Goal: Task Accomplishment & Management: Complete application form

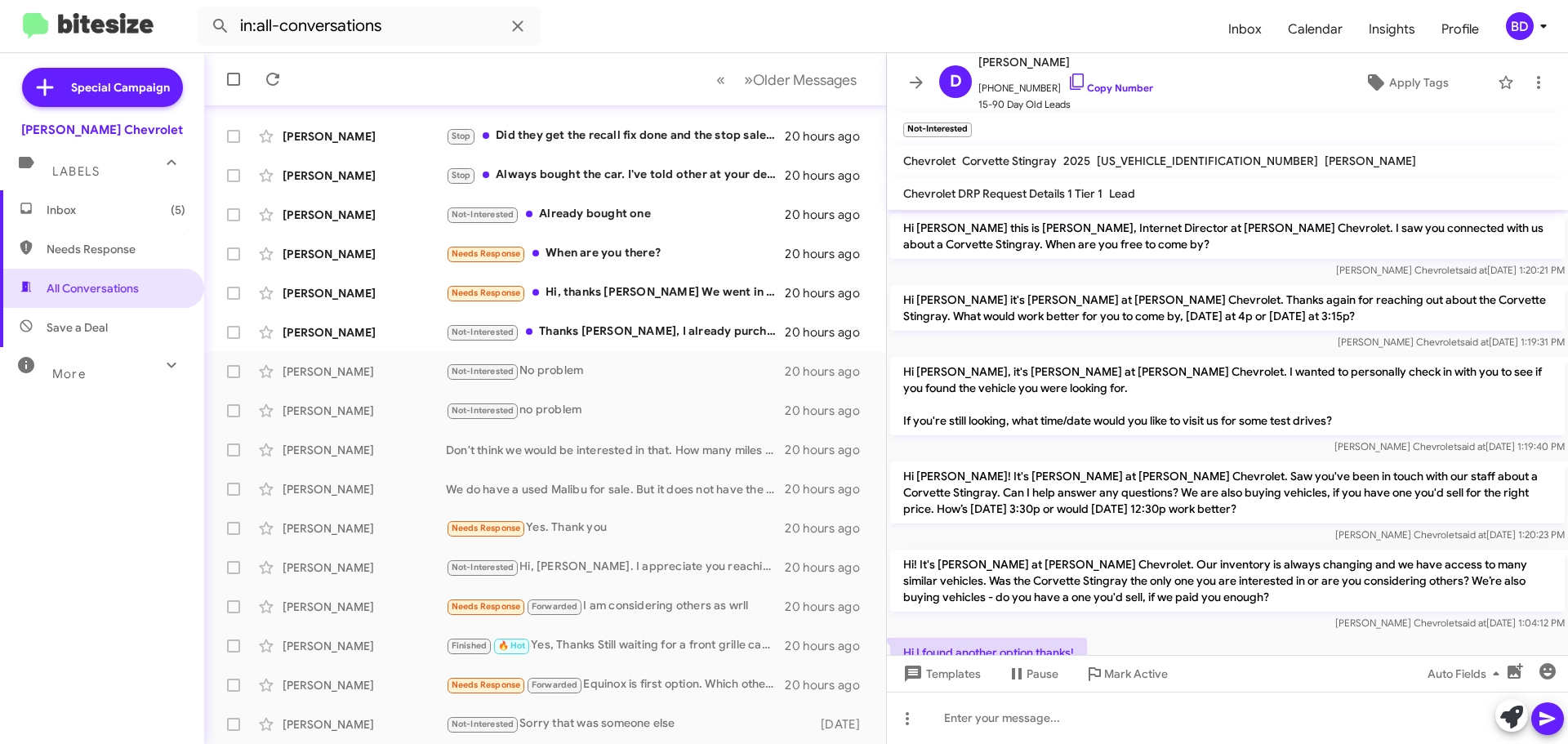
scroll to position [122, 0]
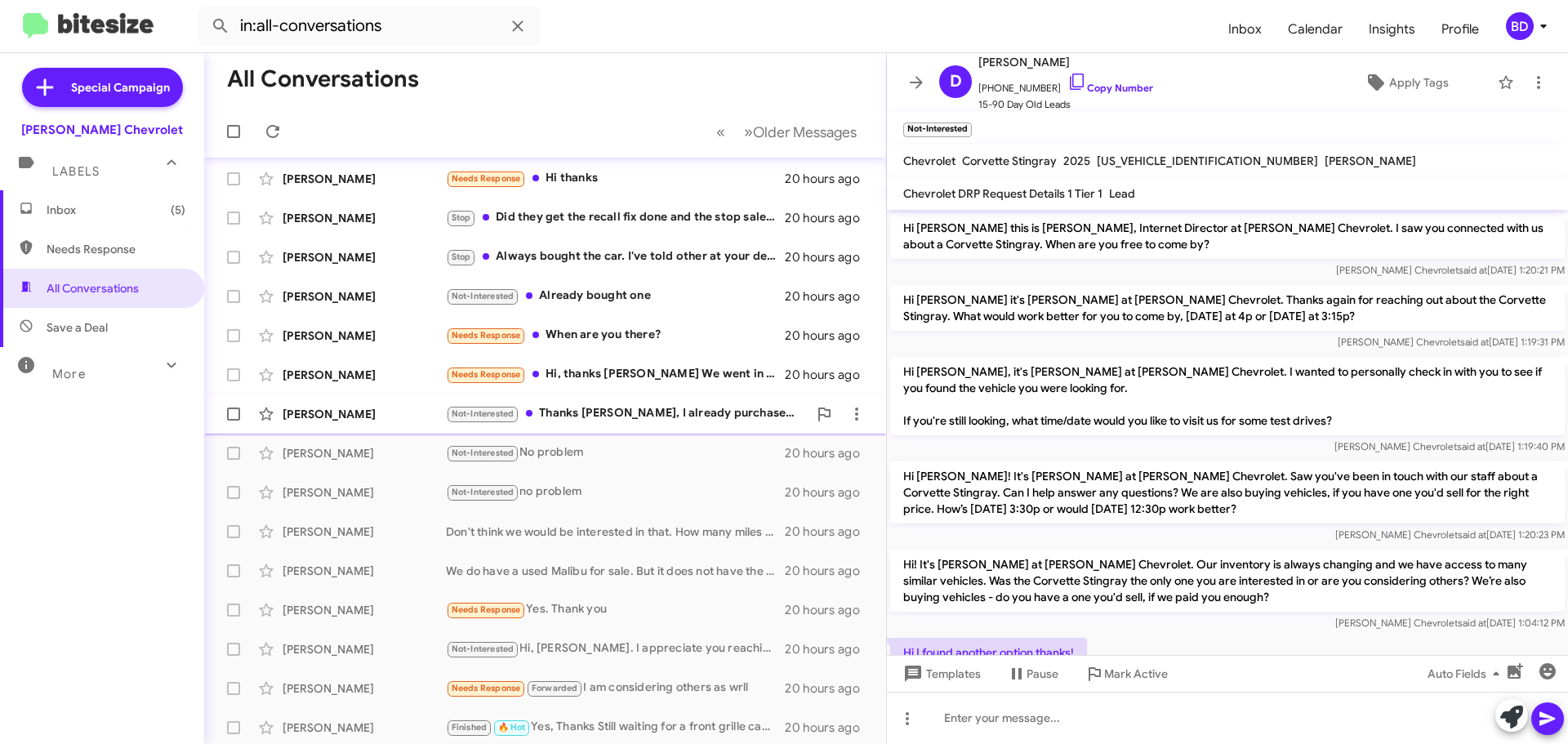
click at [649, 417] on div "Not-Interested Thanks [PERSON_NAME], I already purchased a vehicle. Thanks 🙏" at bounding box center [627, 414] width 362 height 19
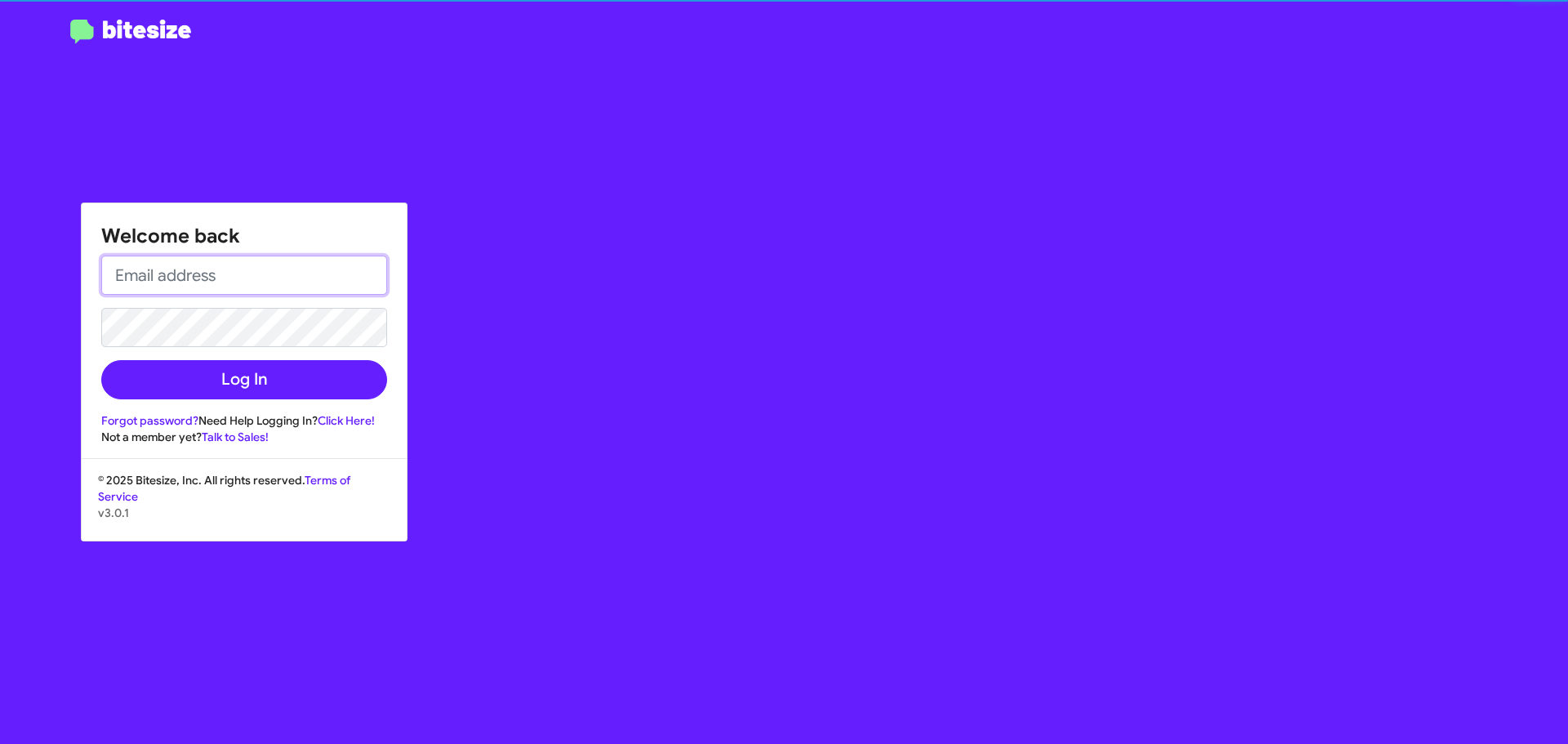
type input "[EMAIL_ADDRESS][PERSON_NAME][DOMAIN_NAME]"
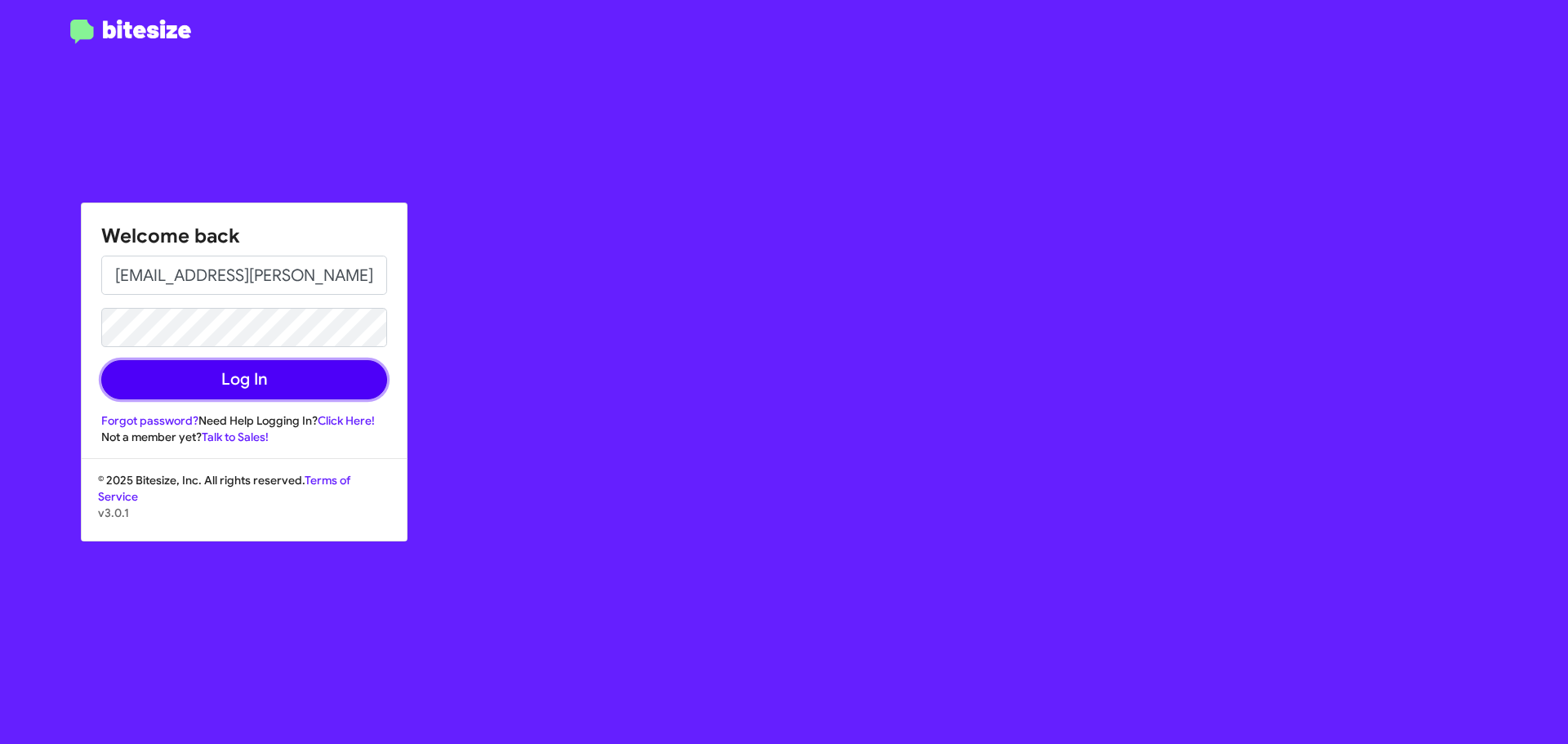
click at [219, 381] on button "Log In" at bounding box center [244, 380] width 286 height 39
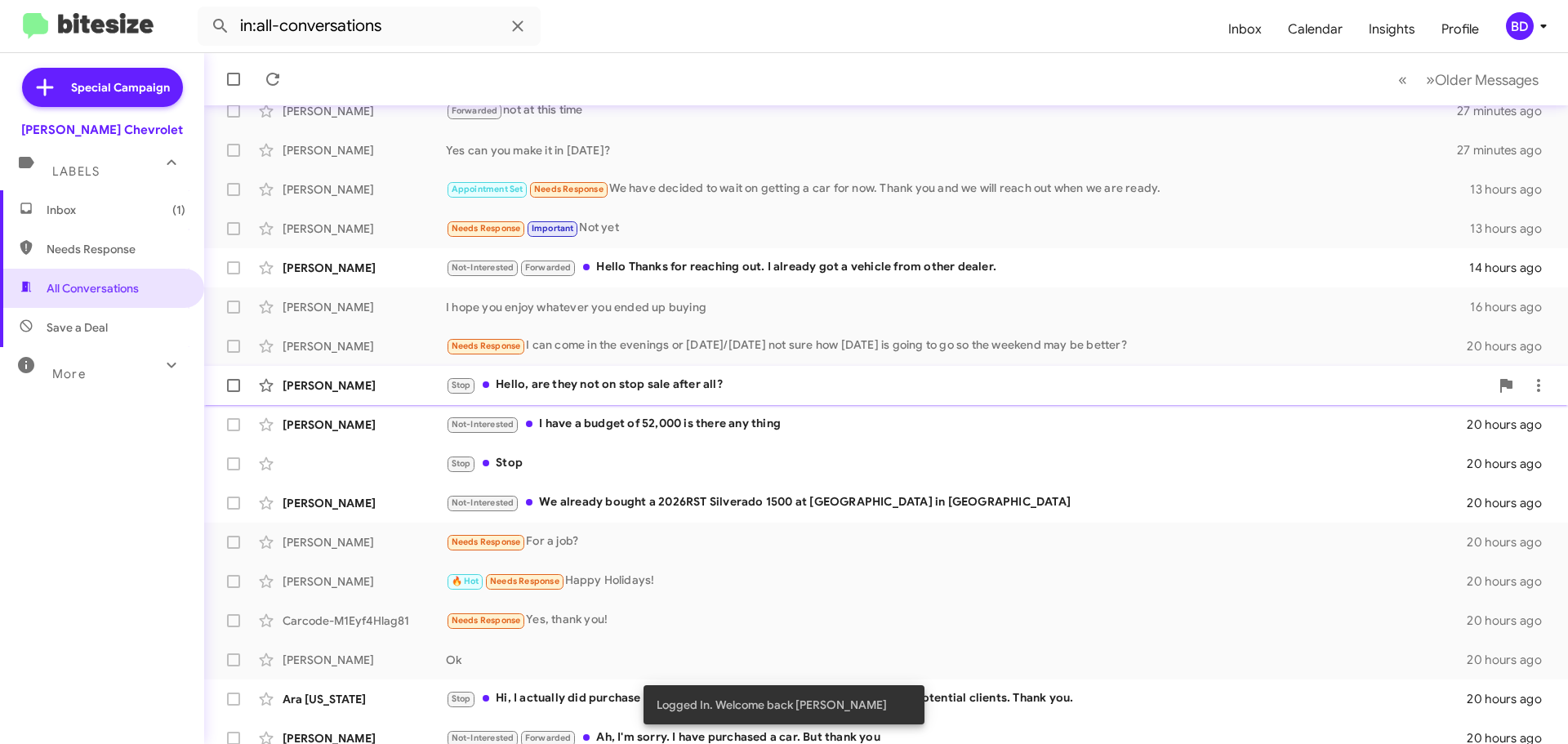
scroll to position [204, 0]
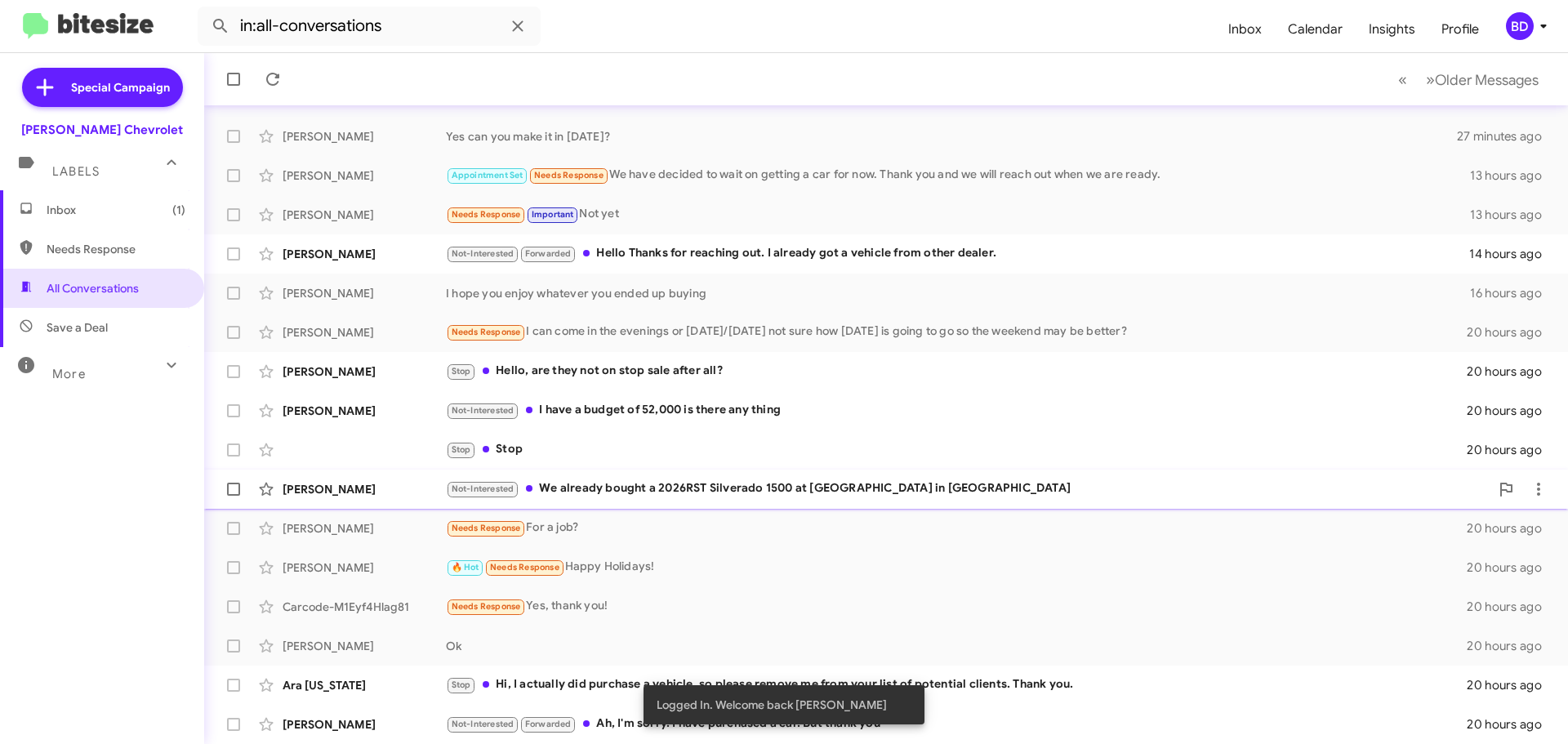
click at [754, 490] on div "Not-Interested We already bought a 2026RST Silverado 1500 at [GEOGRAPHIC_DATA] …" at bounding box center [968, 489] width 1044 height 19
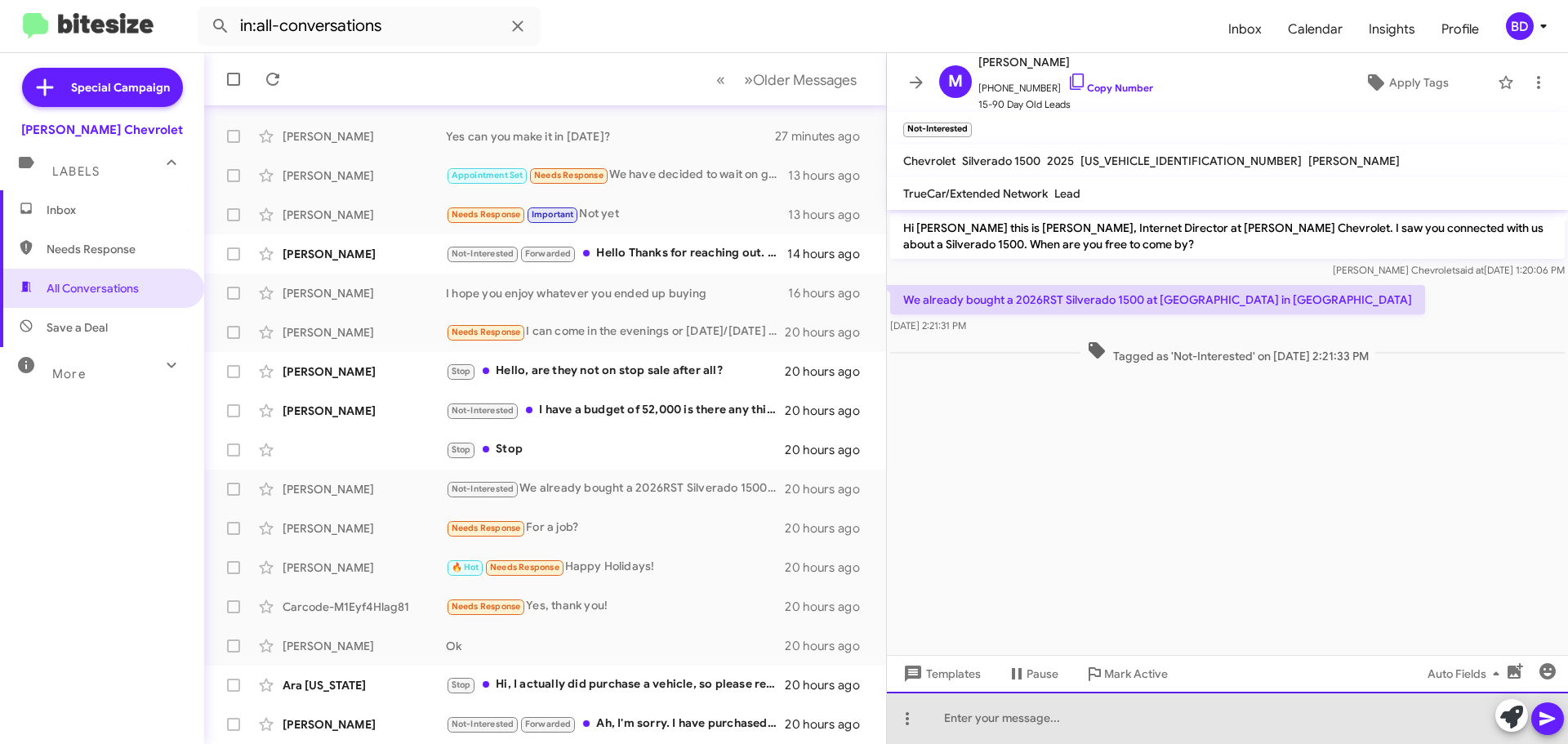
click at [1038, 722] on div at bounding box center [1226, 718] width 681 height 52
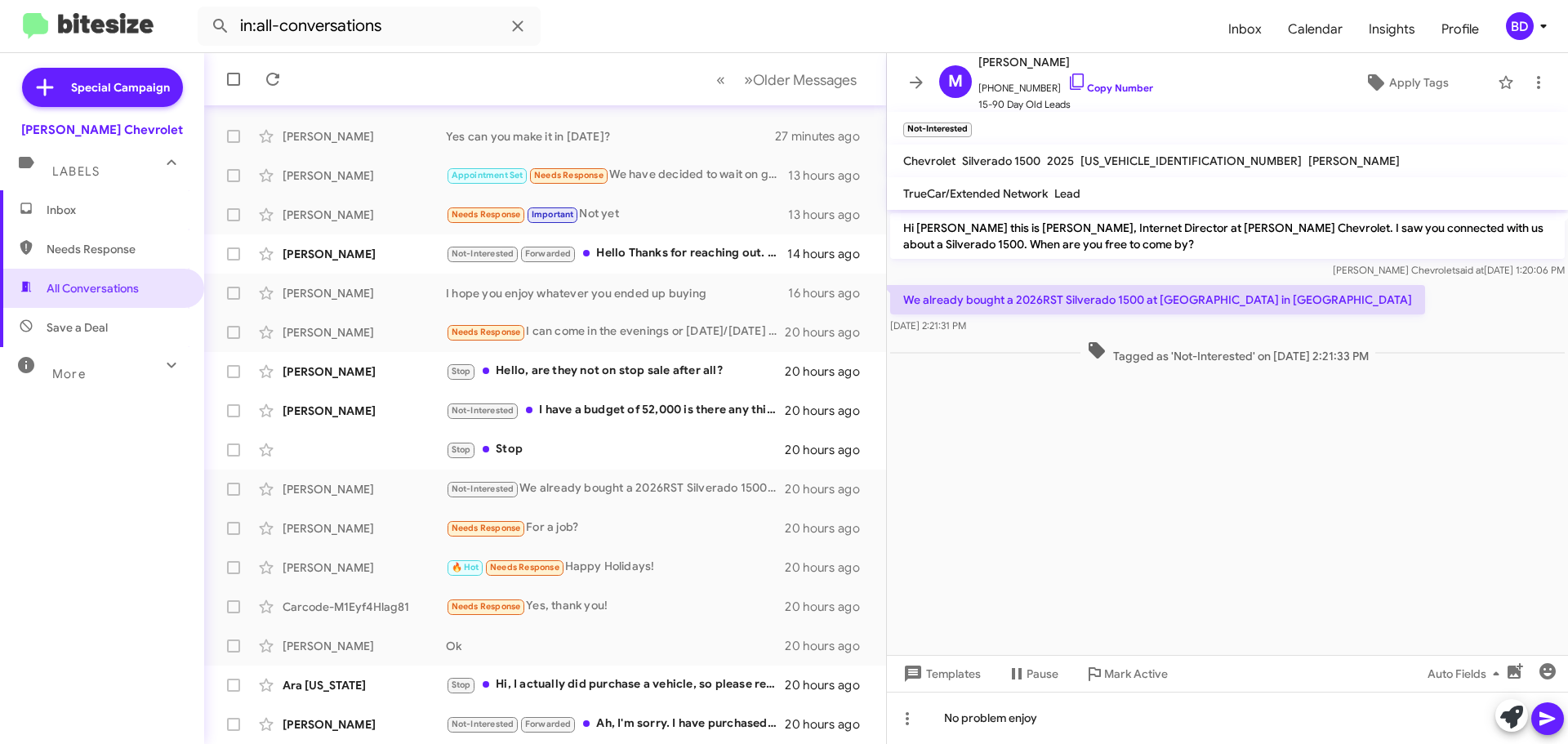
click at [1556, 718] on icon at bounding box center [1547, 718] width 20 height 20
click at [617, 727] on div "Not-Interested Forwarded Ah, I'm sorry. I have purchased a car. But thank you" at bounding box center [627, 724] width 362 height 19
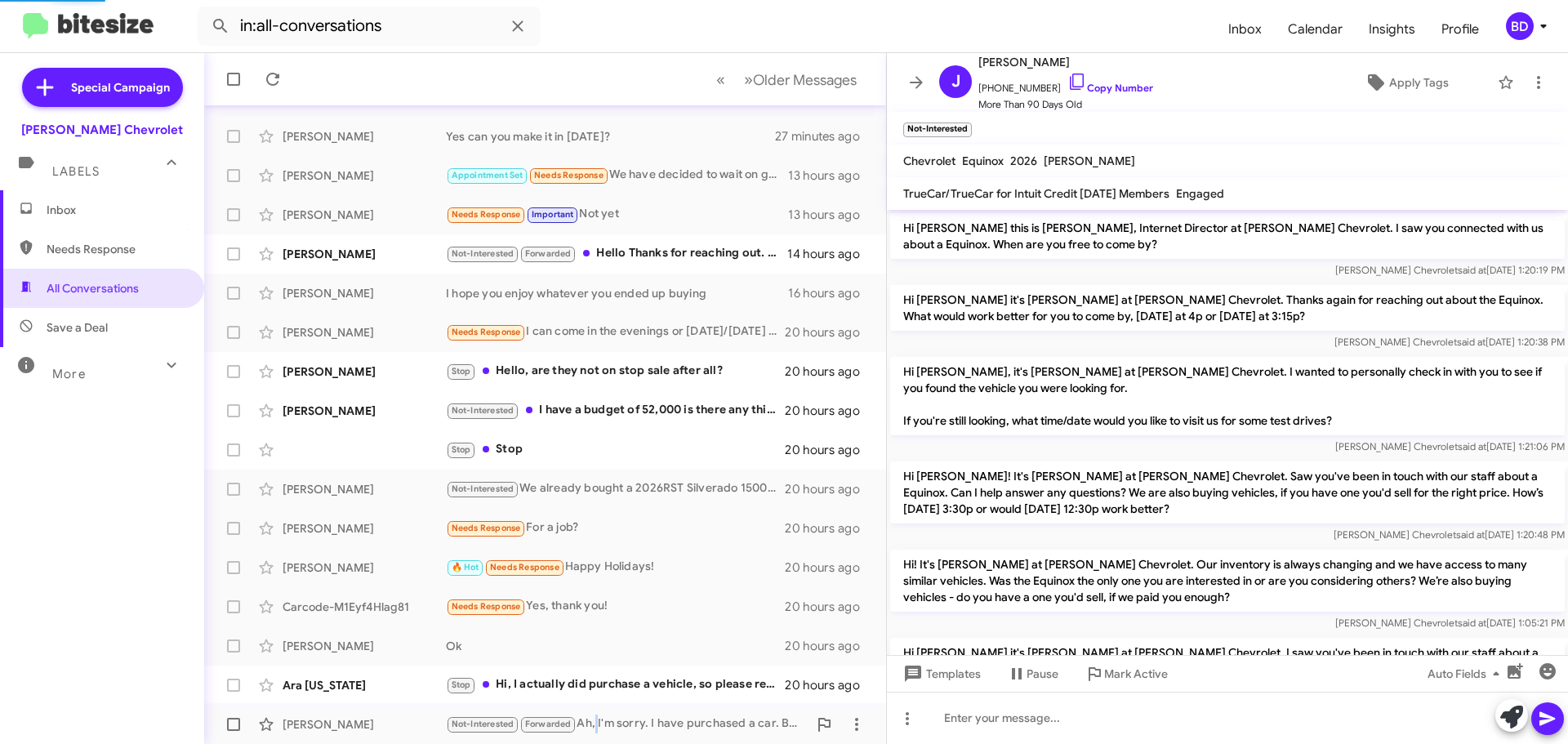
scroll to position [1008, 0]
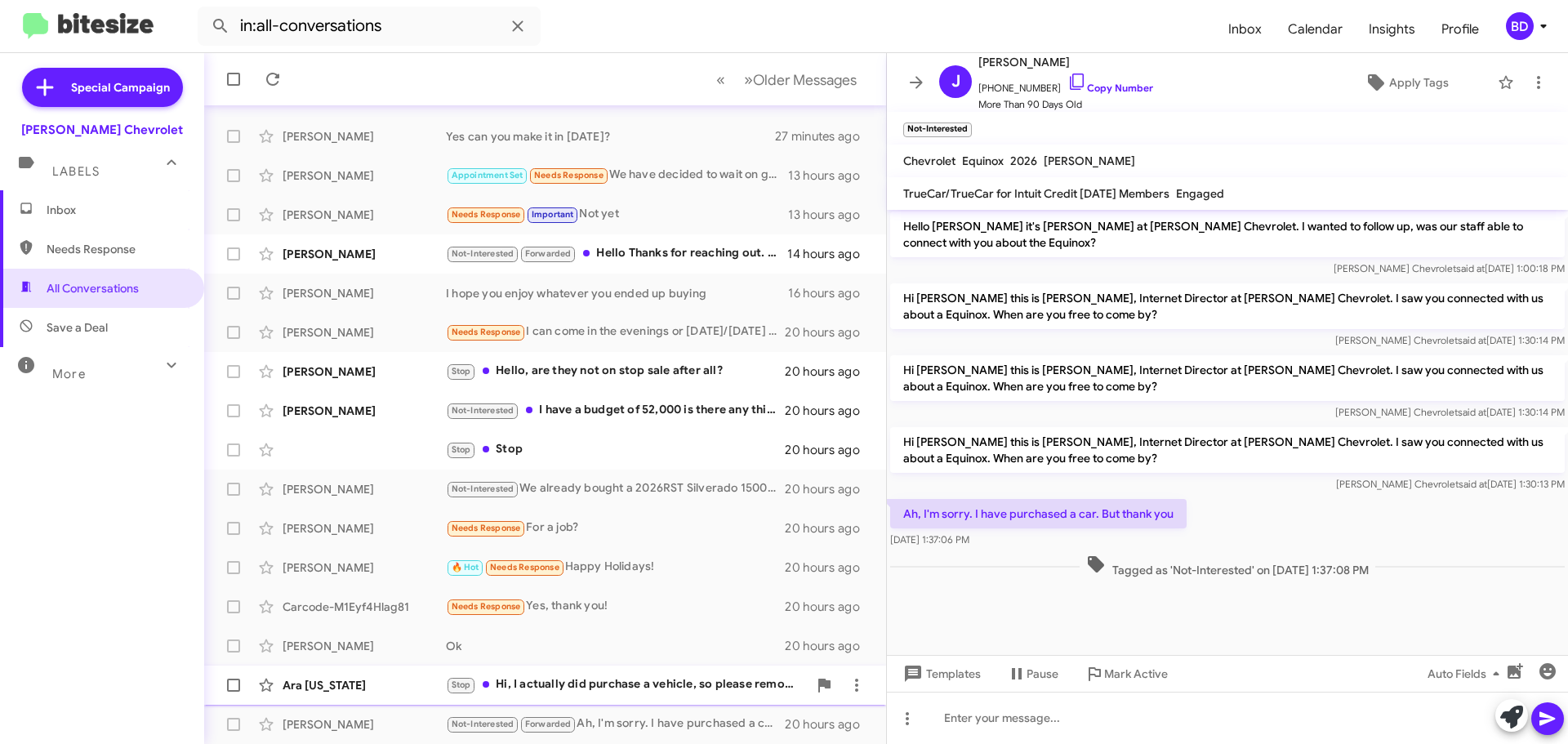
click at [648, 687] on div "Stop Hi, I actually did purchase a vehicle, so please remove me from your list …" at bounding box center [627, 685] width 362 height 19
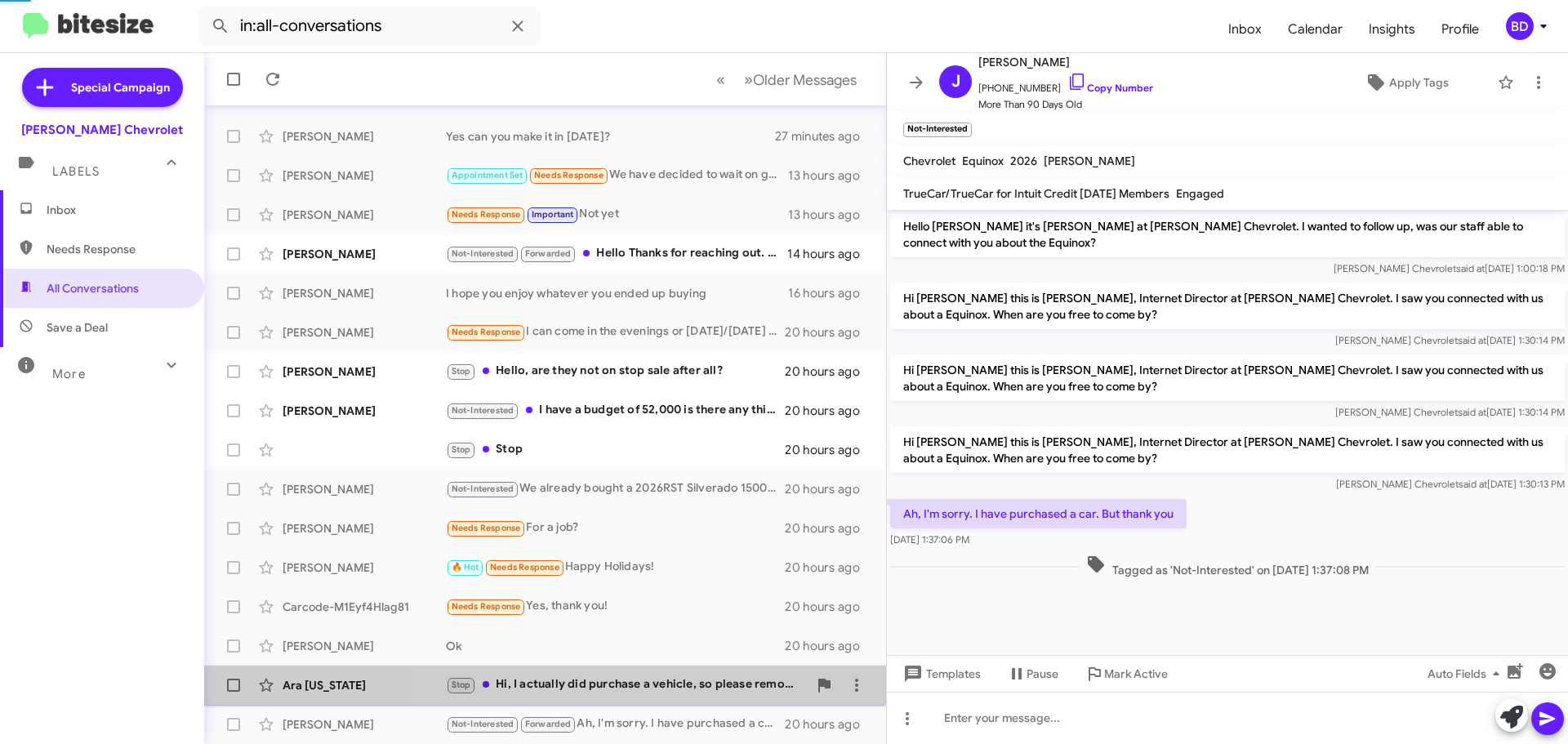
scroll to position [212, 0]
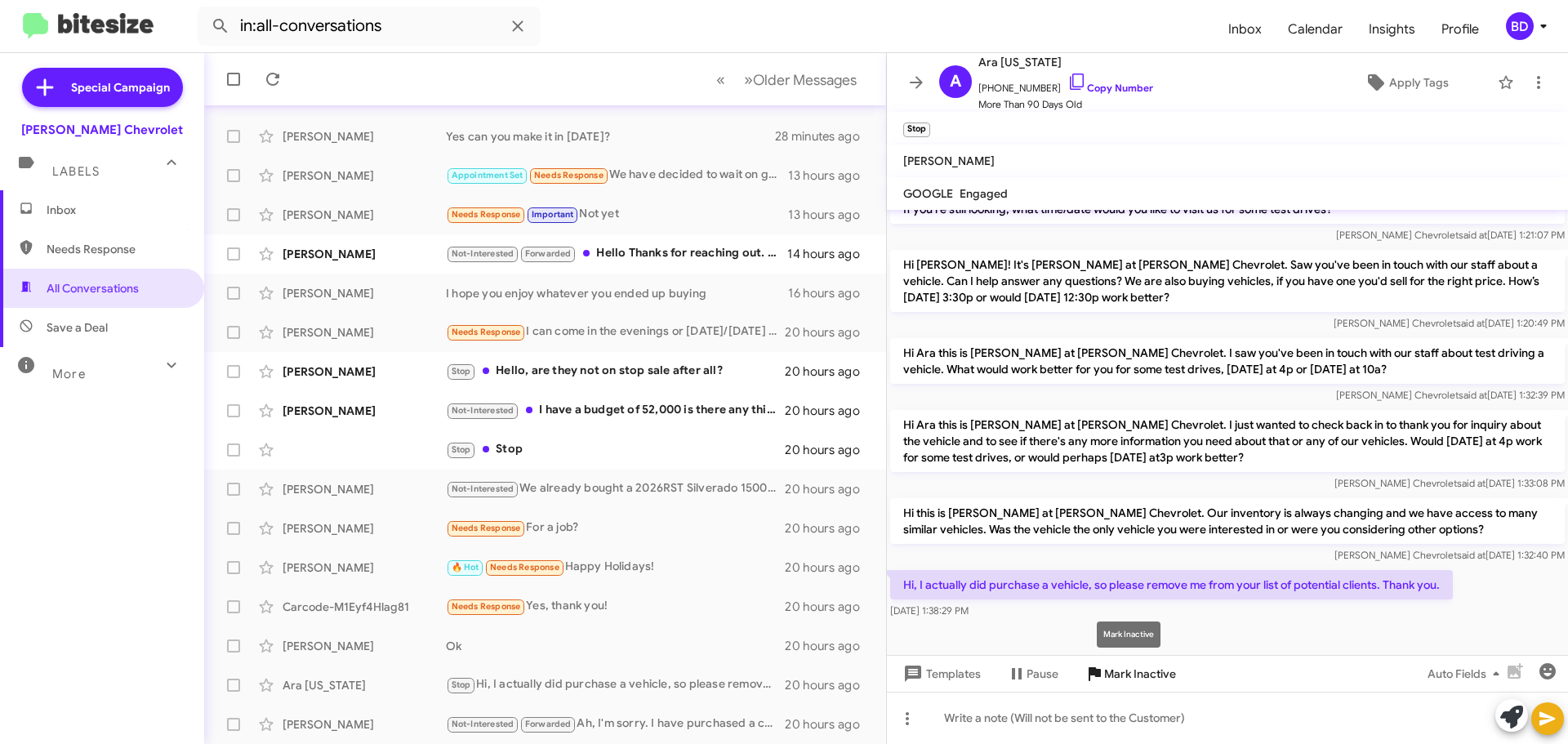
click at [1123, 678] on span "Mark Inactive" at bounding box center [1140, 673] width 72 height 30
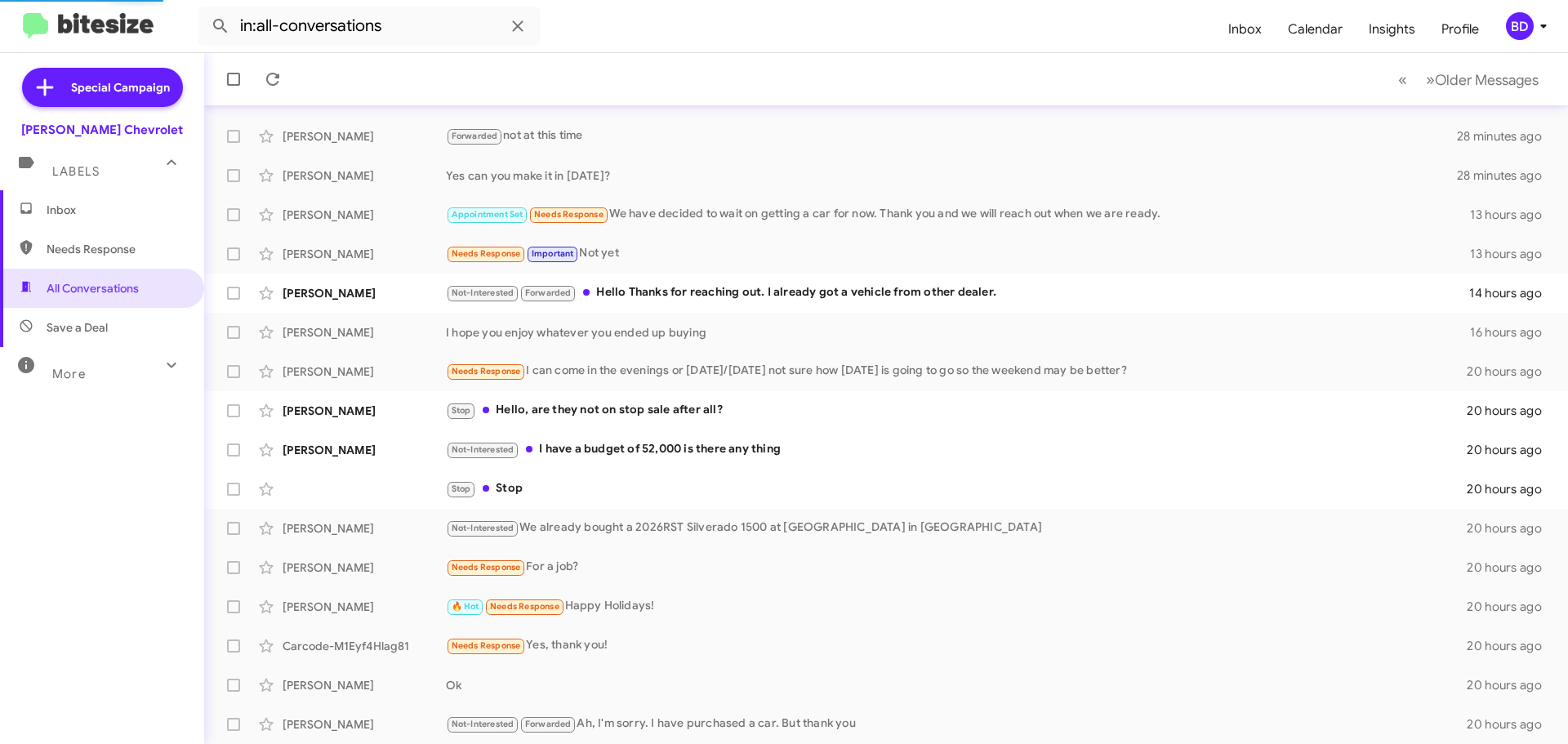
scroll to position [165, 0]
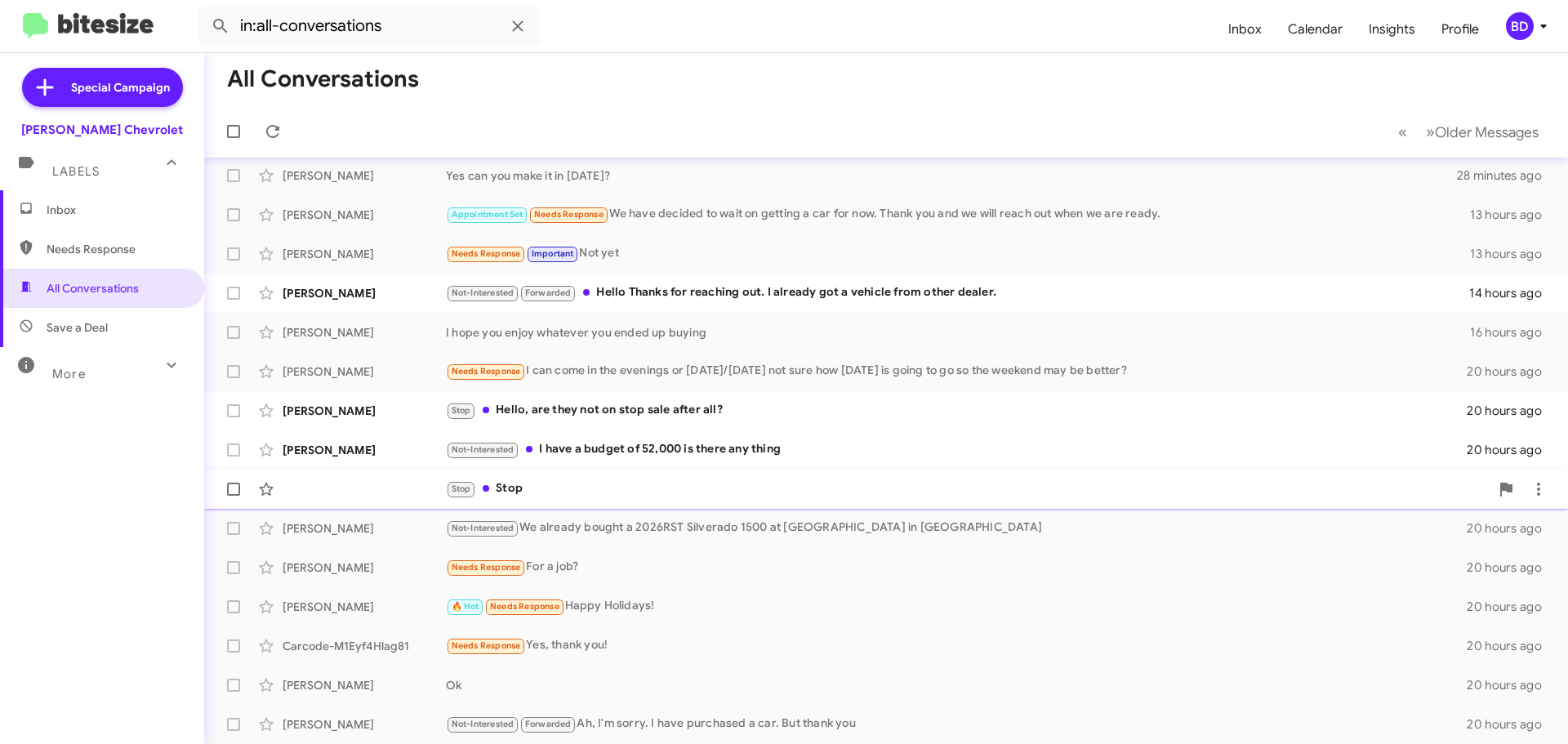
click at [524, 486] on div "Stop Stop" at bounding box center [968, 489] width 1044 height 19
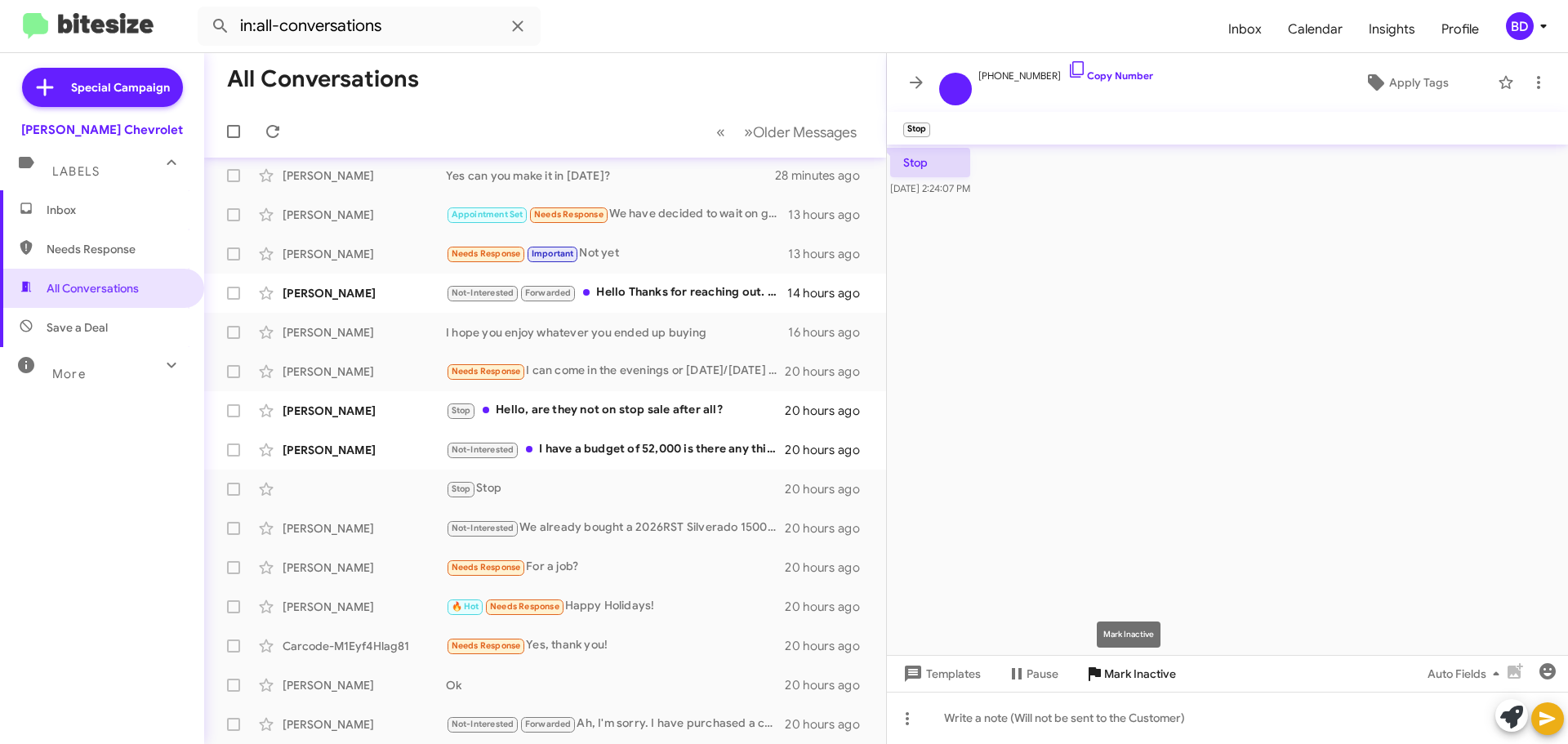
click at [1129, 670] on span "Mark Inactive" at bounding box center [1140, 673] width 72 height 30
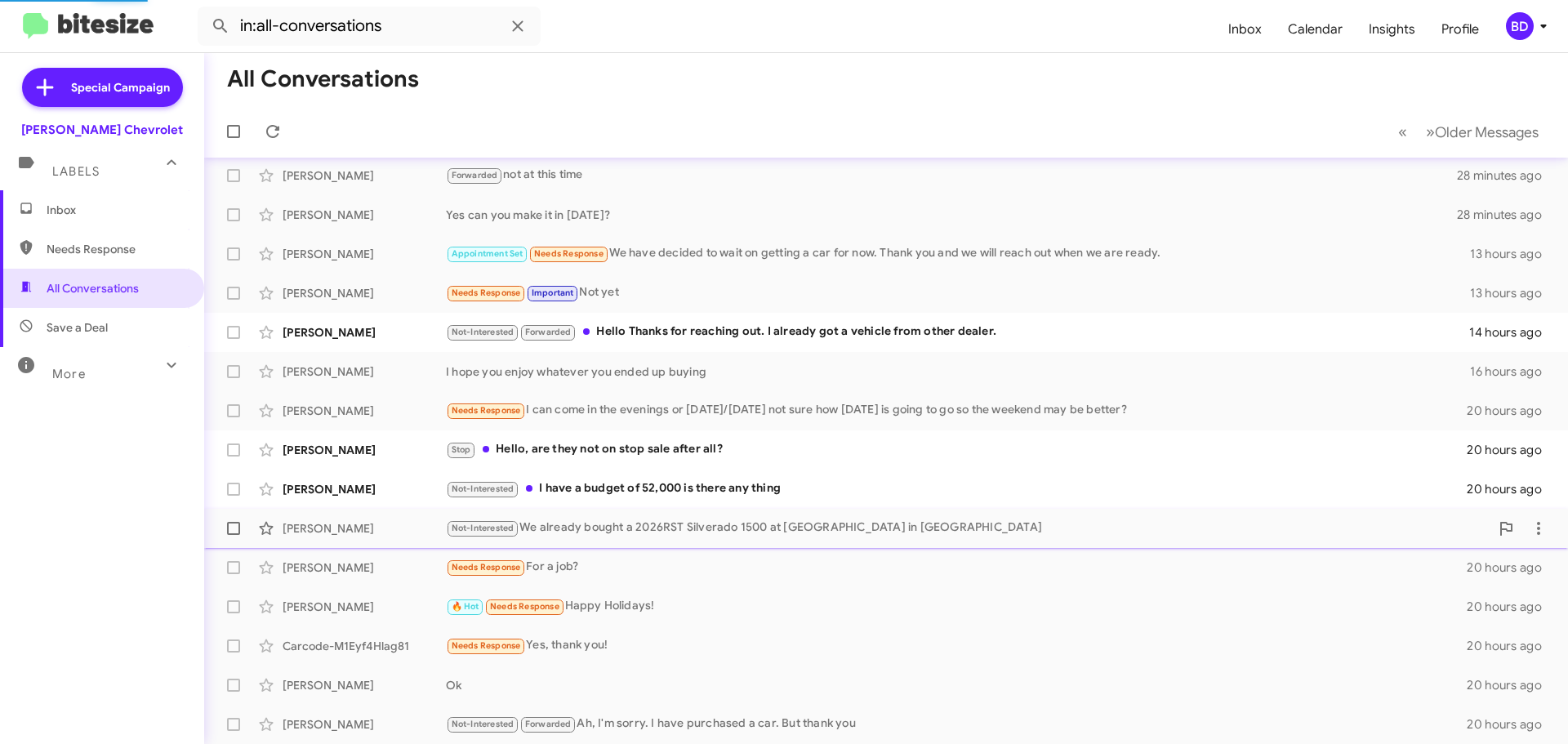
scroll to position [126, 0]
click at [689, 487] on div "Not-Interested I have a budget of 52,000 is there any thing" at bounding box center [968, 489] width 1044 height 19
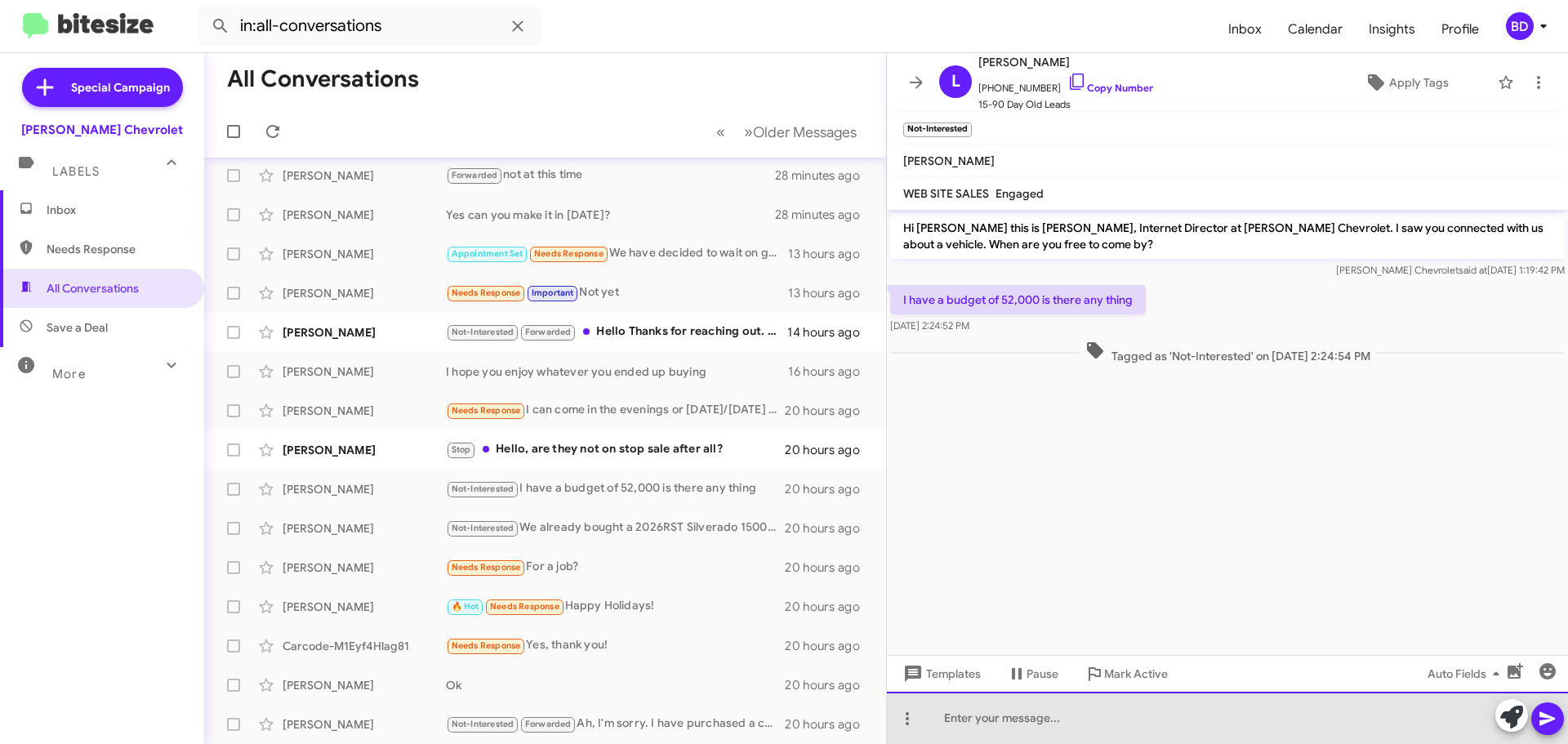
click at [1034, 725] on div at bounding box center [1226, 718] width 681 height 52
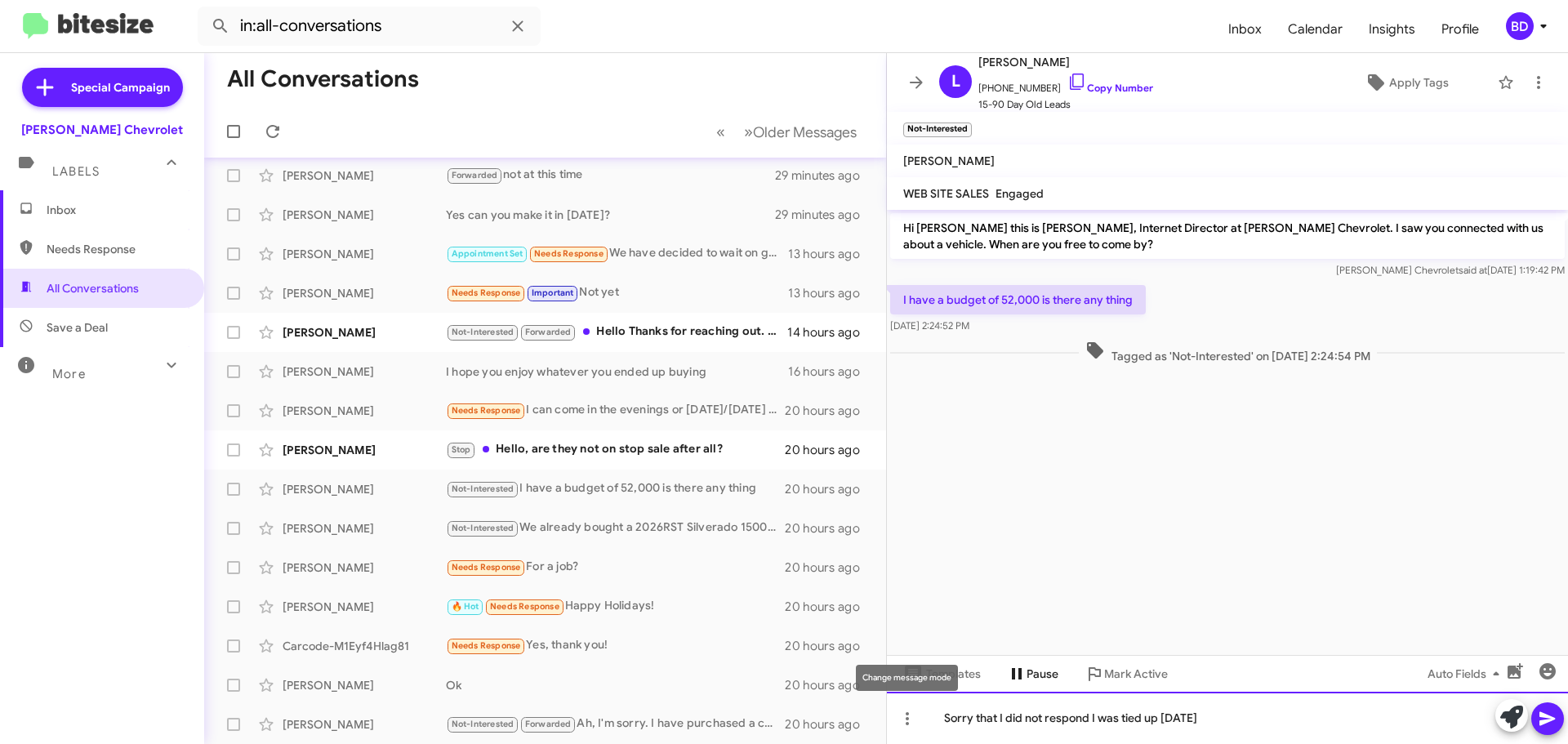
drag, startPoint x: 1236, startPoint y: 718, endPoint x: 993, endPoint y: 685, distance: 245.2
click at [922, 698] on body "in:all-conversations Inbox Calendar Insights Profile BD Special Campaign [PERSO…" at bounding box center [784, 372] width 1568 height 744
copy div "Sorry that I did not respond I was tied up [DATE]"
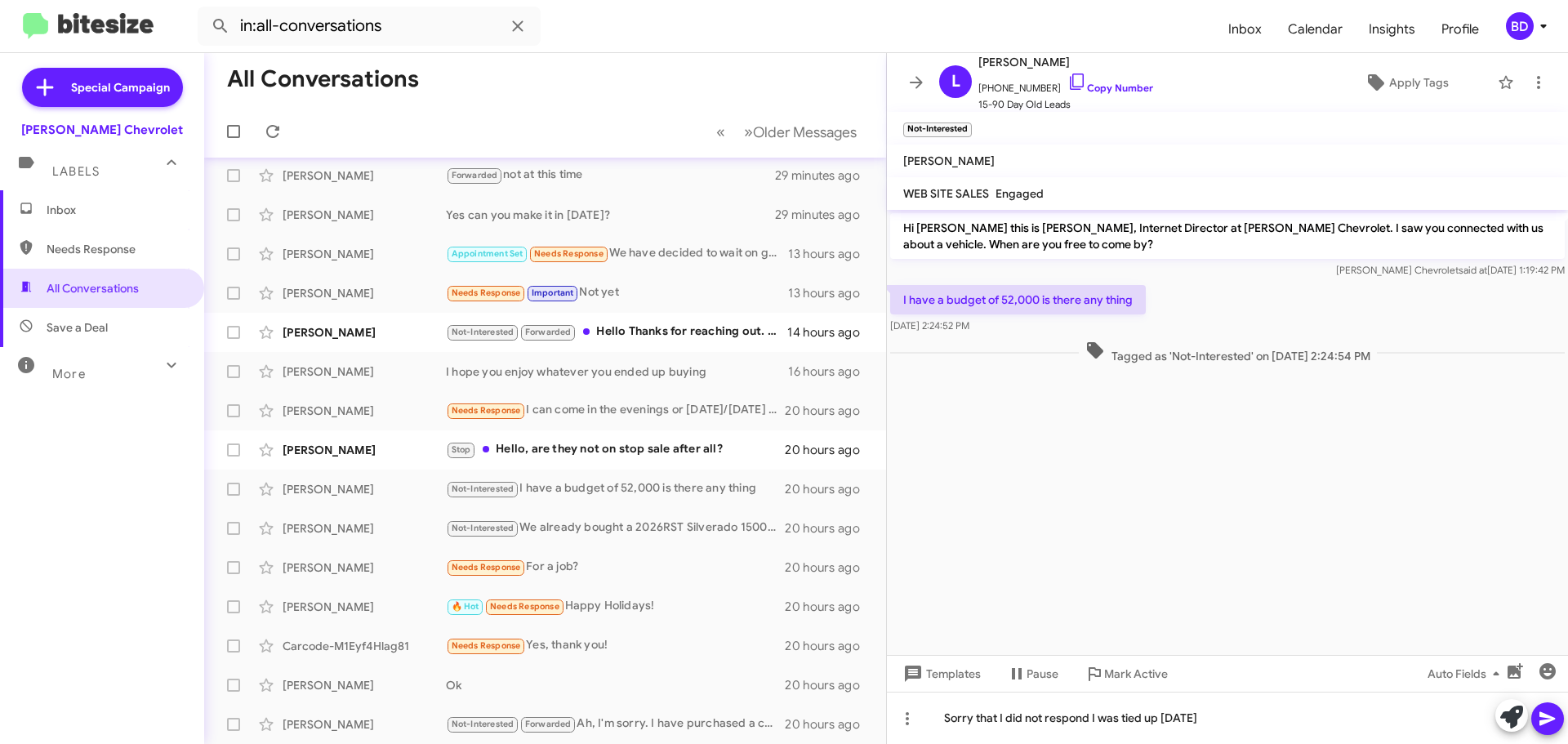
click at [1543, 711] on icon at bounding box center [1547, 718] width 20 height 20
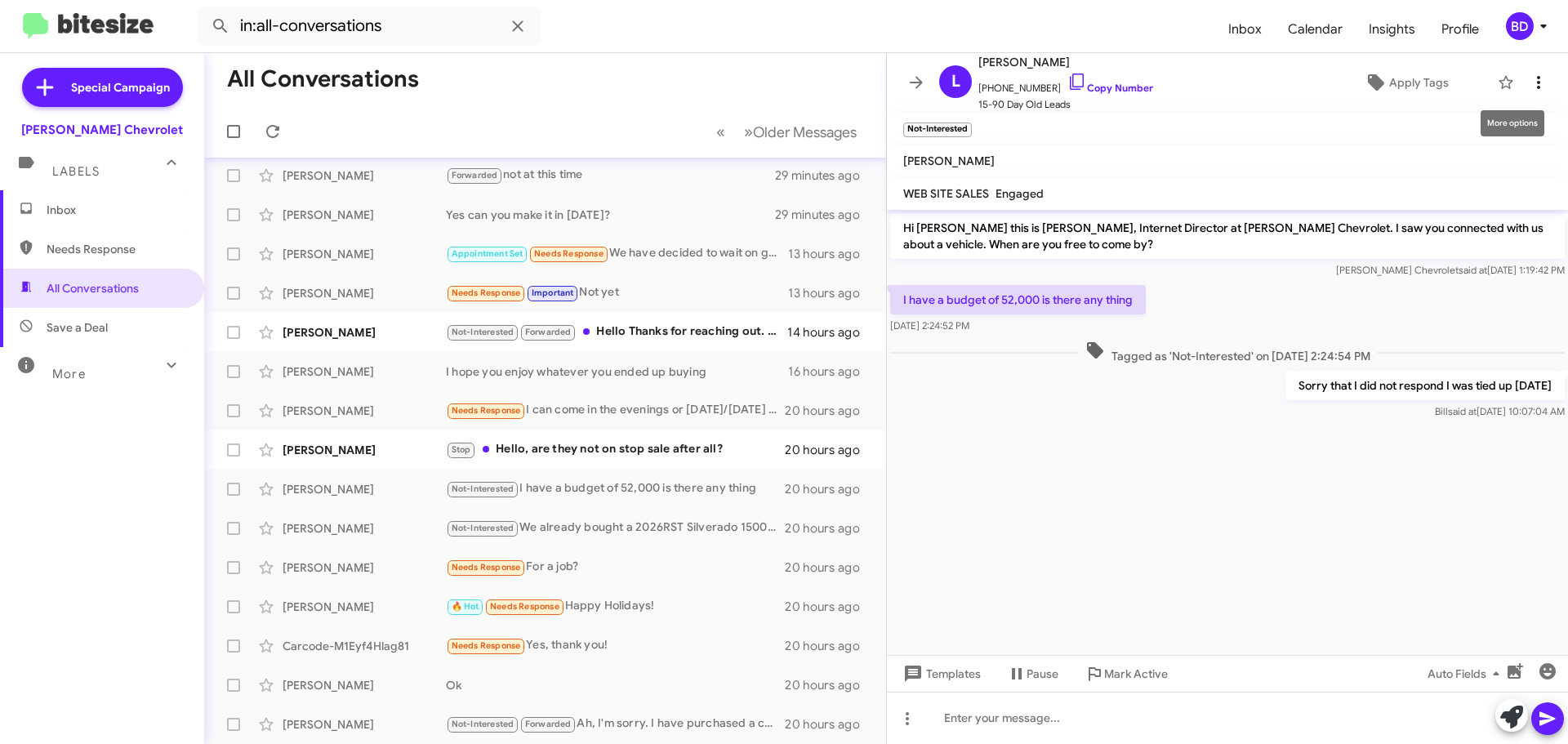
click at [1529, 85] on icon at bounding box center [1538, 82] width 20 height 20
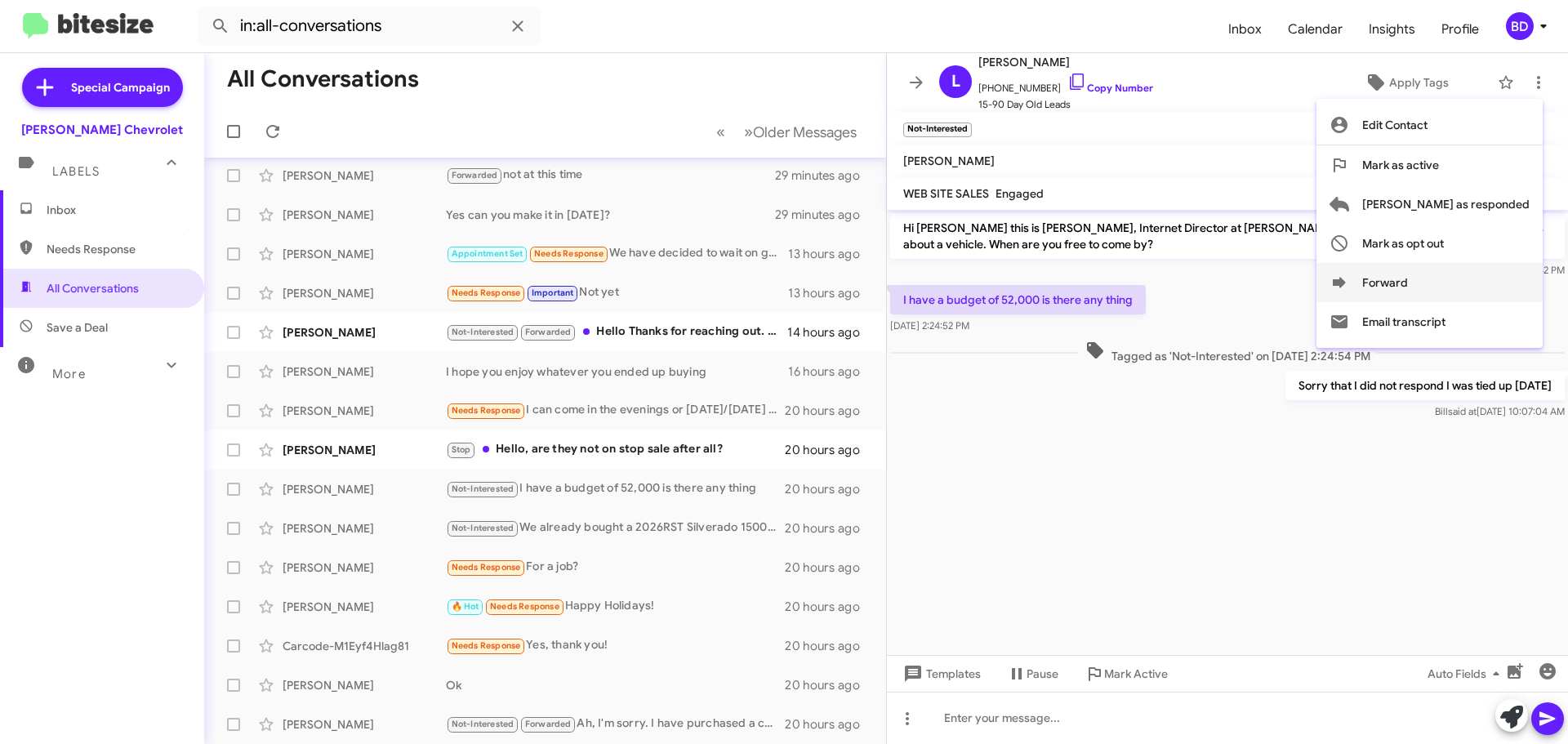
click at [1349, 280] on icon at bounding box center [1339, 282] width 20 height 20
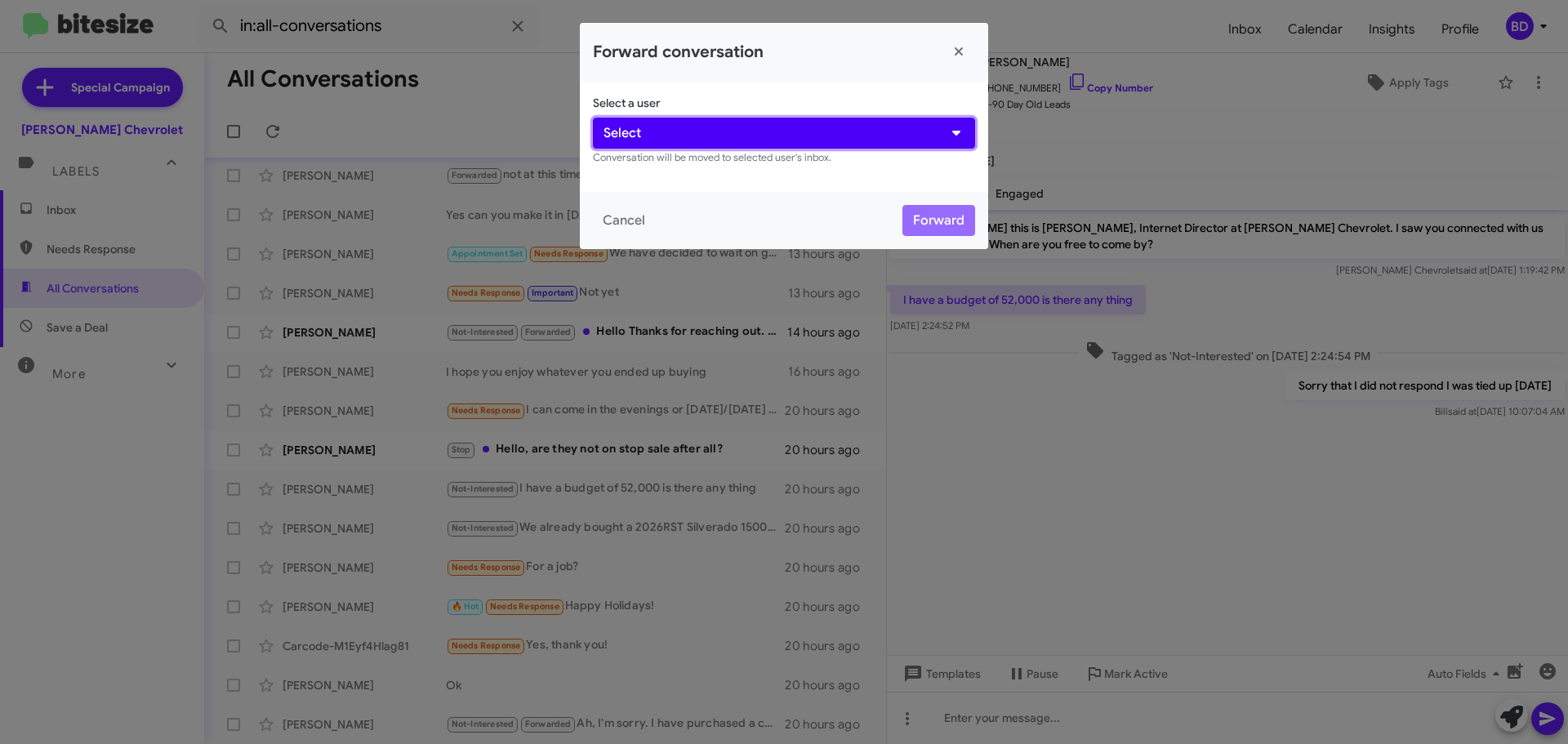
click at [714, 128] on button "Select" at bounding box center [784, 133] width 382 height 31
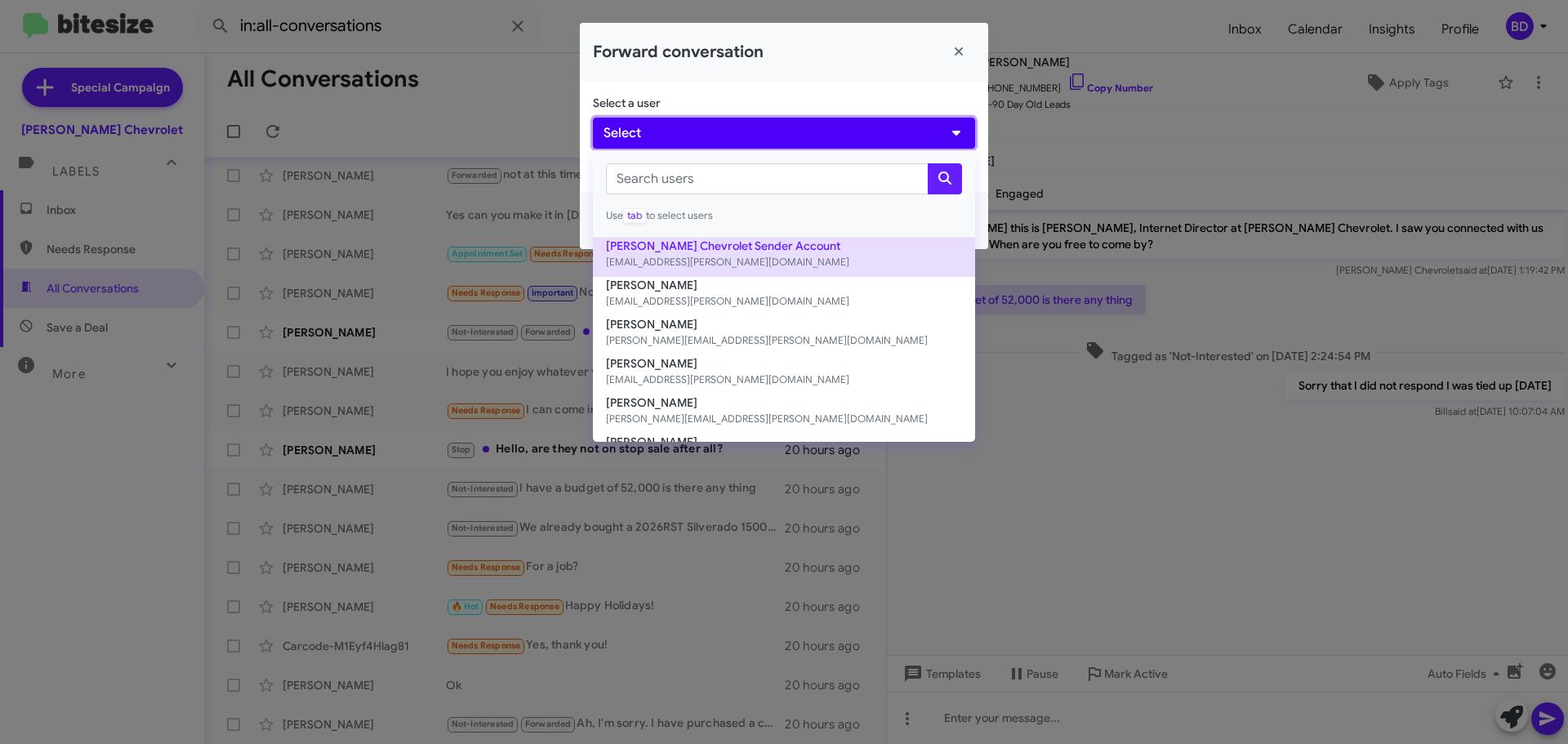
scroll to position [82, 0]
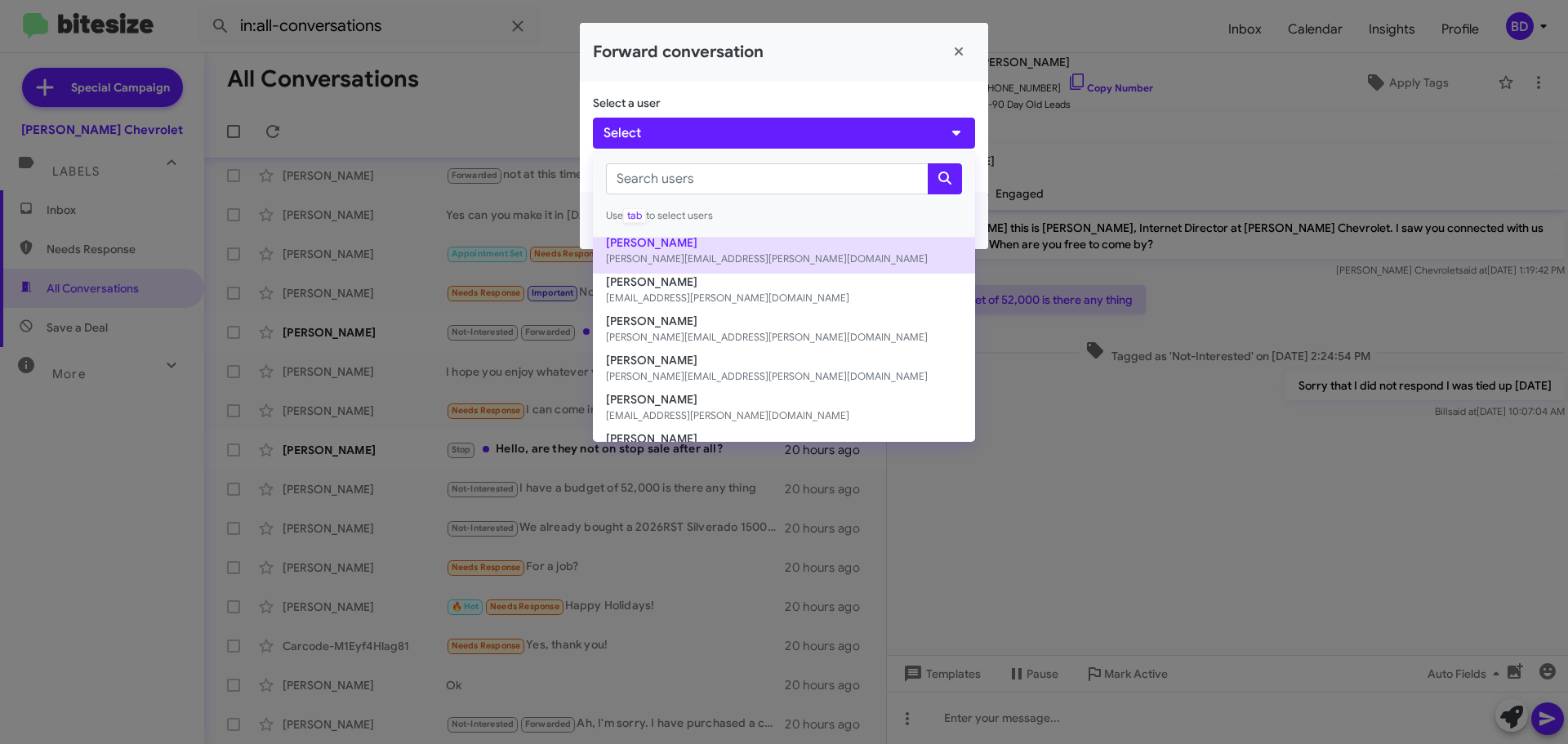
click at [668, 240] on button "[PERSON_NAME] [PERSON_NAME][EMAIL_ADDRESS][PERSON_NAME][DOMAIN_NAME]" at bounding box center [784, 254] width 382 height 39
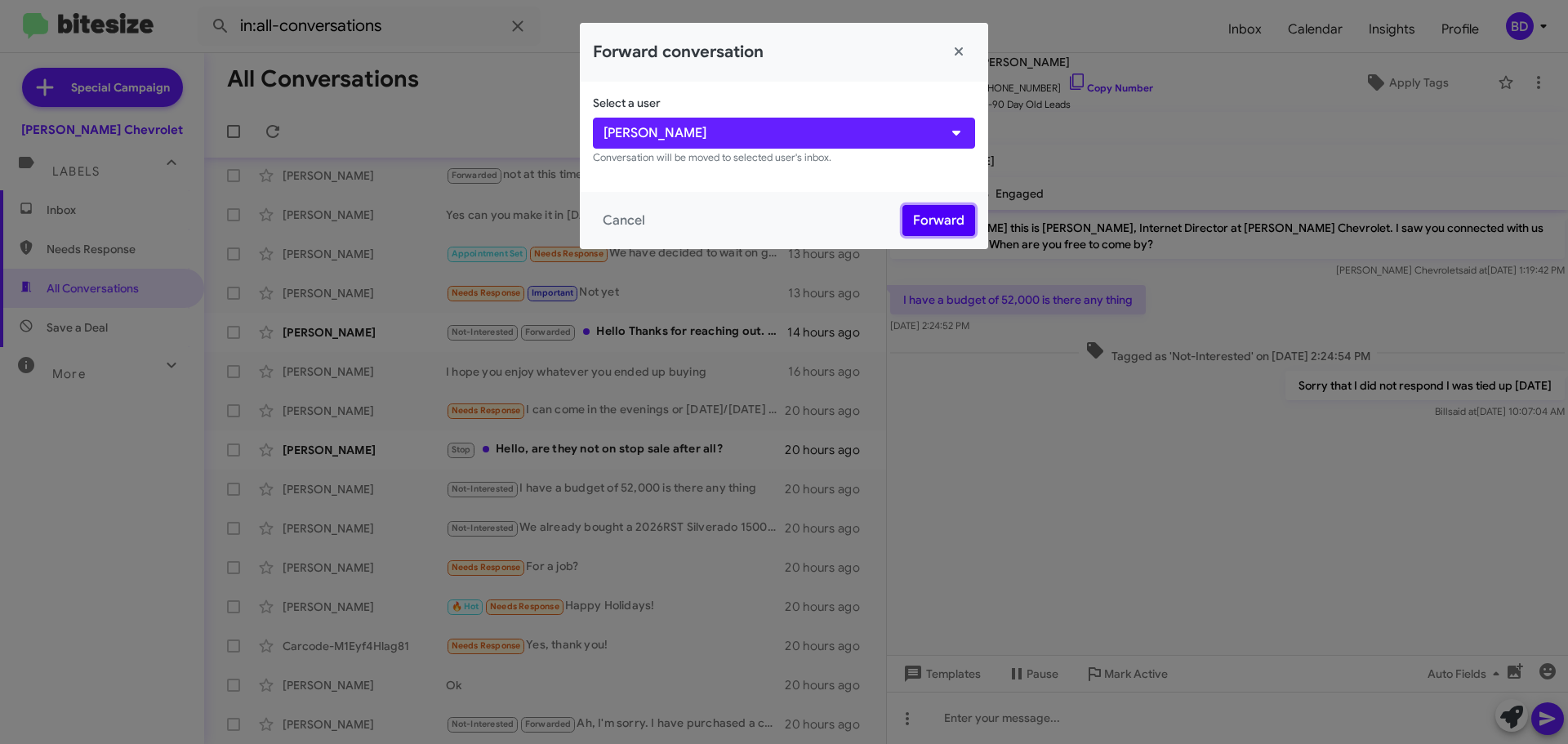
click at [934, 221] on button "Forward" at bounding box center [939, 220] width 73 height 31
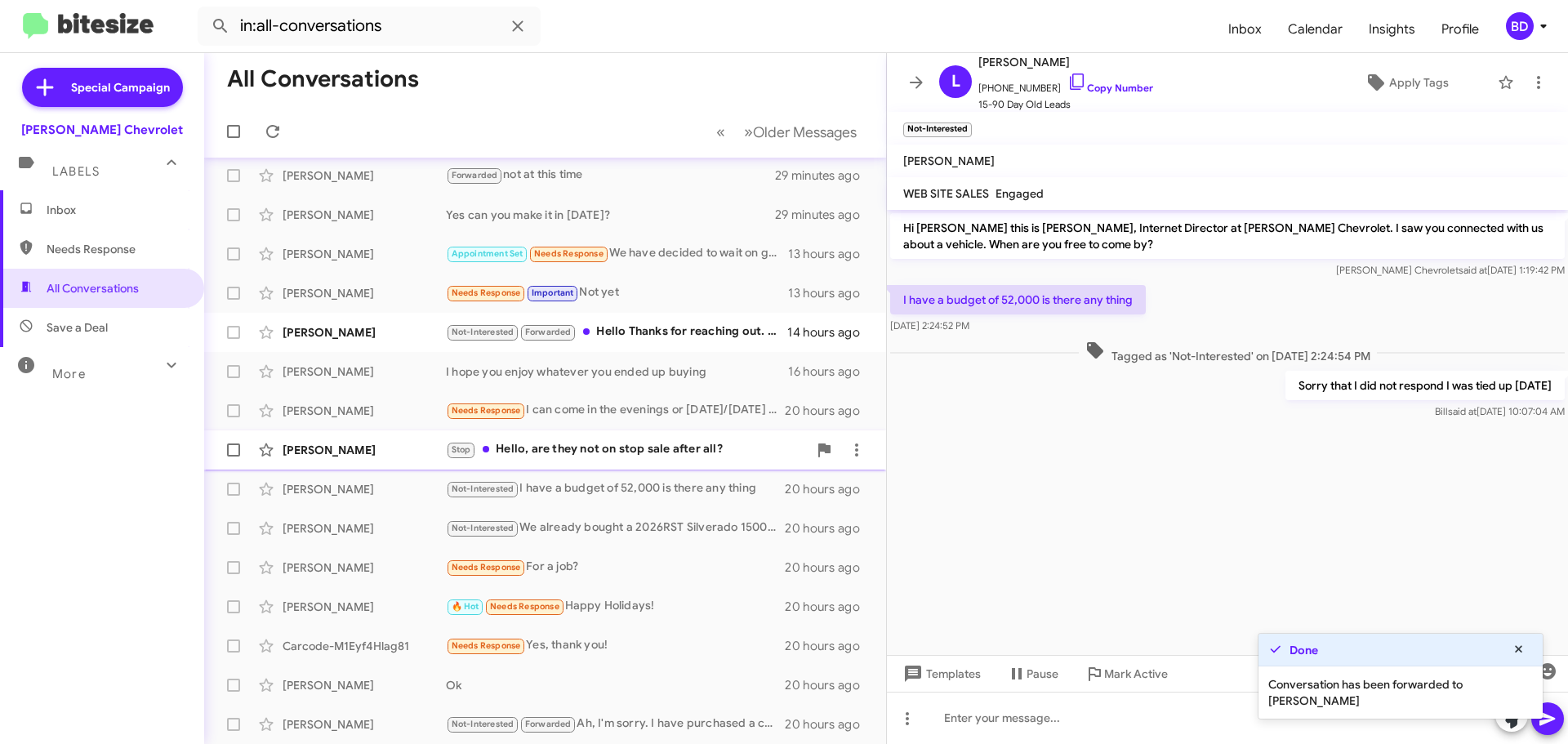
click at [630, 448] on div "Stop Hello, are they not on stop sale after all?" at bounding box center [627, 450] width 362 height 19
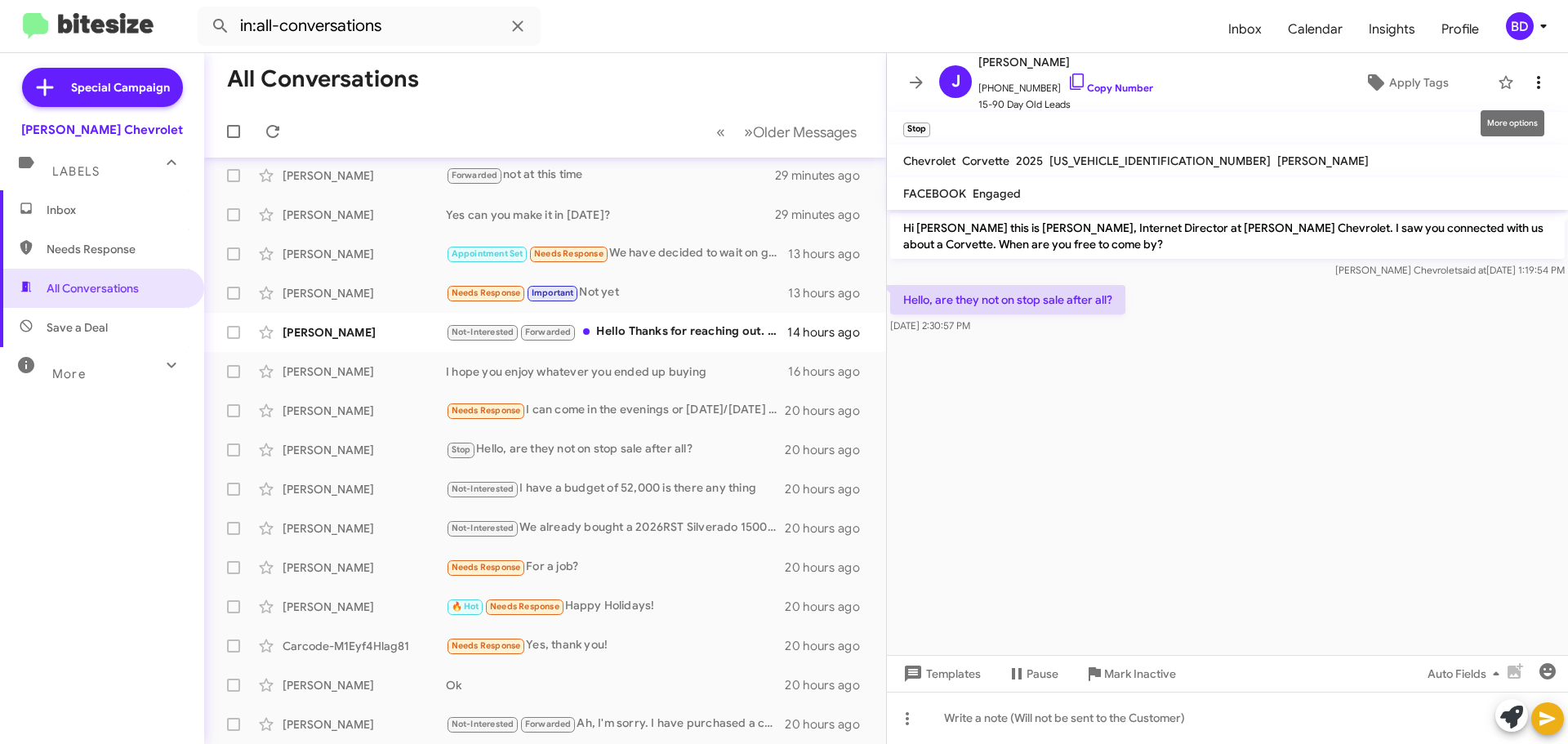
click at [1529, 77] on icon at bounding box center [1538, 82] width 20 height 20
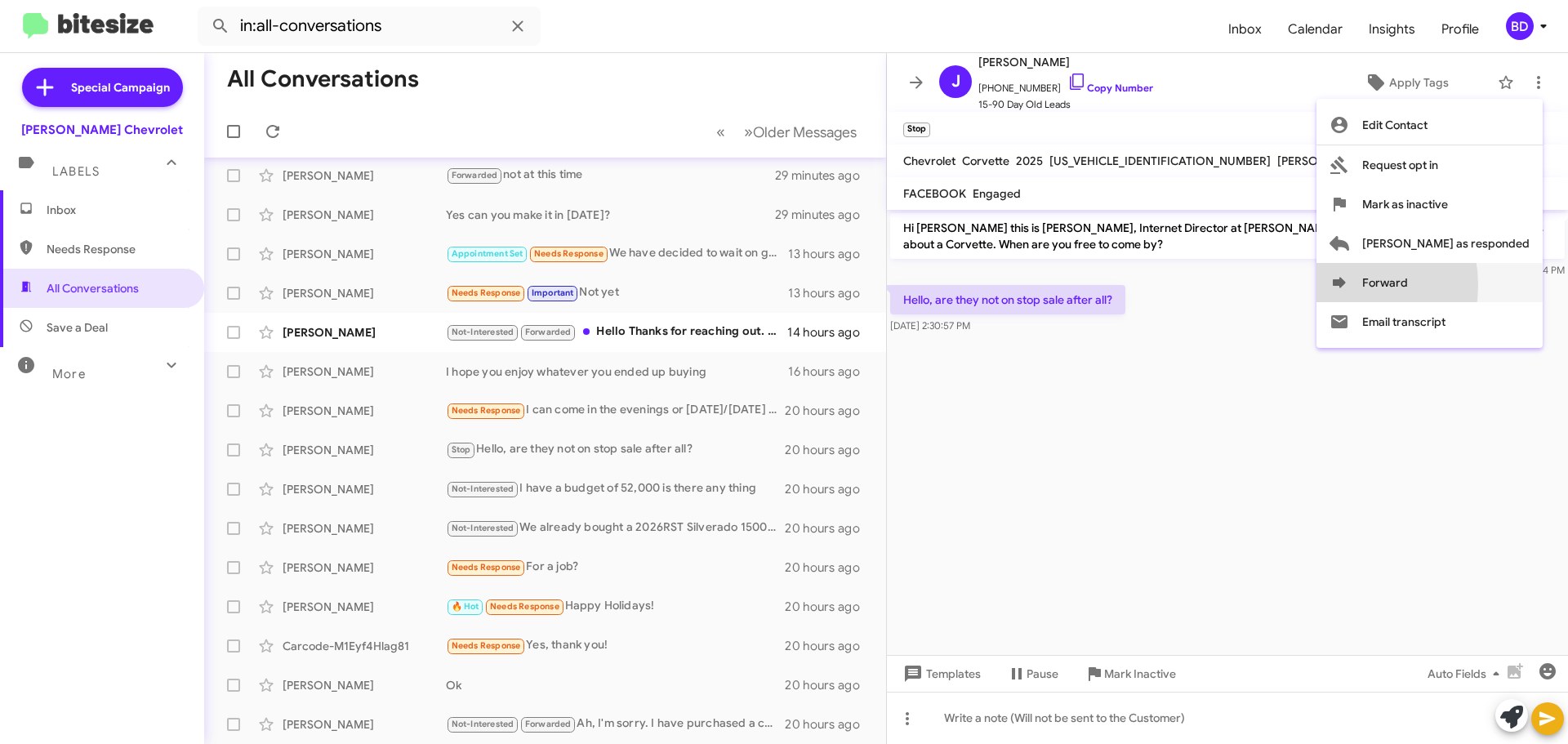
click at [1345, 285] on icon at bounding box center [1339, 282] width 13 height 10
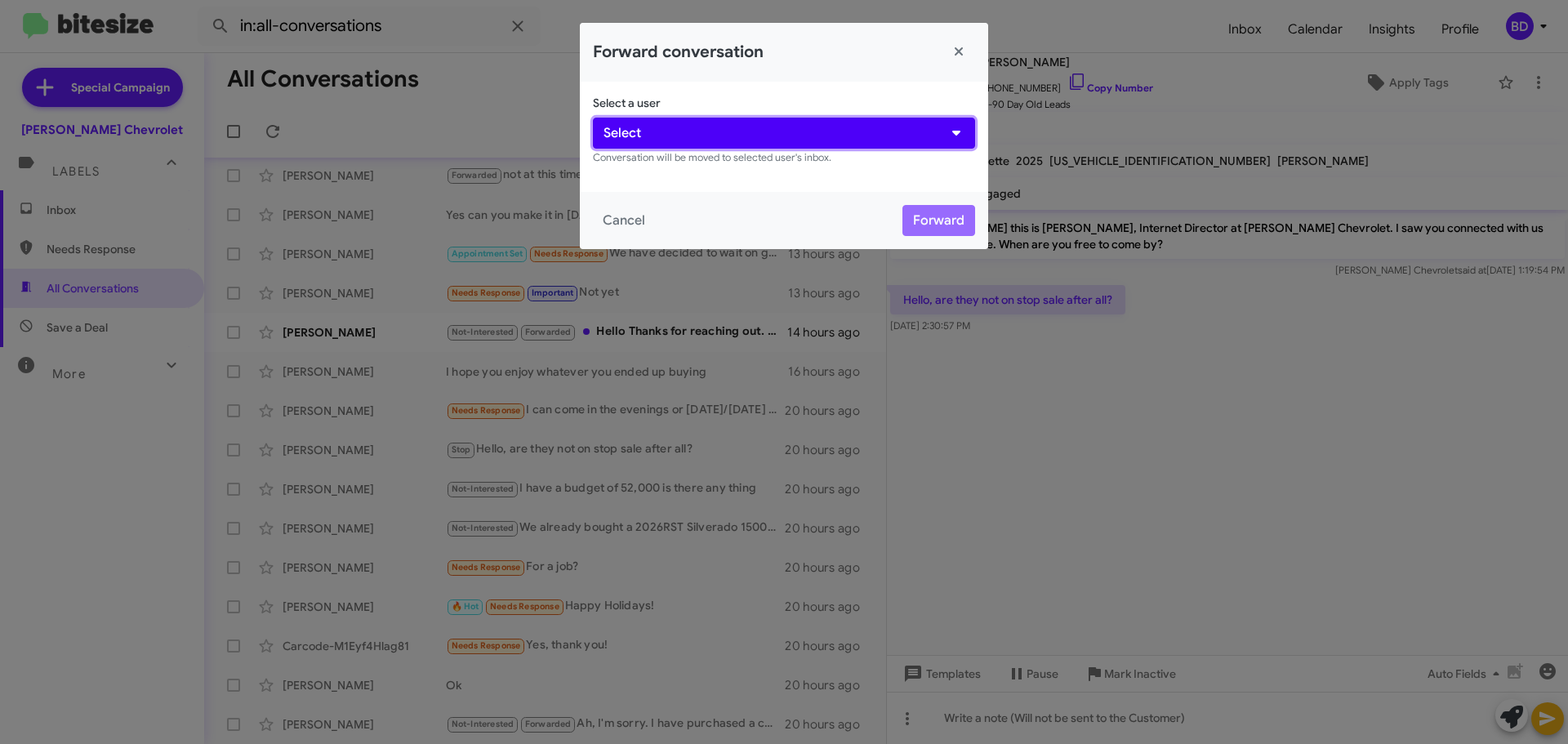
click at [705, 139] on button "Select" at bounding box center [784, 133] width 382 height 31
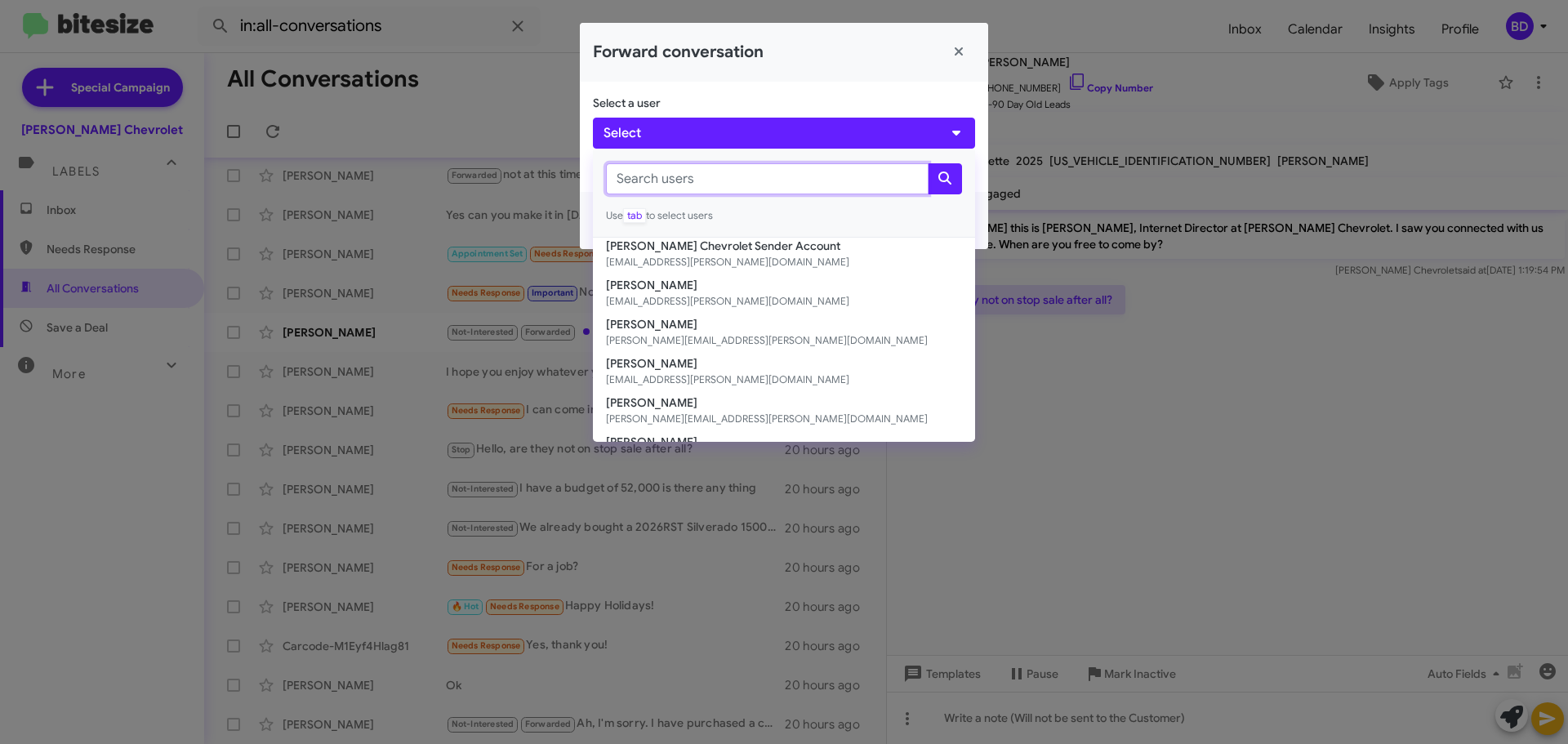
click at [823, 179] on input "text" at bounding box center [767, 179] width 323 height 31
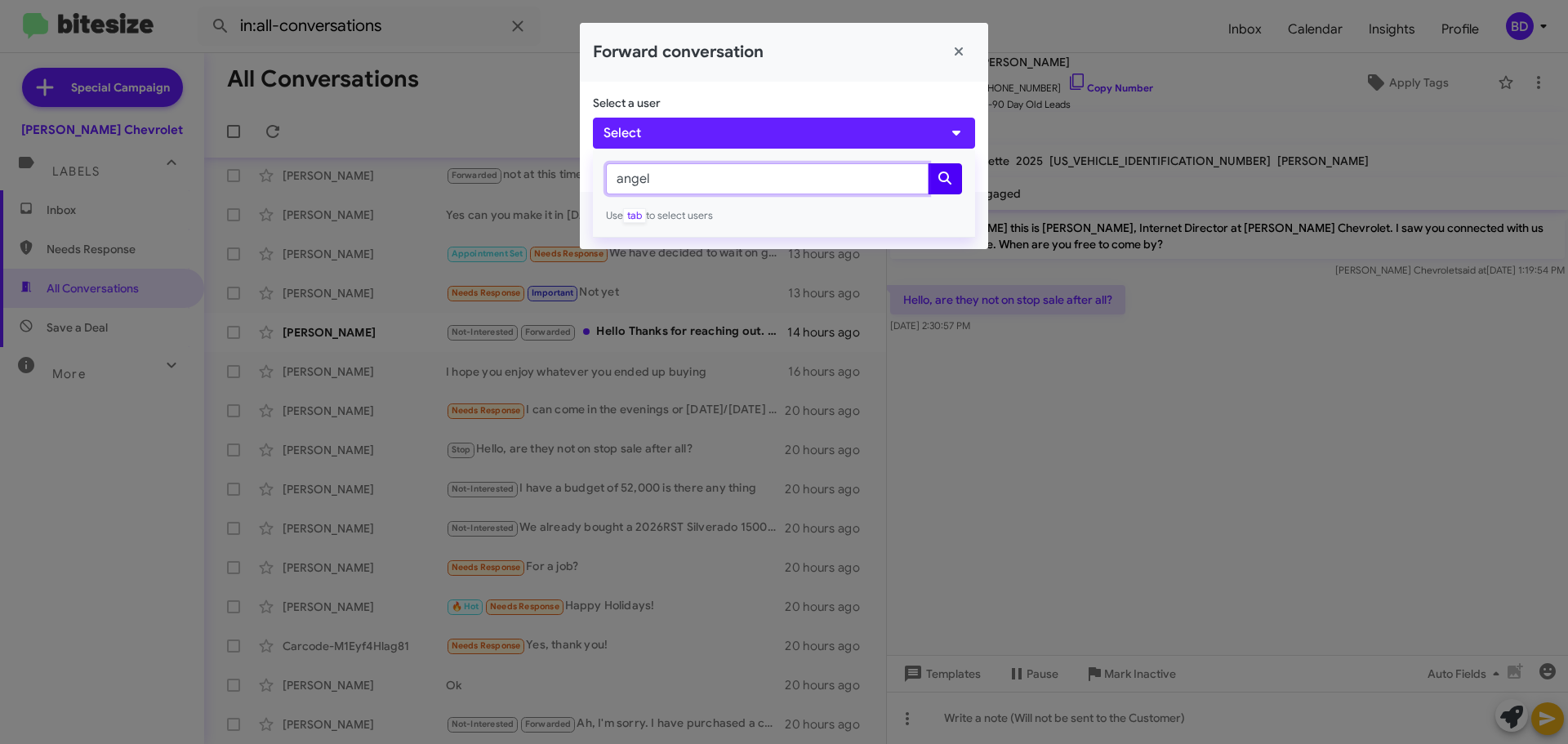
type input "angel"
click at [944, 181] on icon "submit" at bounding box center [944, 178] width 13 height 13
click at [952, 47] on button "Close" at bounding box center [959, 52] width 32 height 32
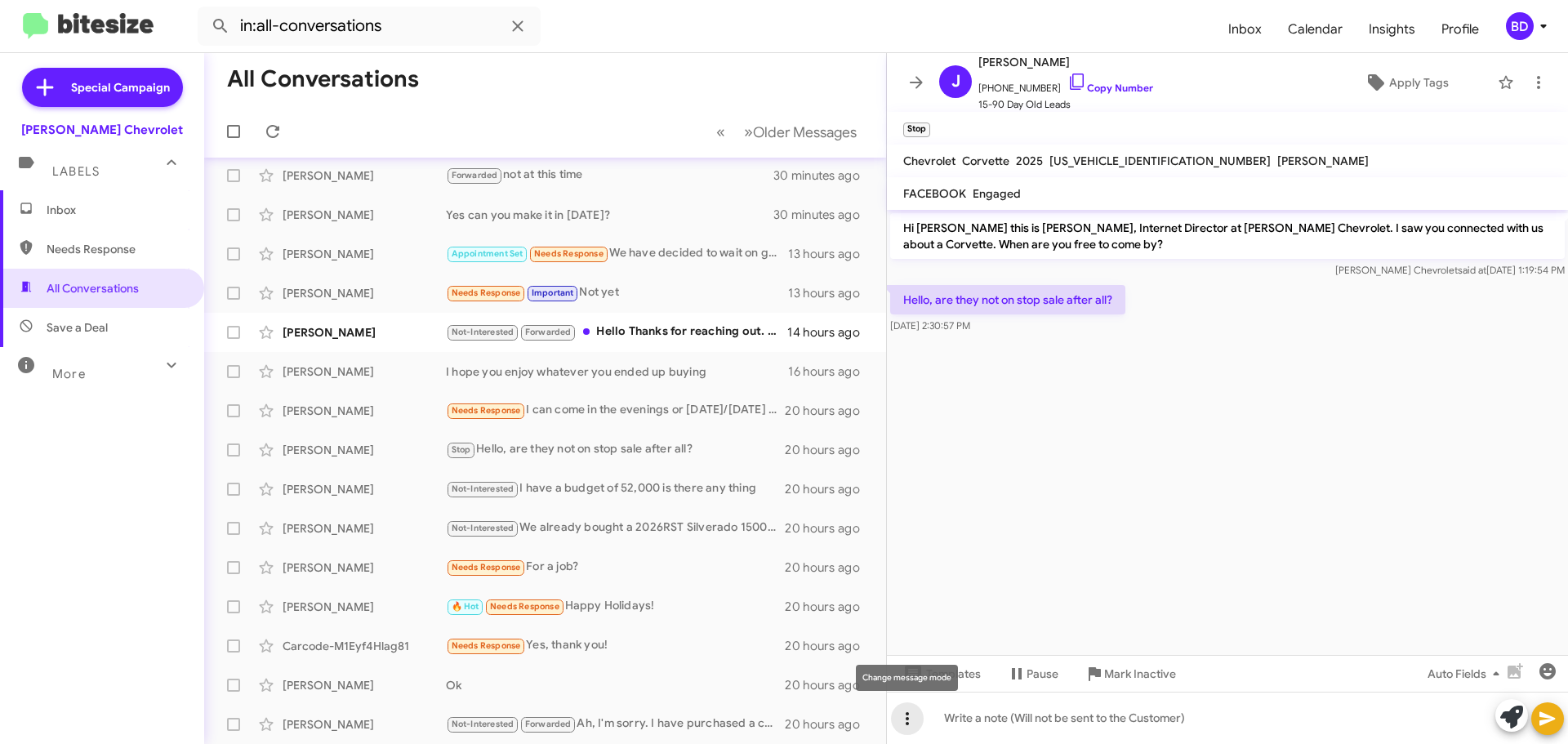
click at [906, 717] on icon at bounding box center [907, 718] width 20 height 20
click at [1286, 412] on div at bounding box center [784, 372] width 1568 height 744
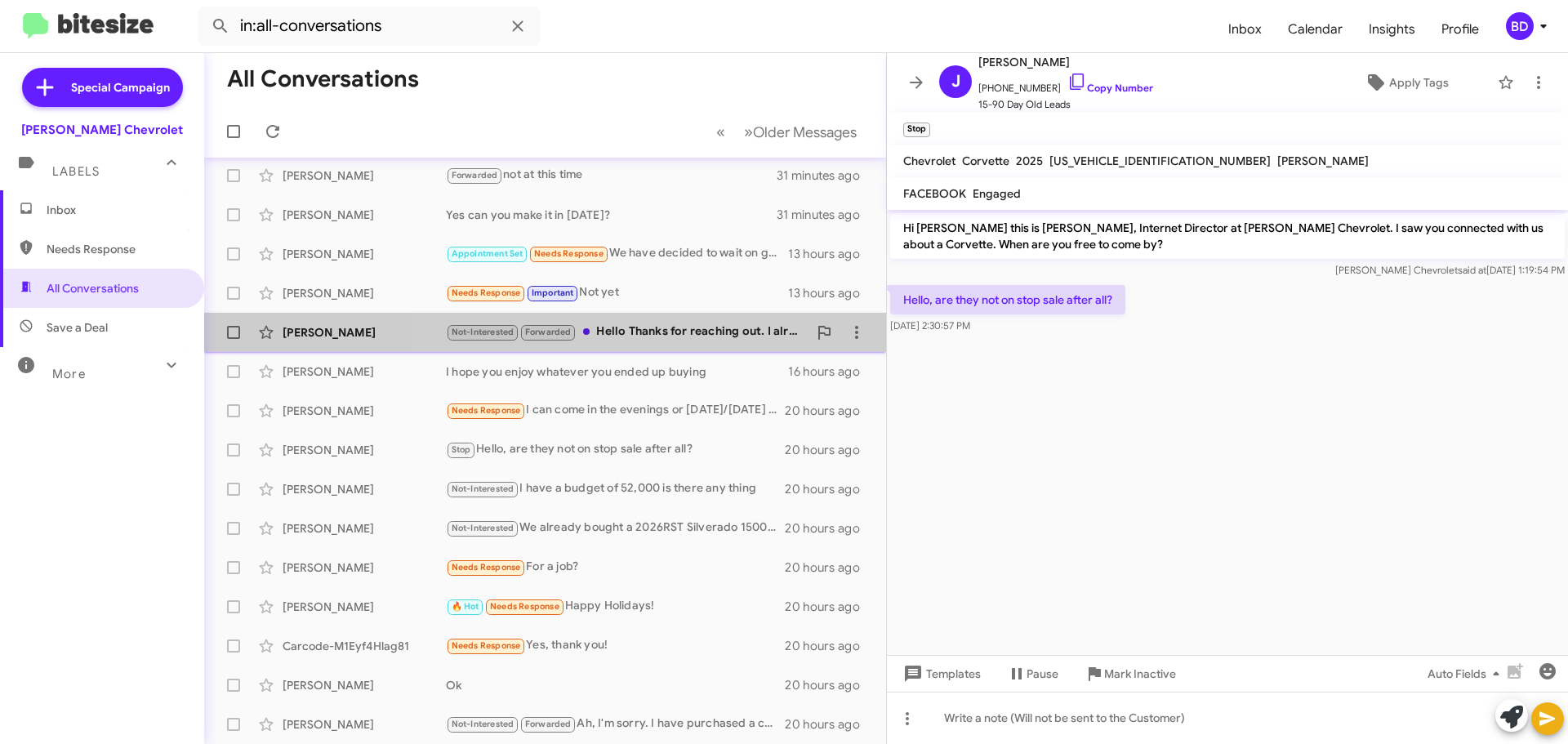
click at [668, 328] on div "Not-Interested Forwarded Hello Thanks for reaching out. I already got a vehicle…" at bounding box center [627, 332] width 362 height 19
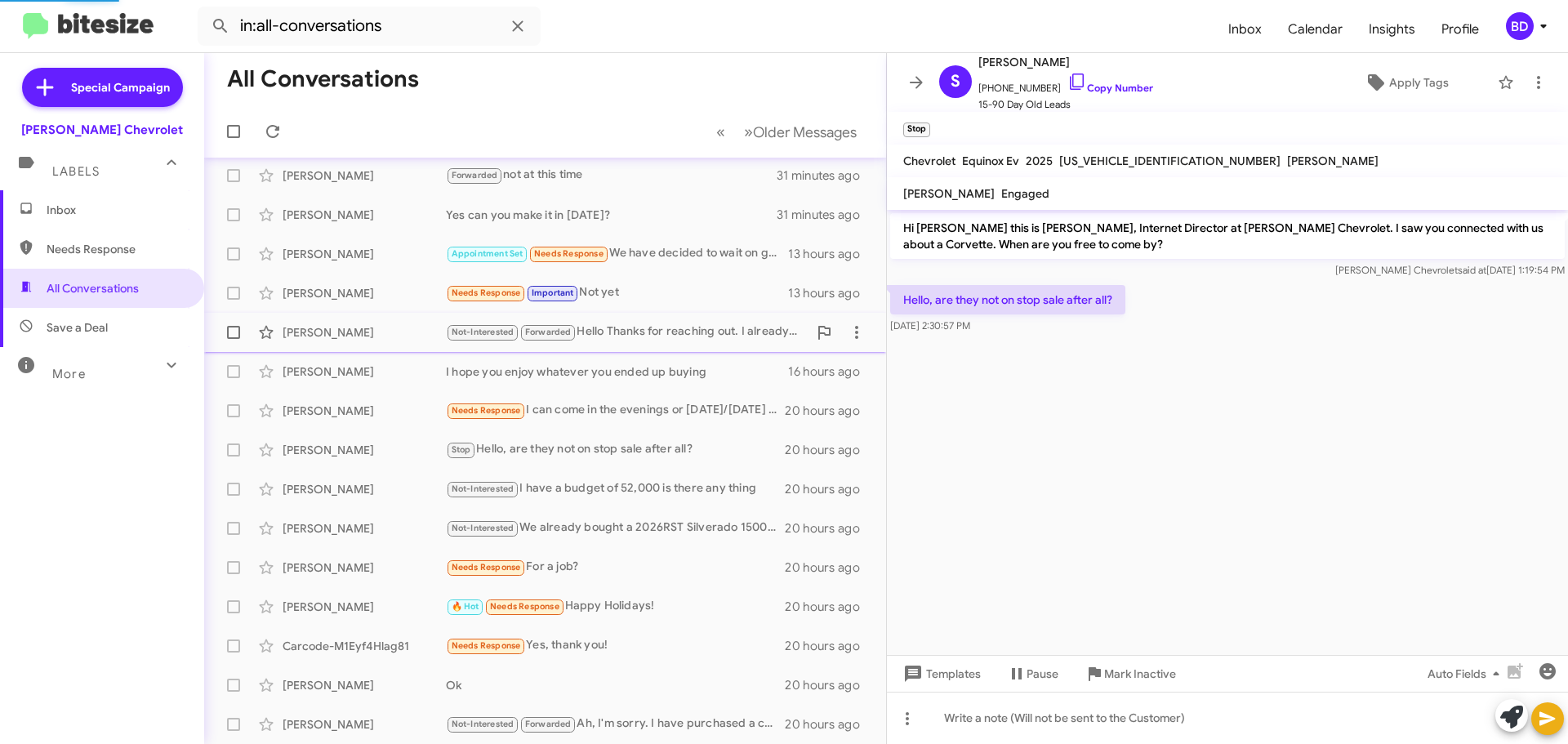
scroll to position [406, 0]
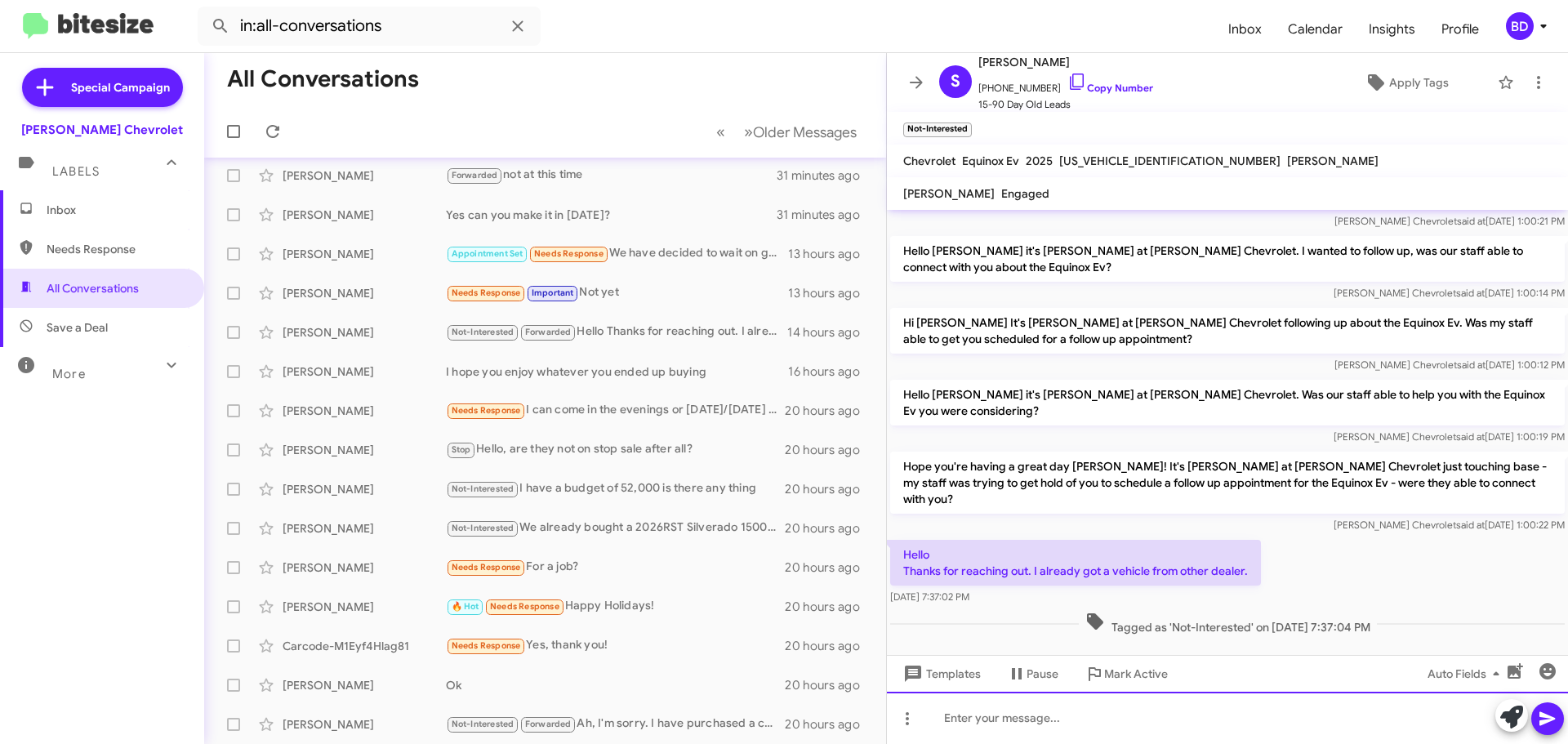
click at [1019, 723] on div at bounding box center [1226, 718] width 681 height 52
click at [1006, 722] on div at bounding box center [1226, 718] width 681 height 52
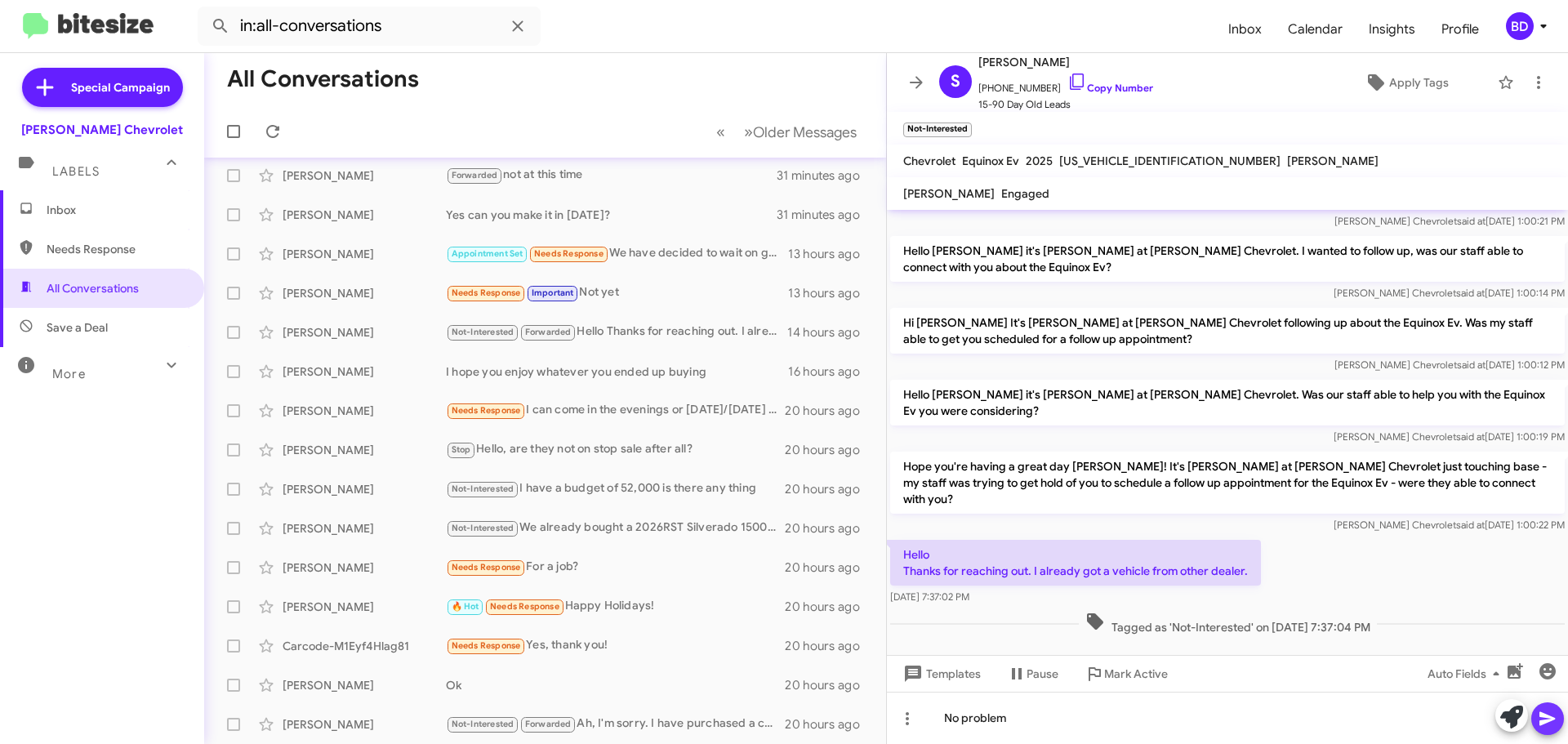
click at [1556, 719] on icon at bounding box center [1547, 718] width 20 height 20
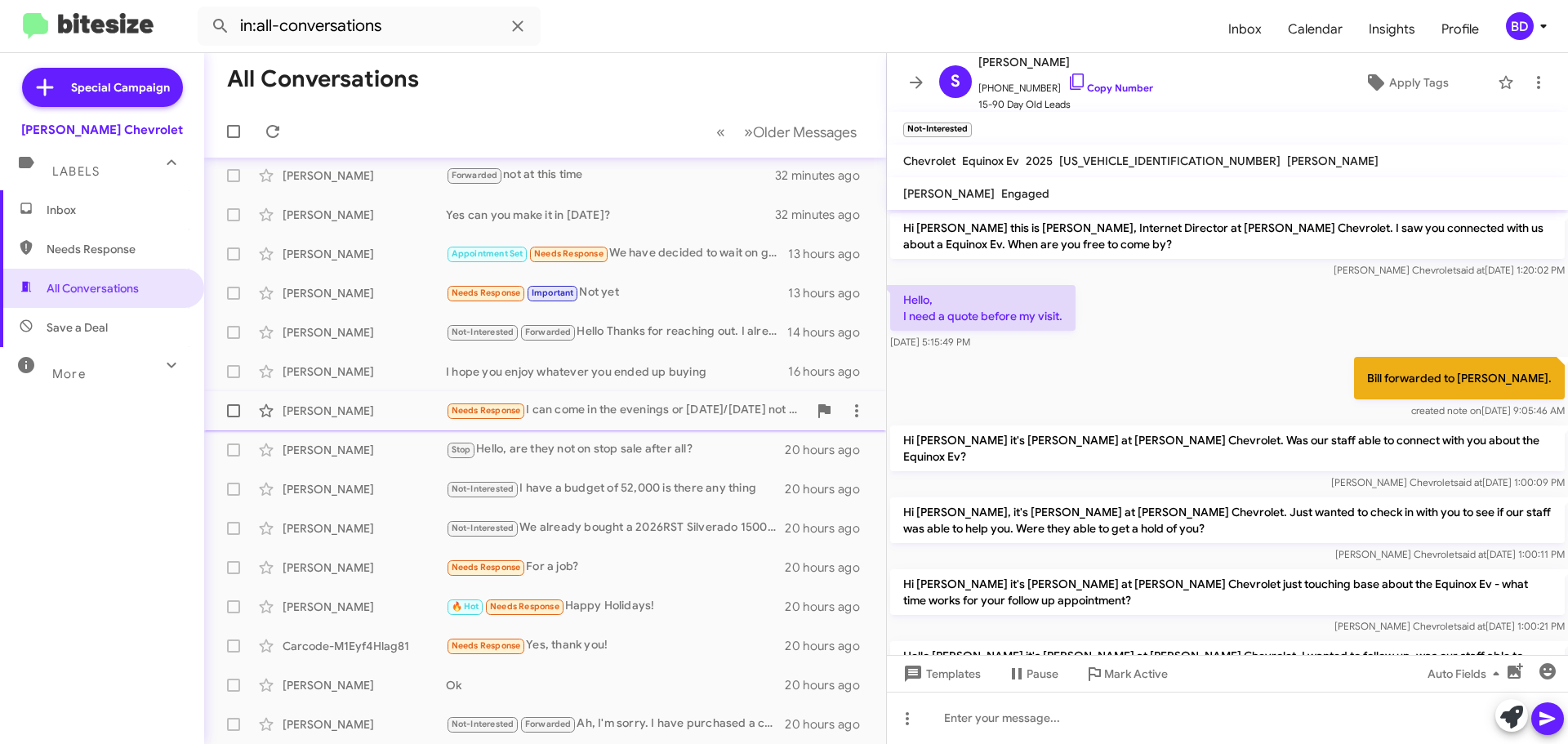
scroll to position [0, 0]
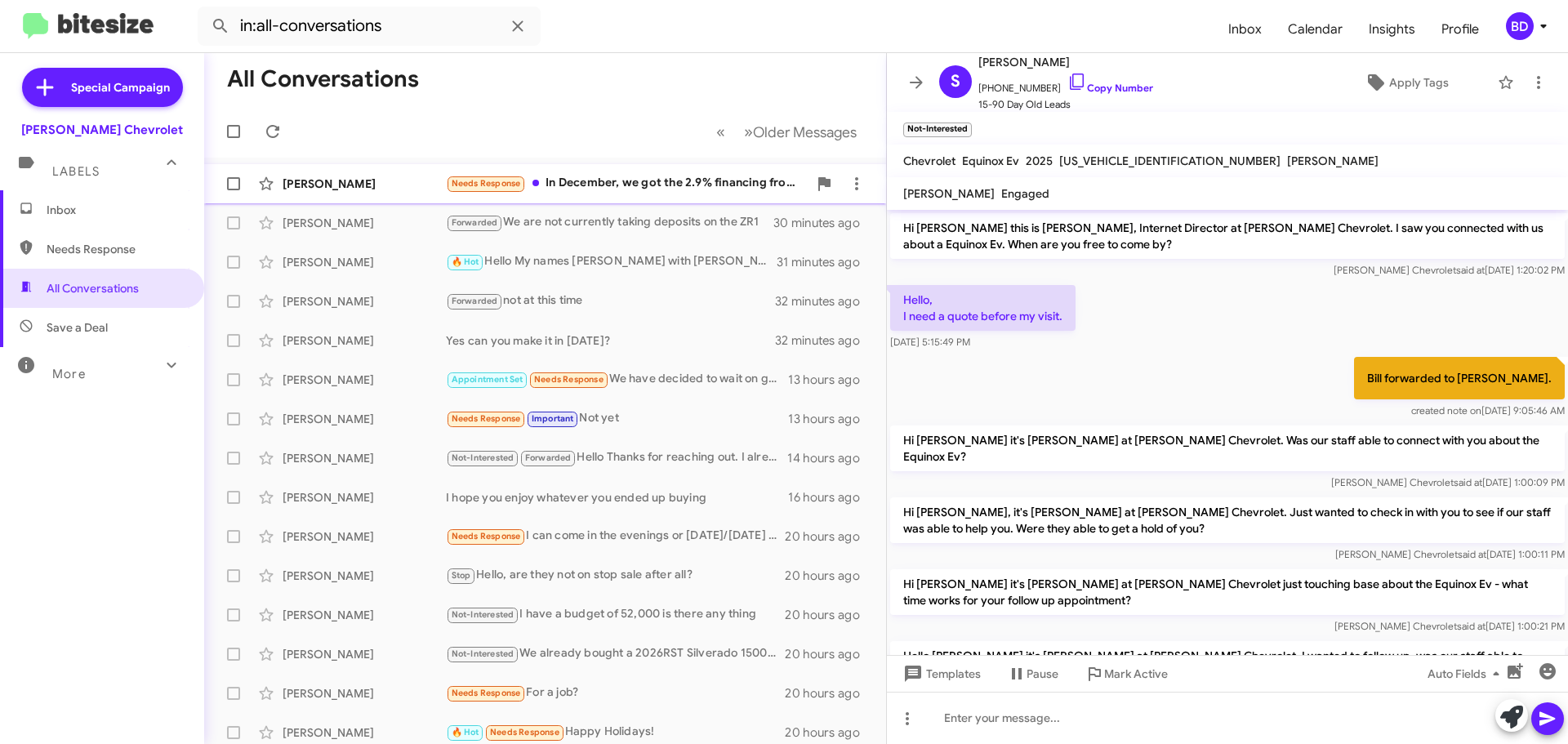
click at [594, 181] on div "Needs Response In December, we got the 2.9% financing from Toyota" at bounding box center [627, 184] width 362 height 19
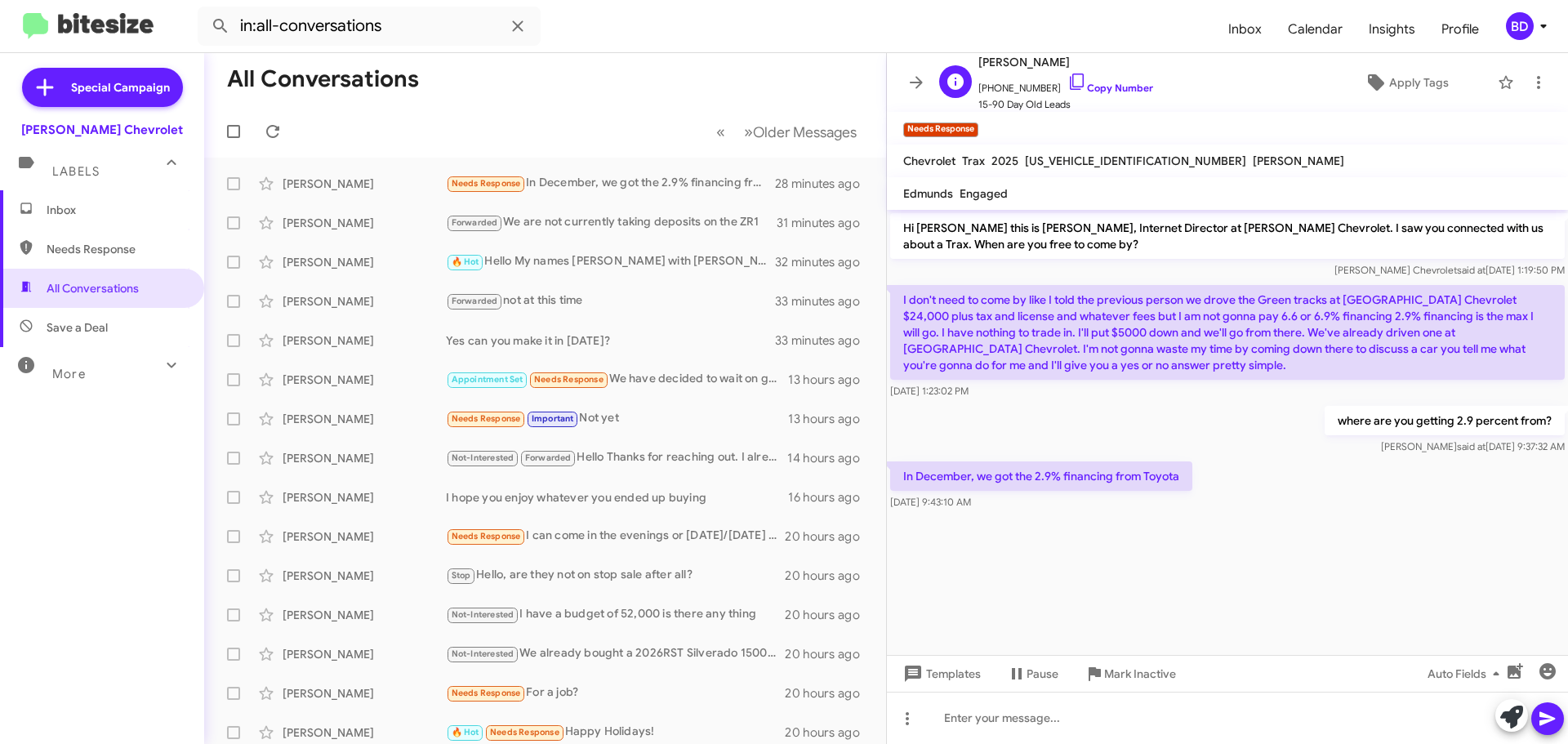
click at [1095, 81] on span "[PHONE_NUMBER] Copy Number" at bounding box center [1066, 84] width 175 height 25
click at [1095, 92] on link "Copy Number" at bounding box center [1110, 88] width 86 height 12
click at [1541, 721] on icon at bounding box center [1547, 719] width 15 height 14
click at [1529, 79] on icon at bounding box center [1538, 82] width 20 height 20
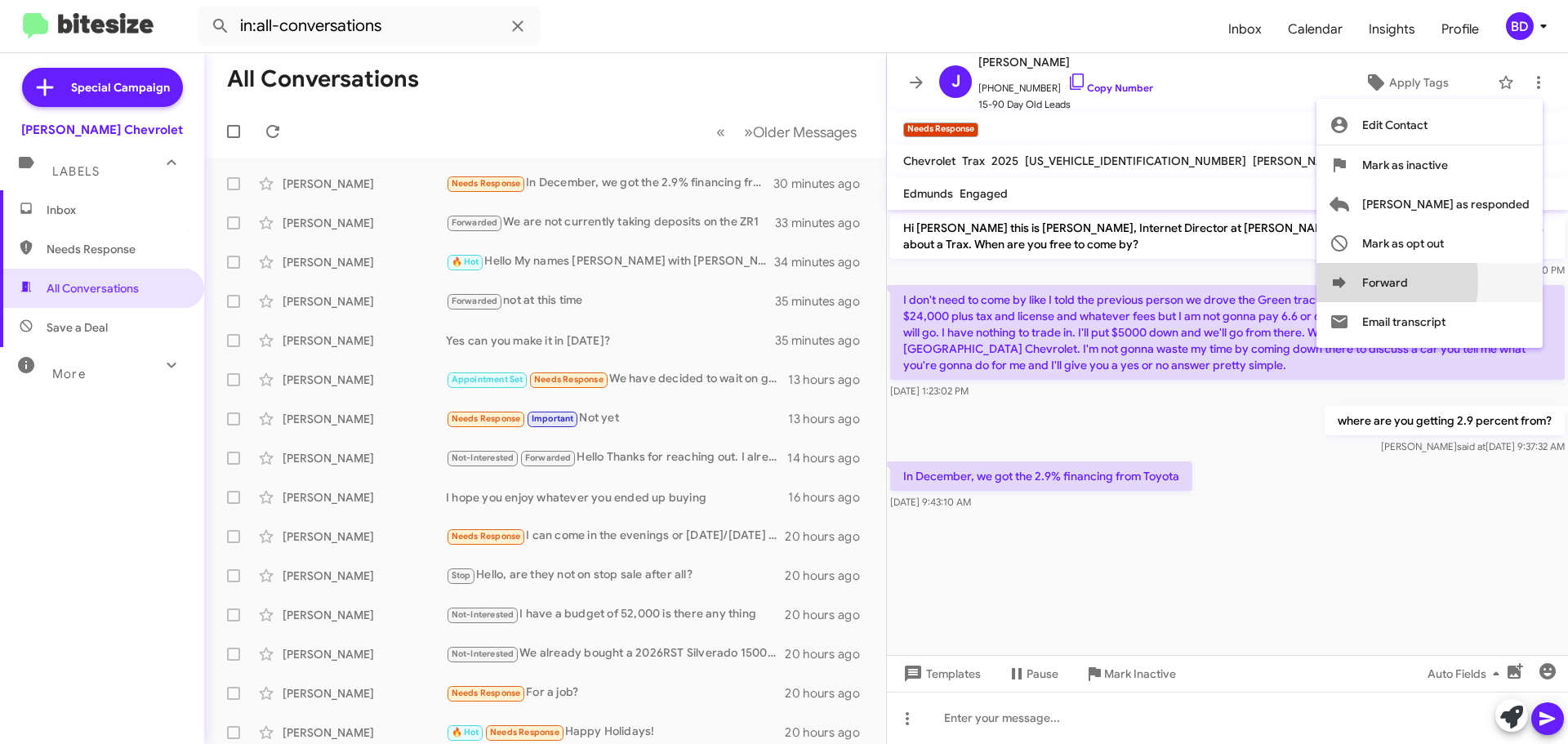
click at [1345, 281] on icon at bounding box center [1339, 282] width 13 height 10
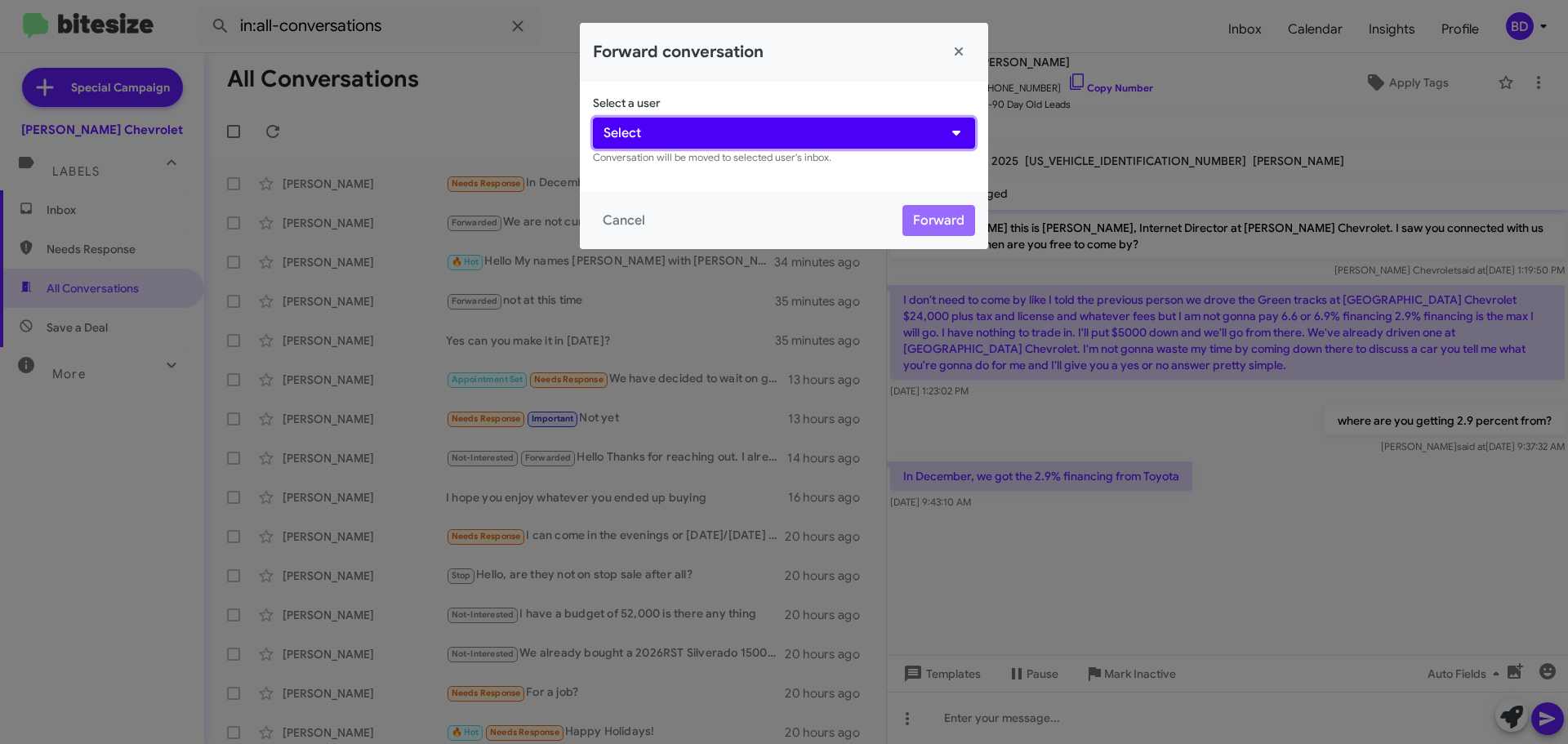
click at [710, 124] on button "Select" at bounding box center [784, 133] width 382 height 31
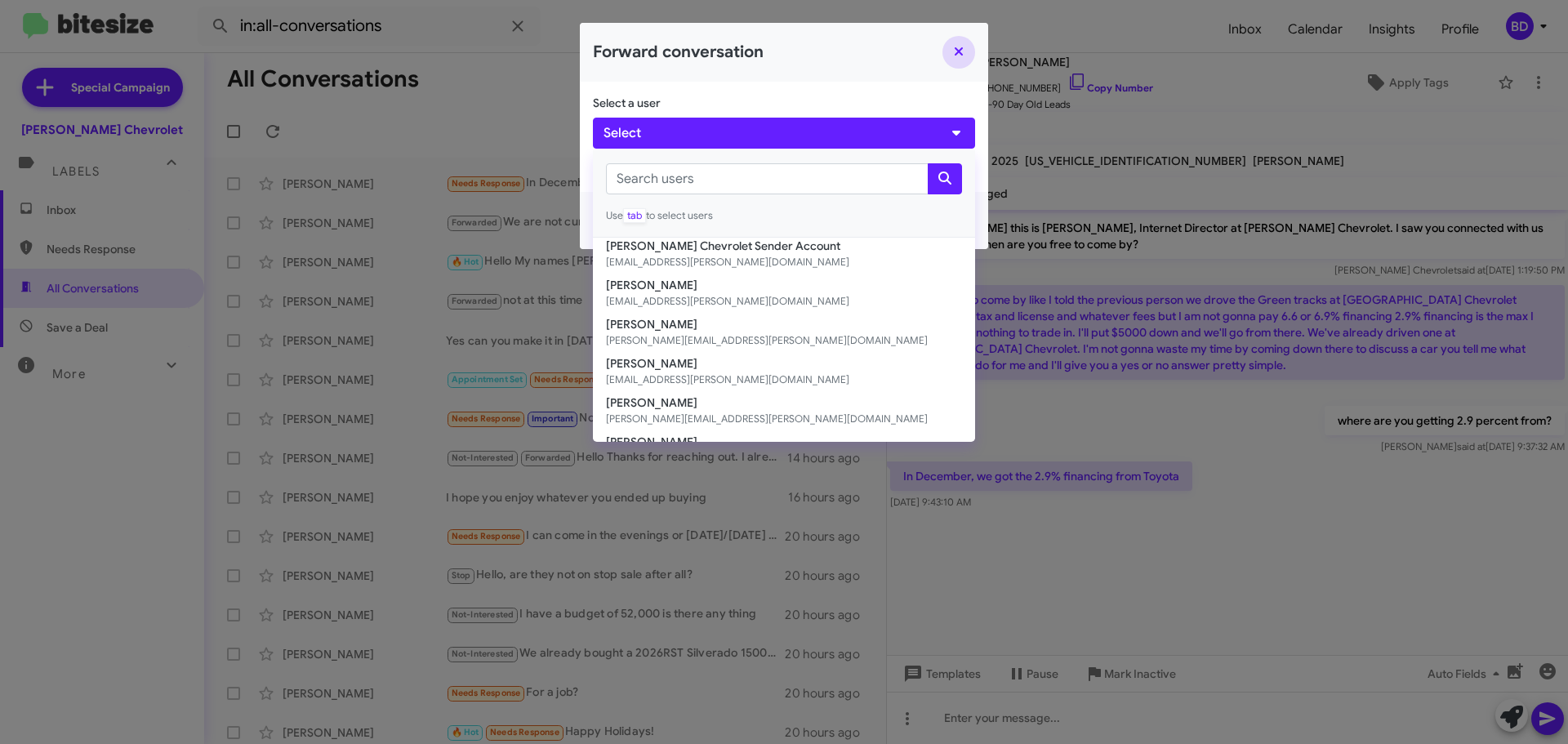
click at [964, 49] on button "Close" at bounding box center [959, 52] width 32 height 32
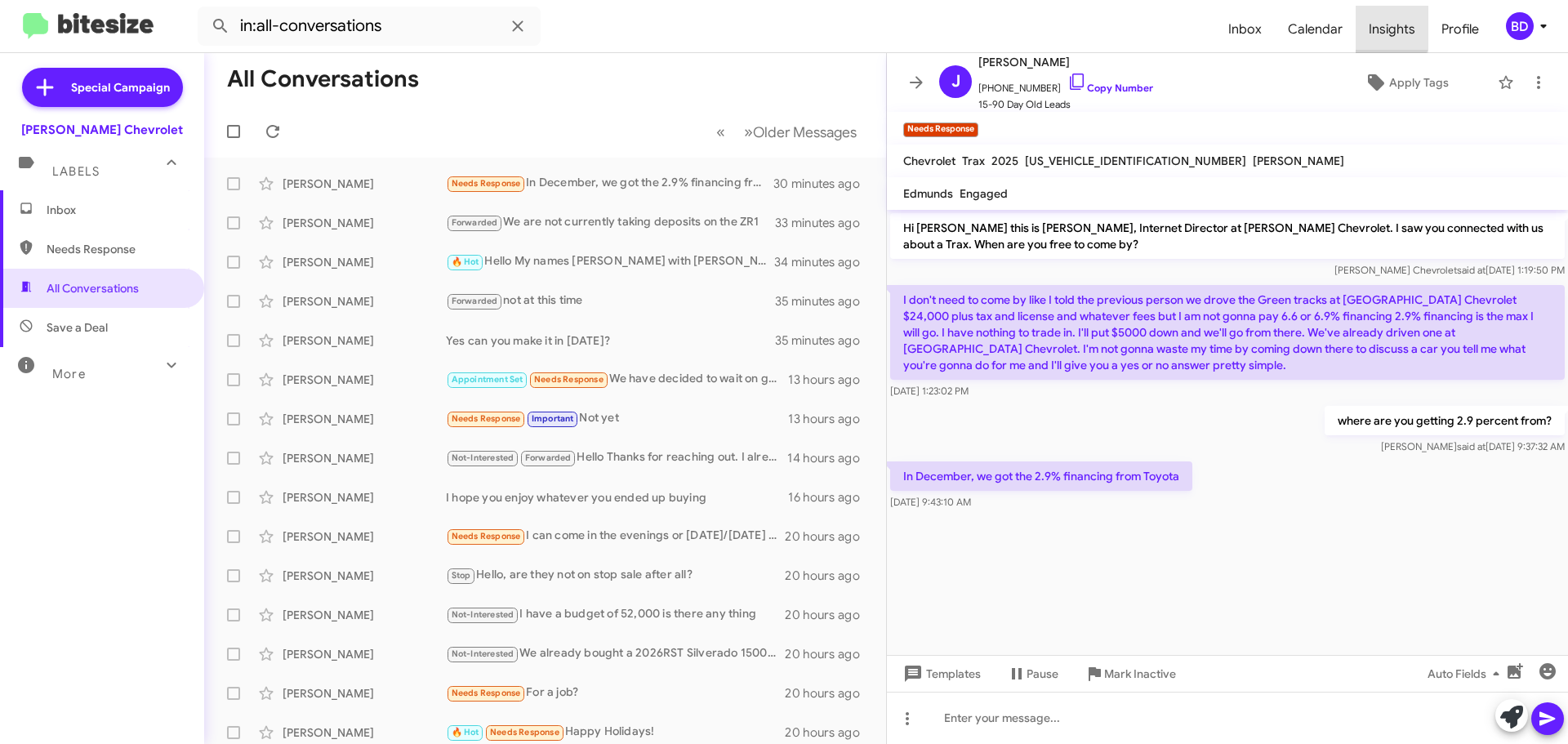
click at [1380, 27] on span "Insights" at bounding box center [1392, 30] width 73 height 48
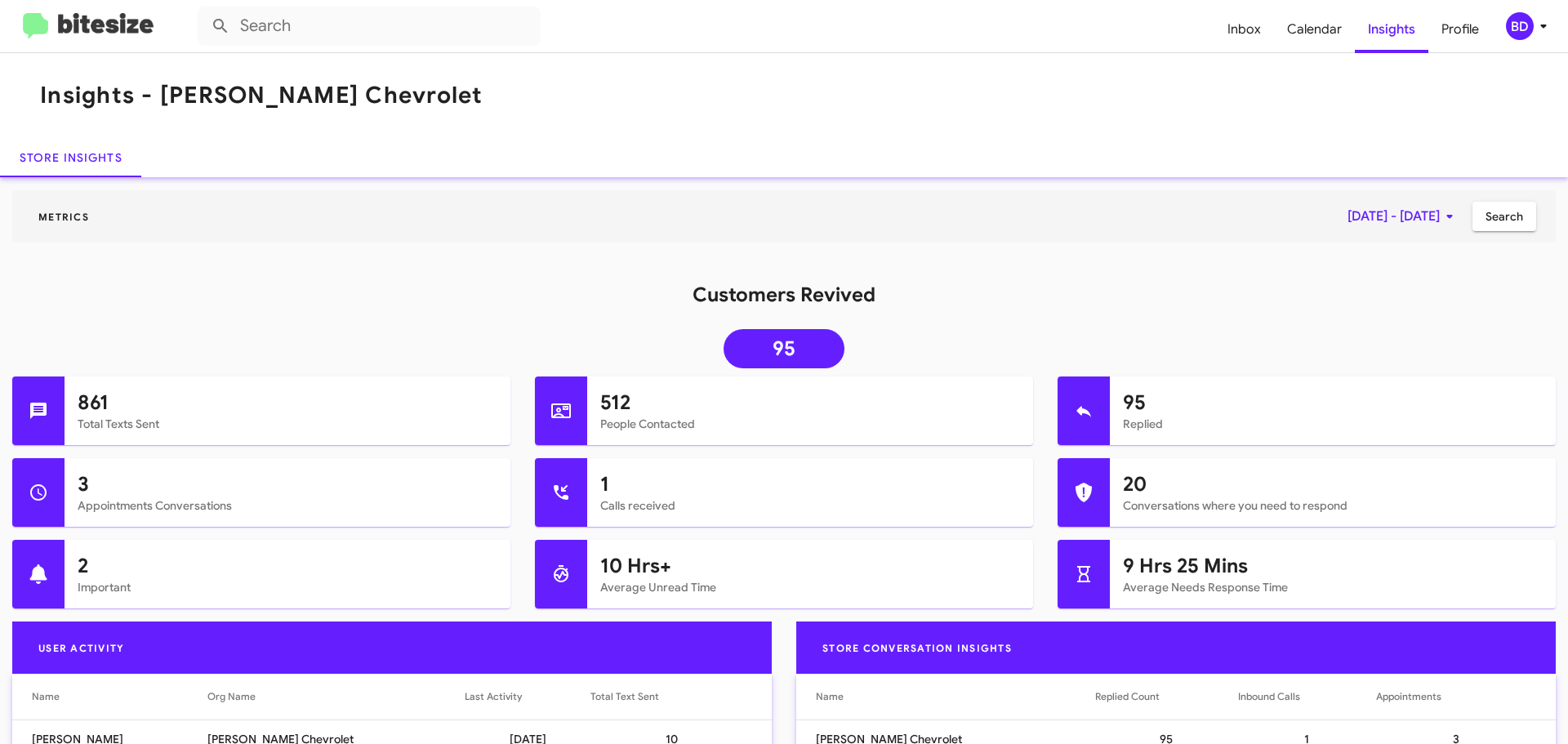
click at [1527, 20] on div "BD" at bounding box center [1520, 26] width 28 height 28
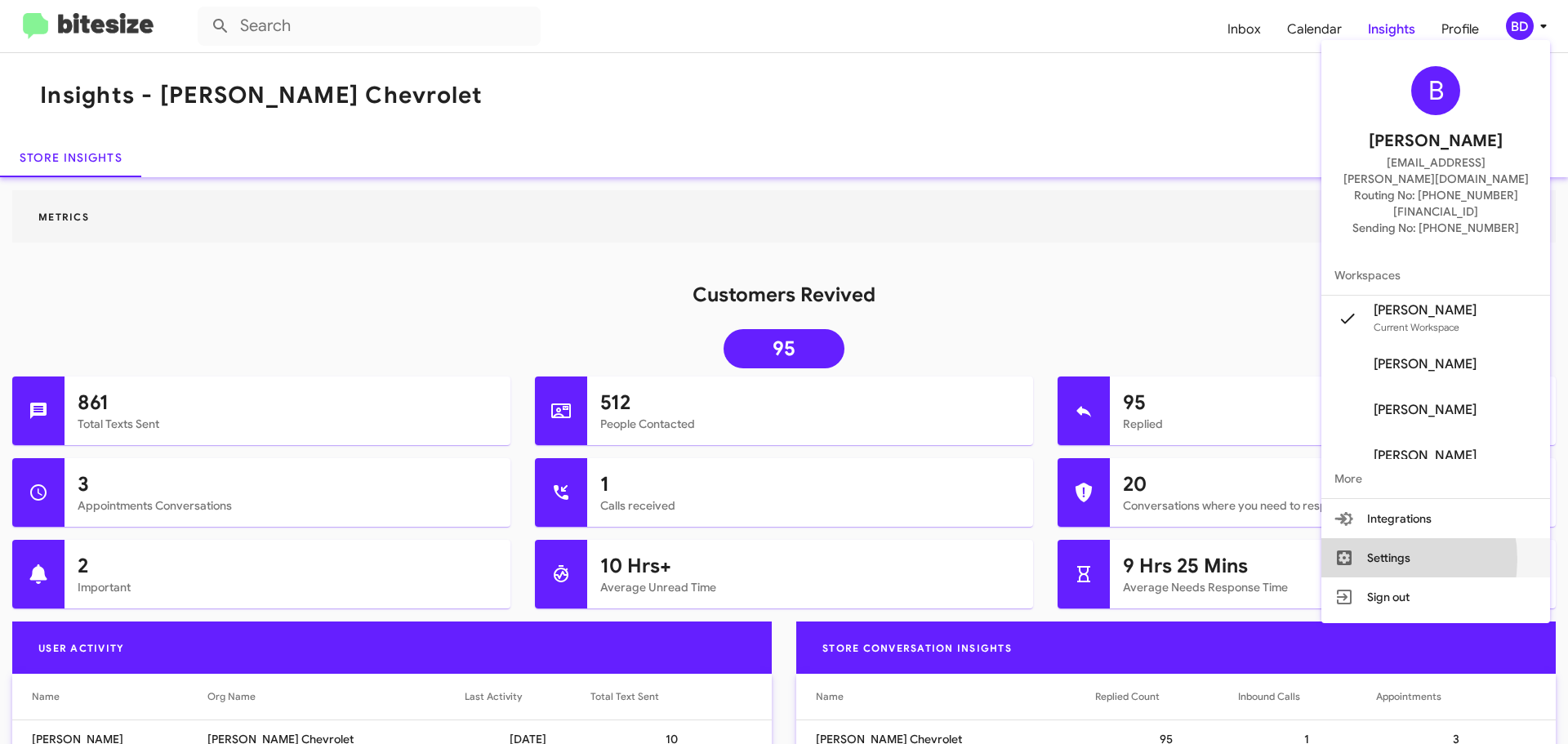
click at [1407, 538] on button "Settings" at bounding box center [1435, 558] width 229 height 39
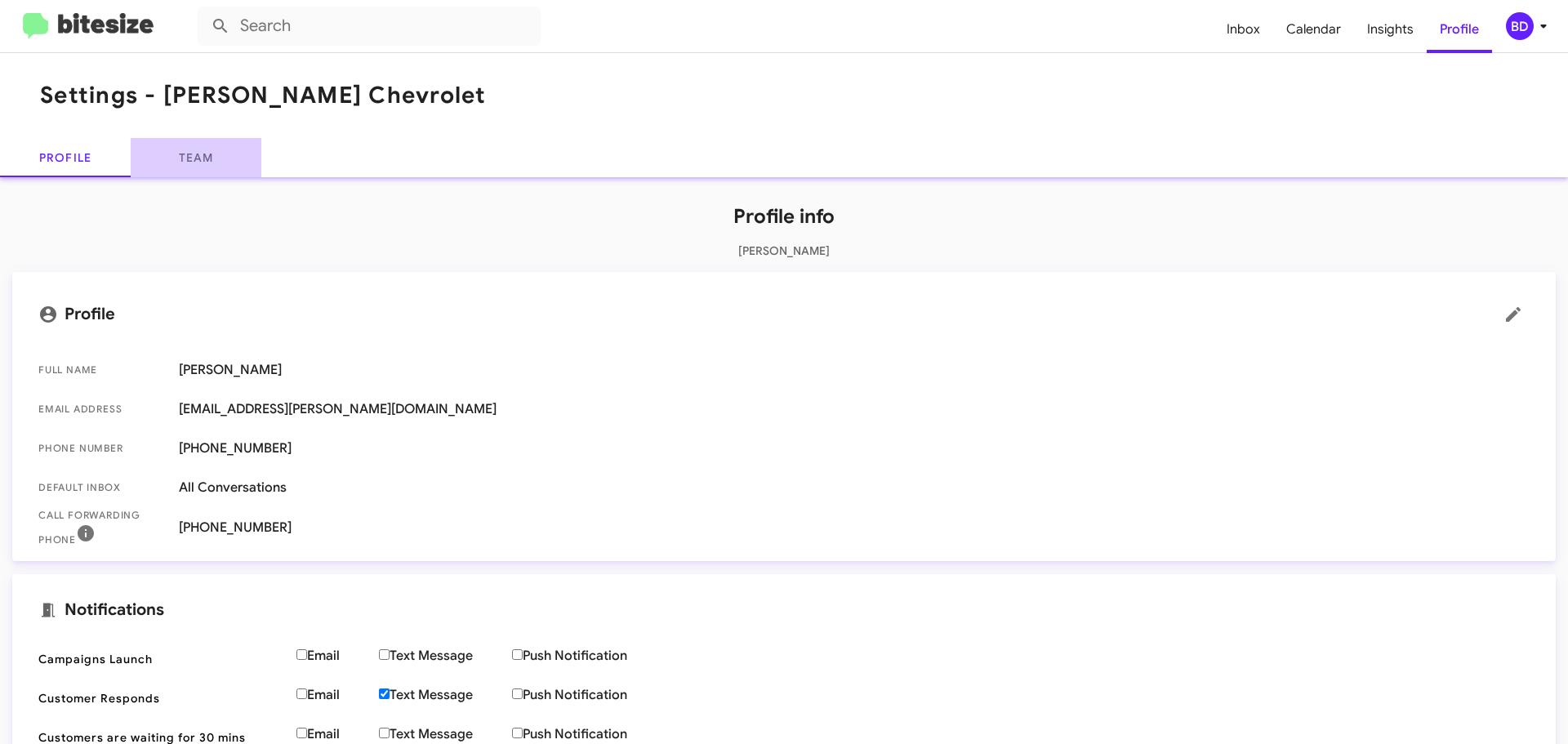
click at [196, 150] on link "Team" at bounding box center [196, 157] width 131 height 39
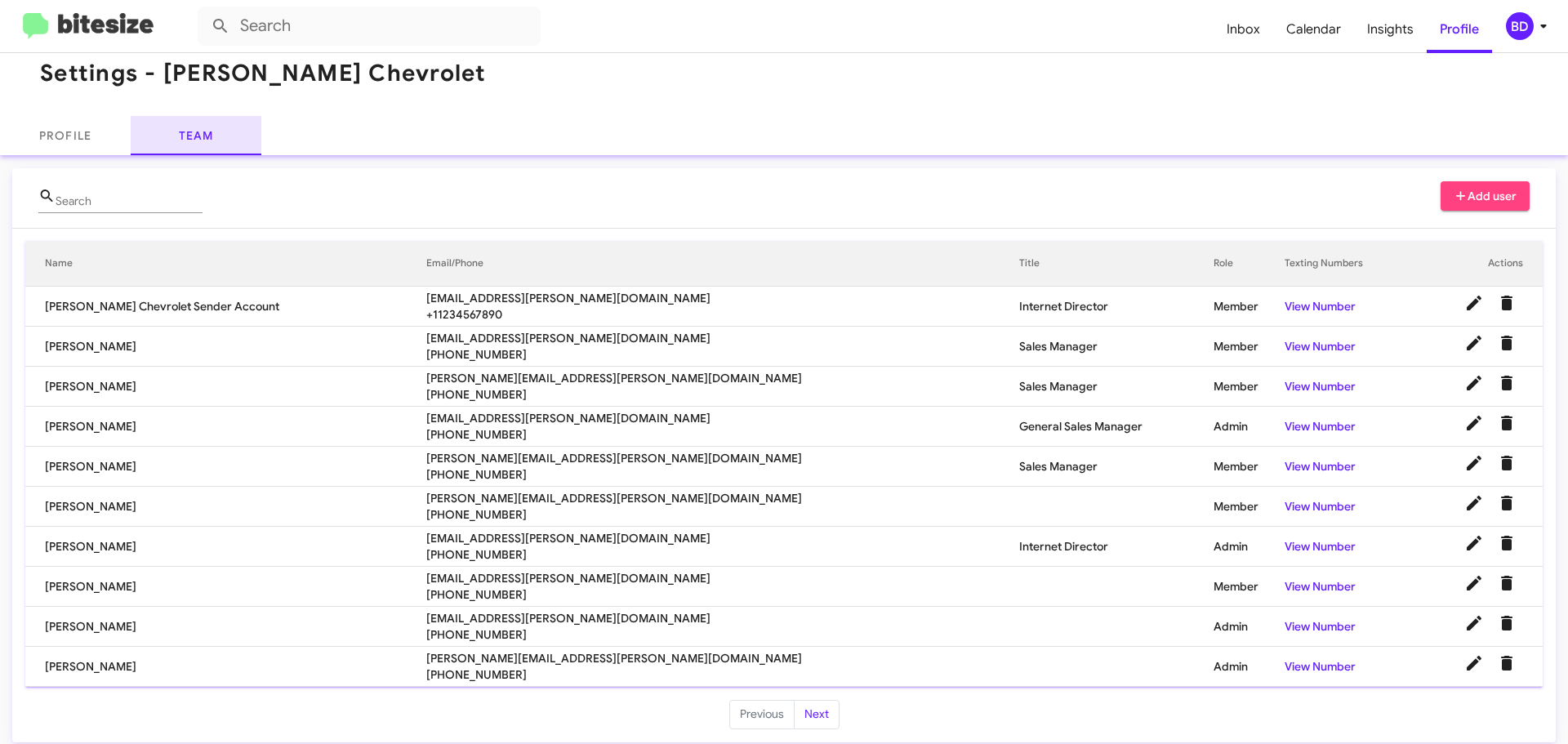
scroll to position [33, 0]
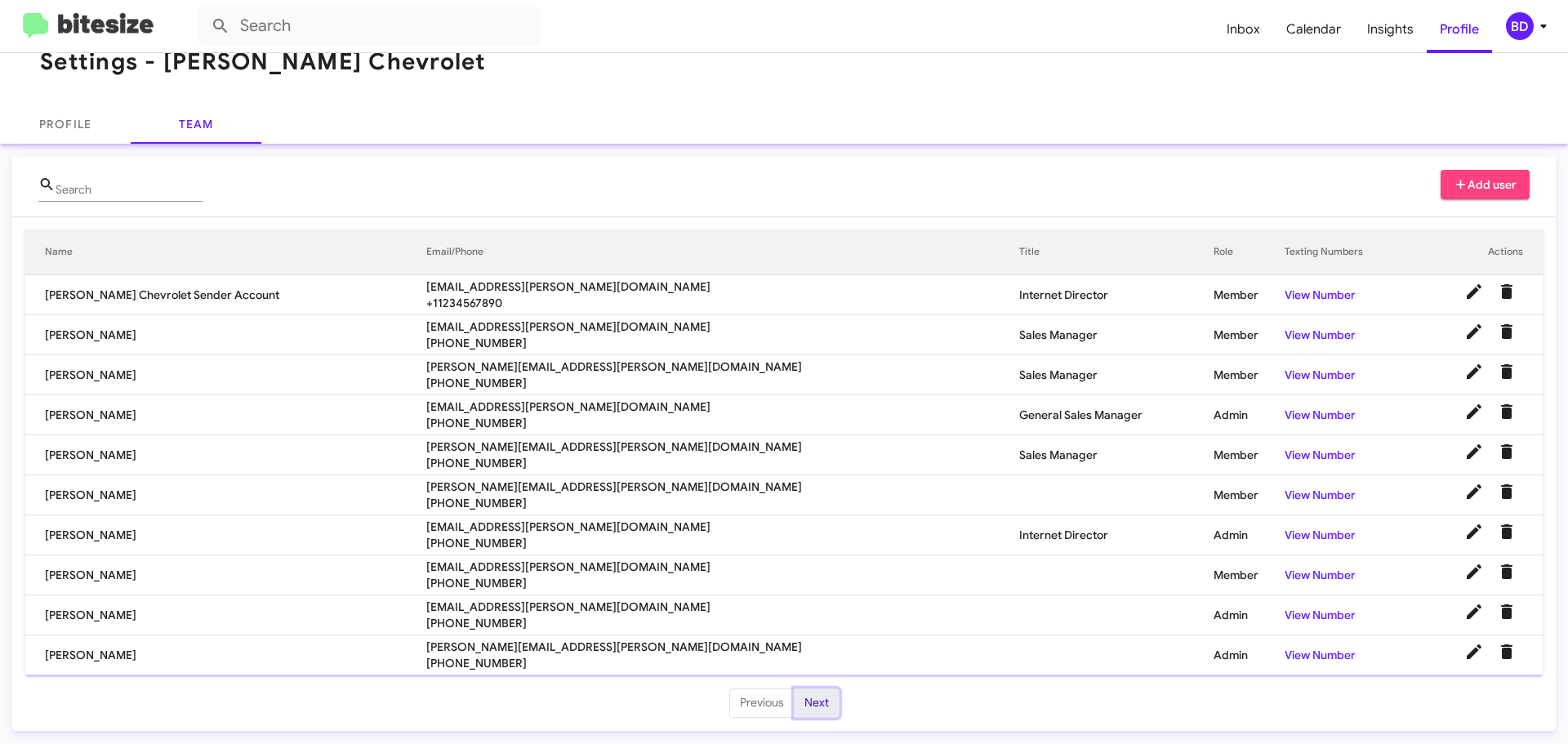
click at [800, 698] on button "Next" at bounding box center [817, 703] width 46 height 30
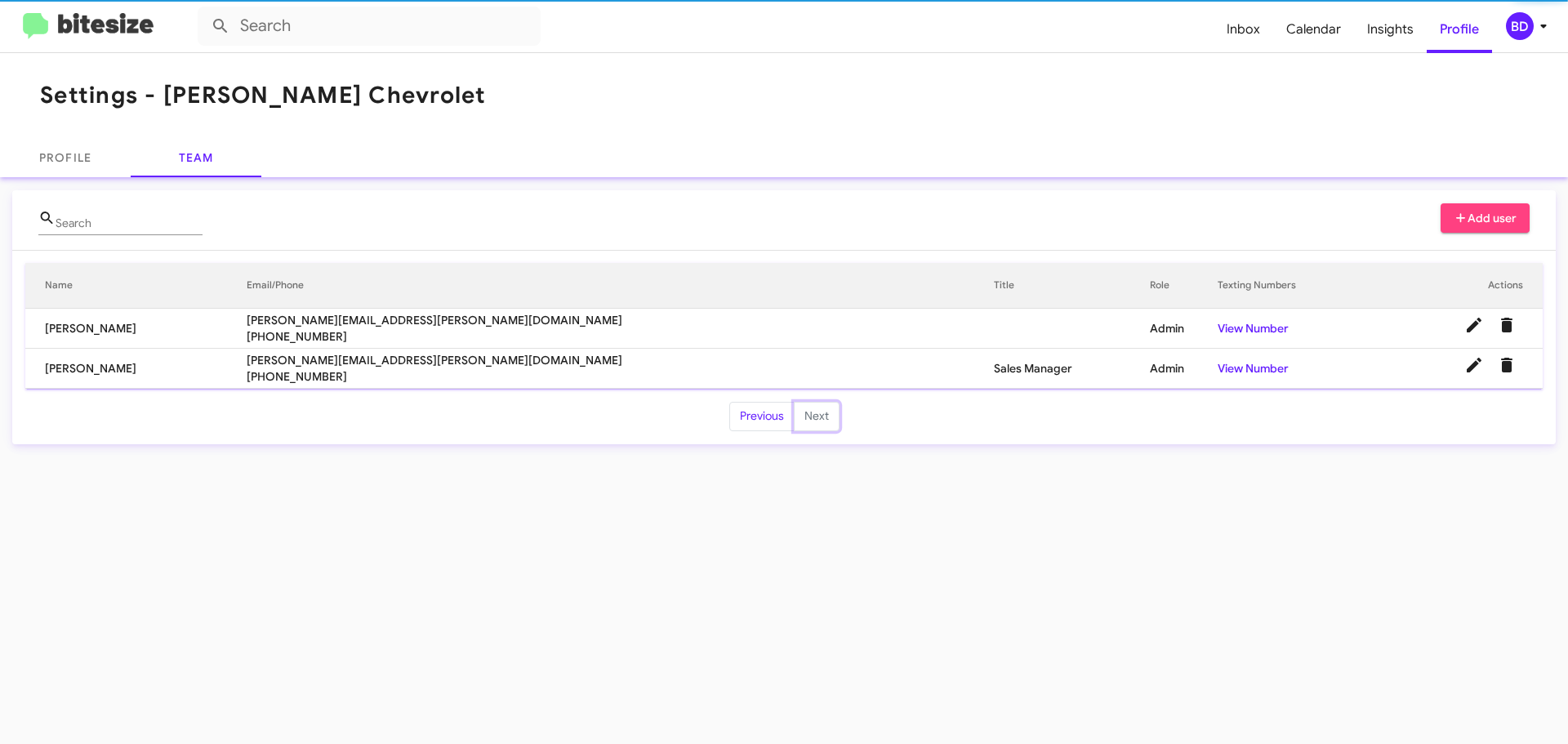
scroll to position [0, 0]
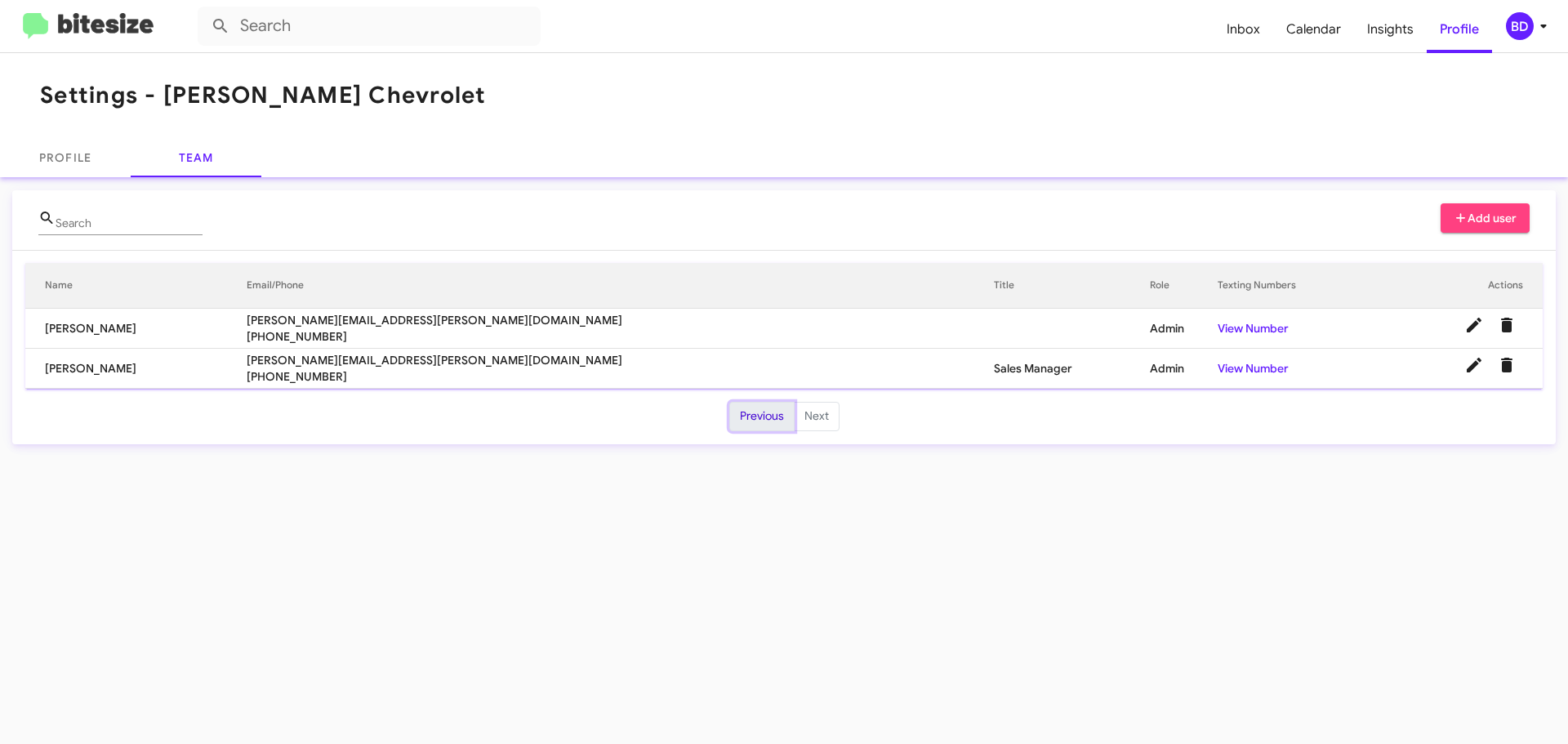
click at [750, 417] on button "Previous" at bounding box center [761, 417] width 65 height 30
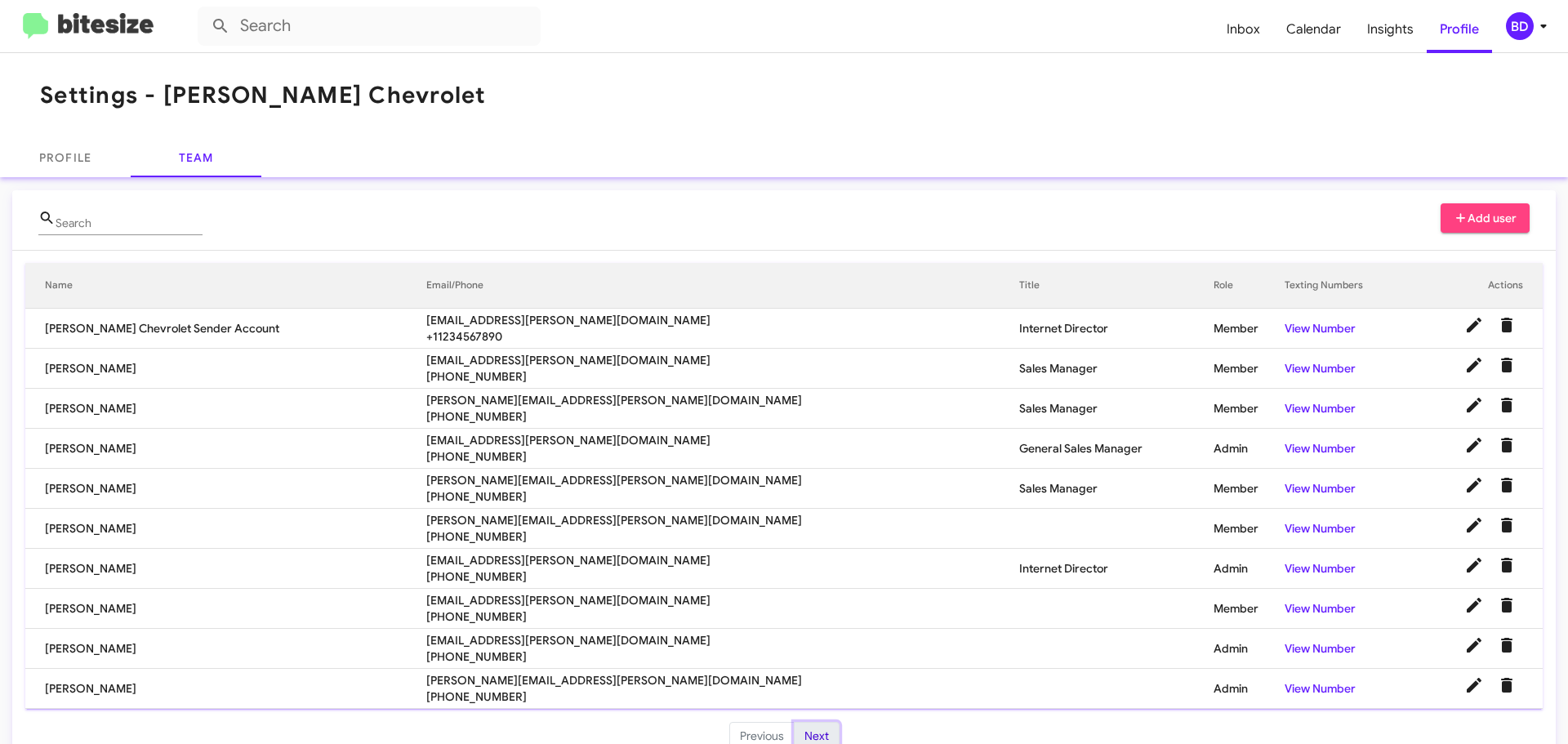
click at [807, 735] on button "Next" at bounding box center [817, 736] width 46 height 30
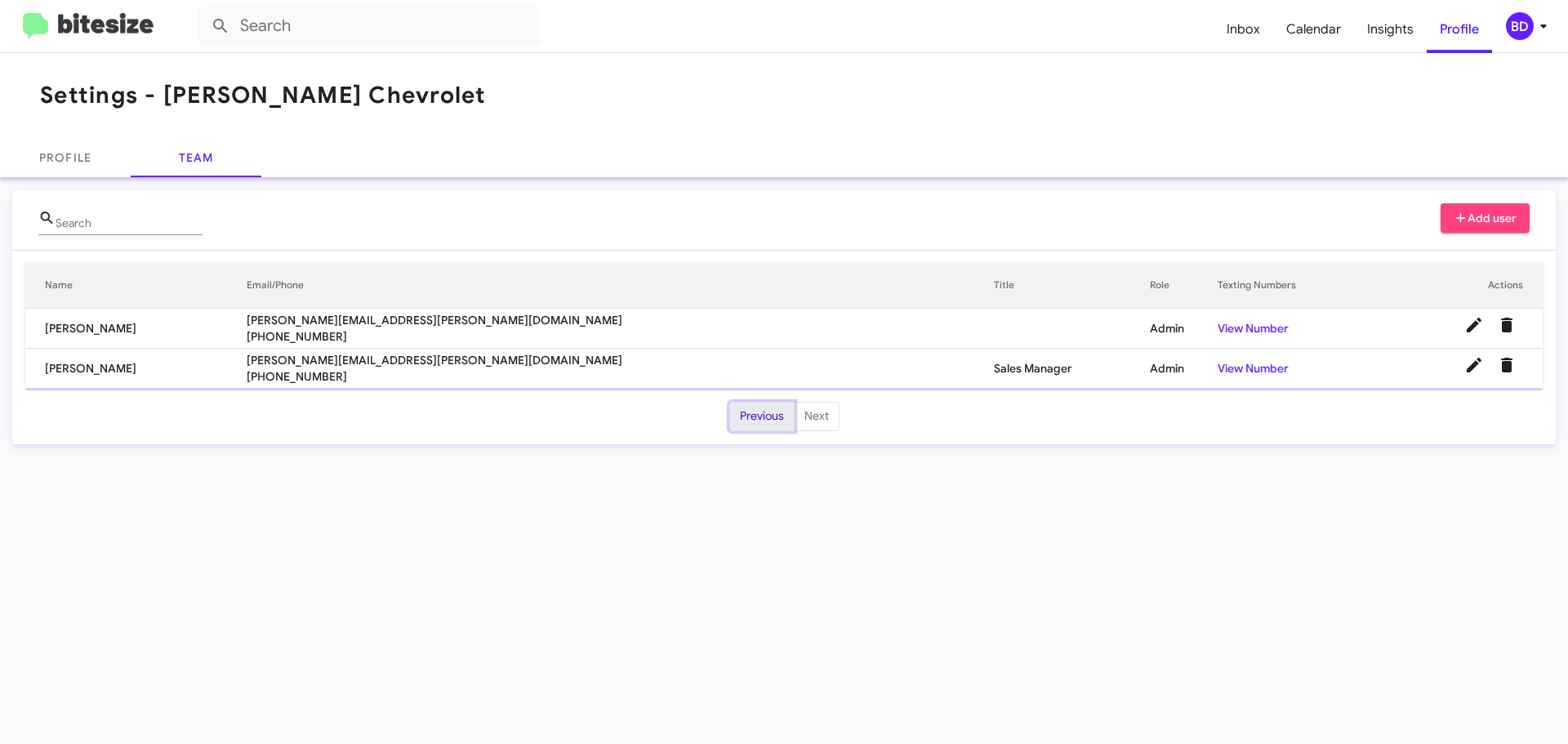
click at [756, 415] on button "Previous" at bounding box center [761, 417] width 65 height 30
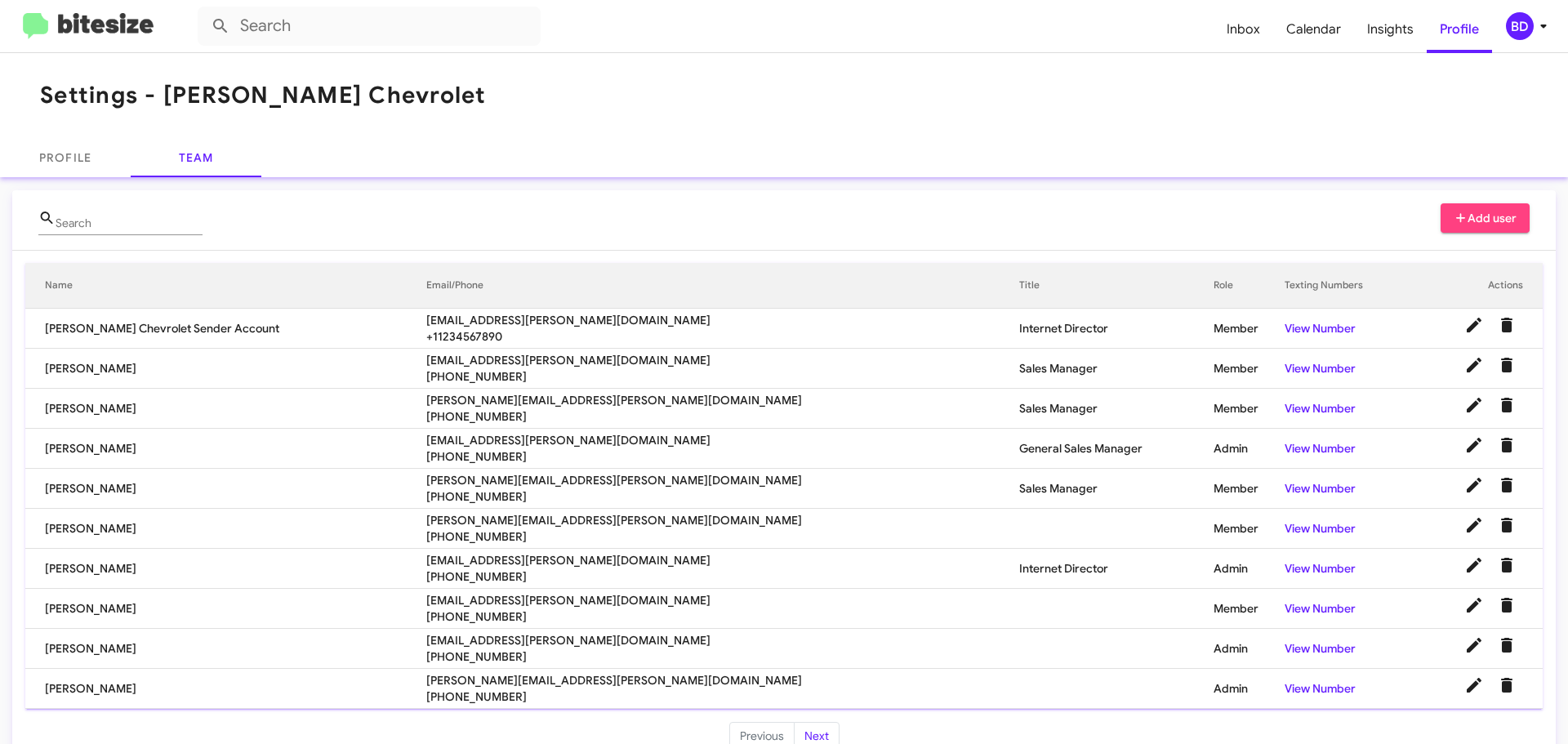
click at [1475, 219] on span "Add user" at bounding box center [1485, 218] width 64 height 30
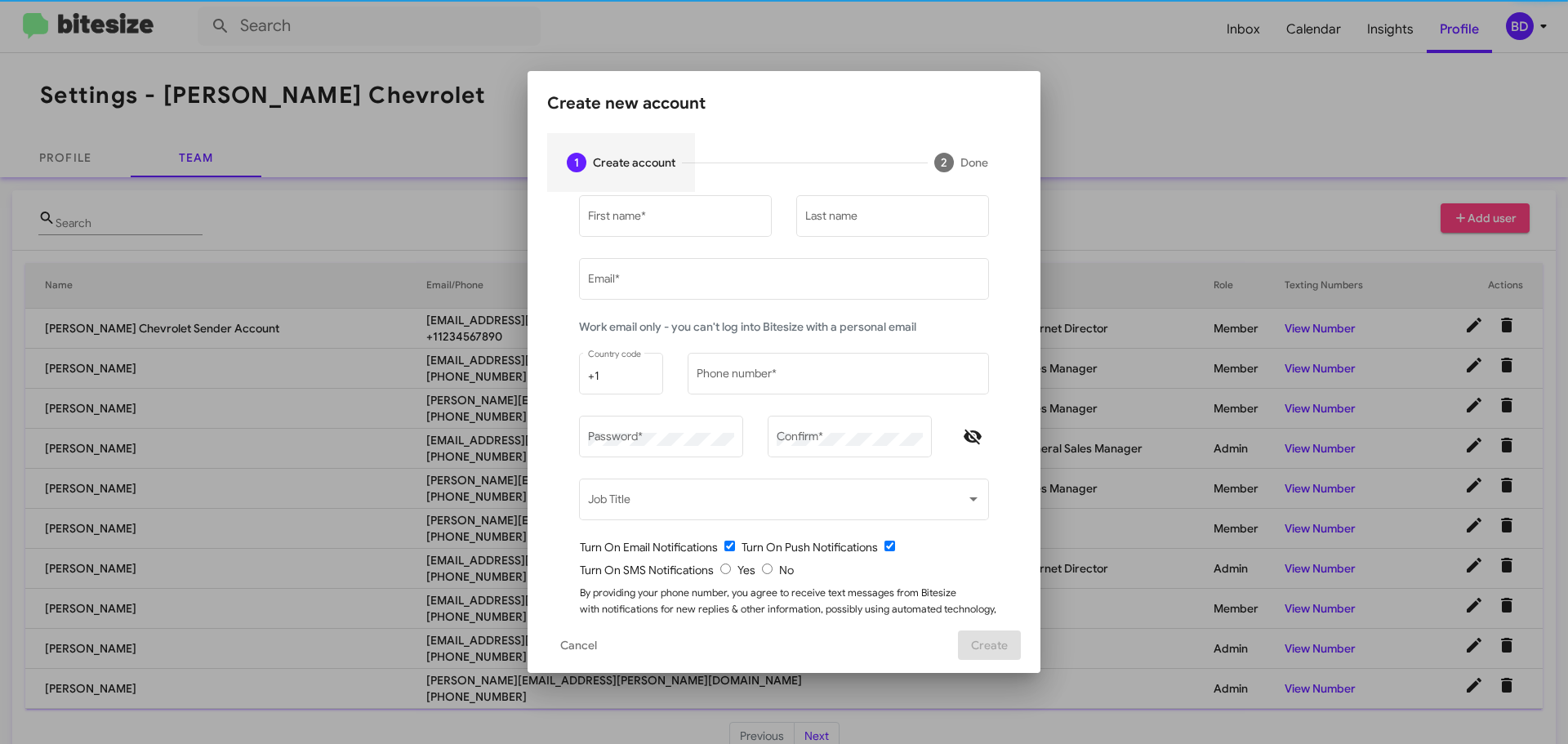
type input "[EMAIL_ADDRESS][PERSON_NAME][DOMAIN_NAME]"
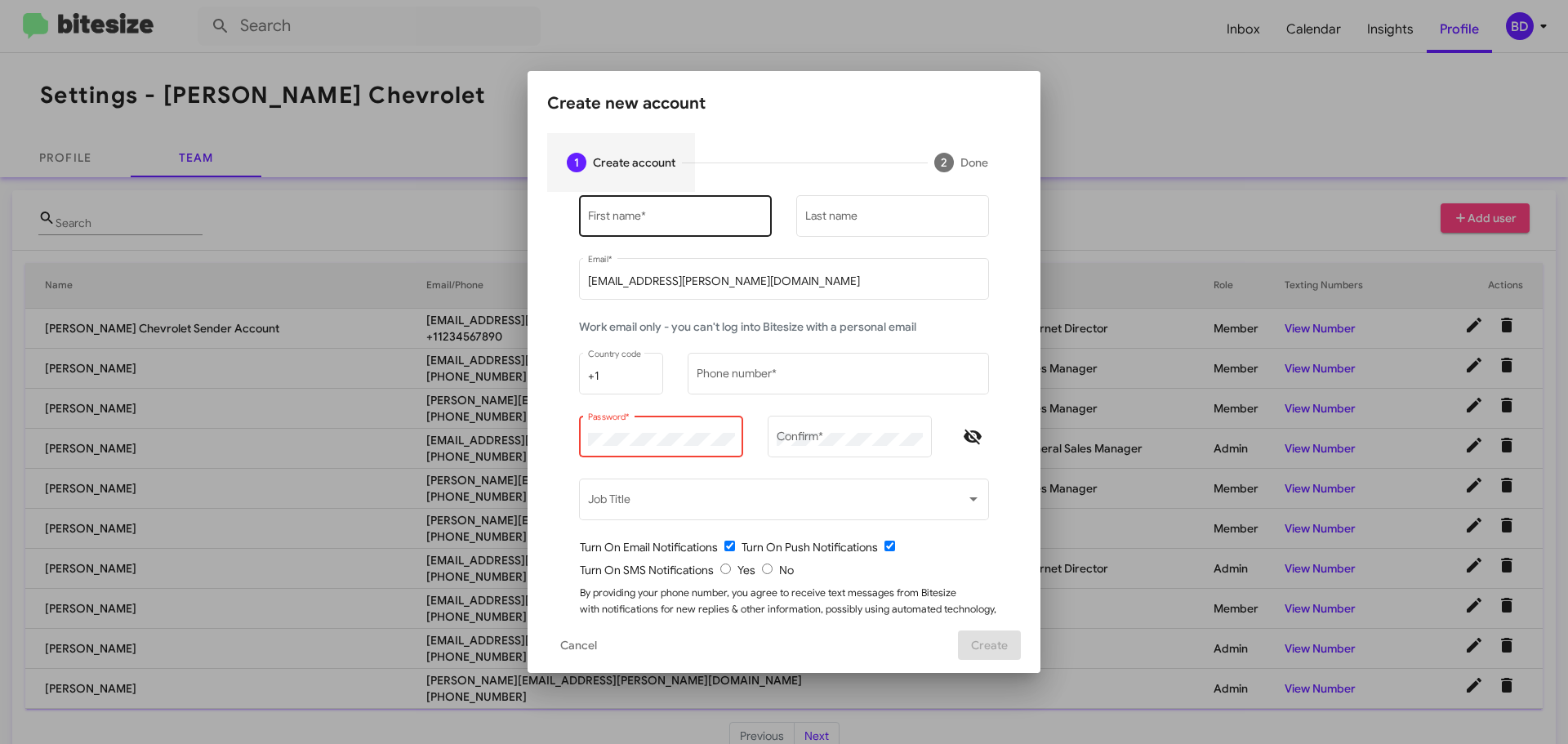
click at [653, 223] on input "First name *" at bounding box center [676, 219] width 176 height 13
type input "[PERSON_NAME]"
type input "Bonamy"
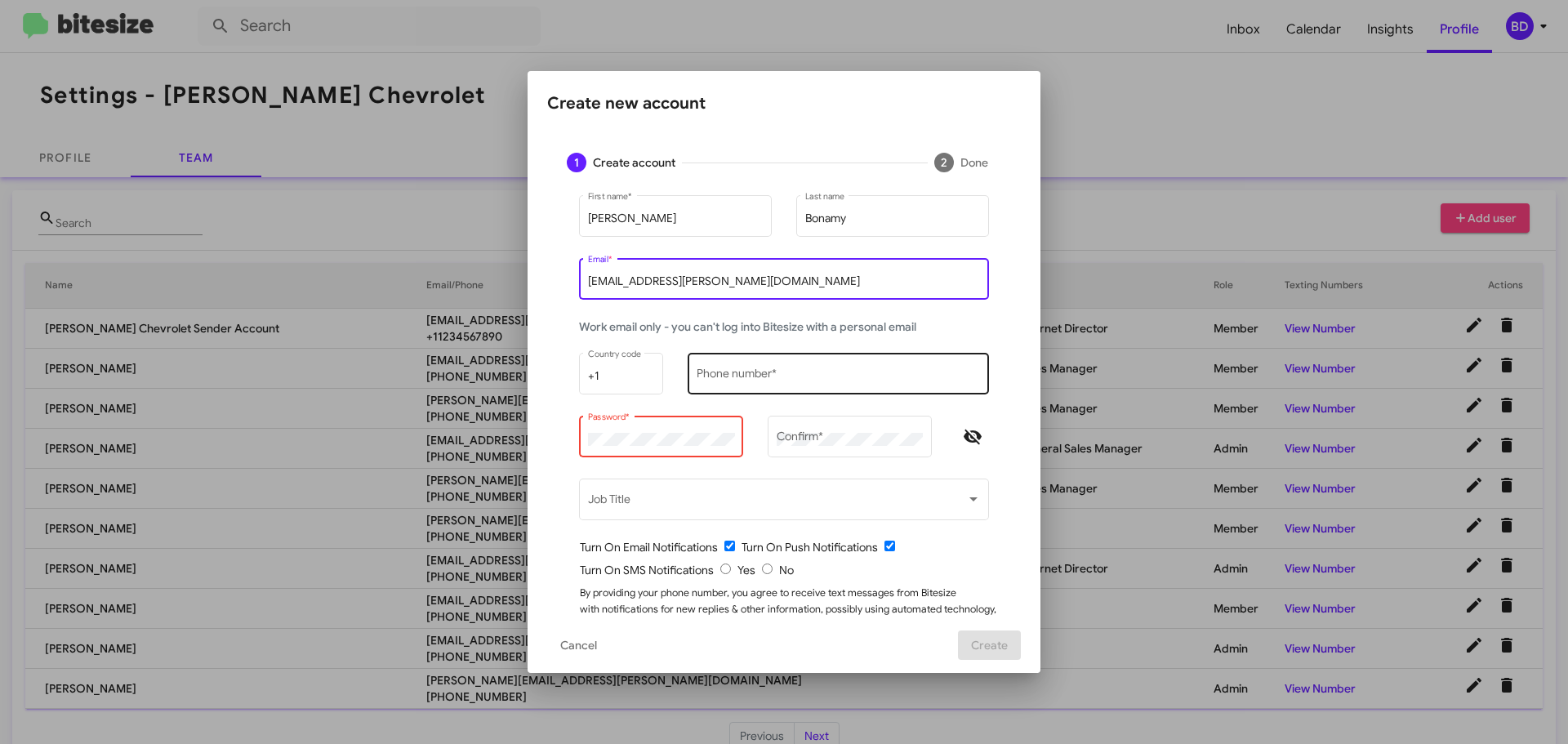
type input "[EMAIL_ADDRESS][PERSON_NAME][DOMAIN_NAME]"
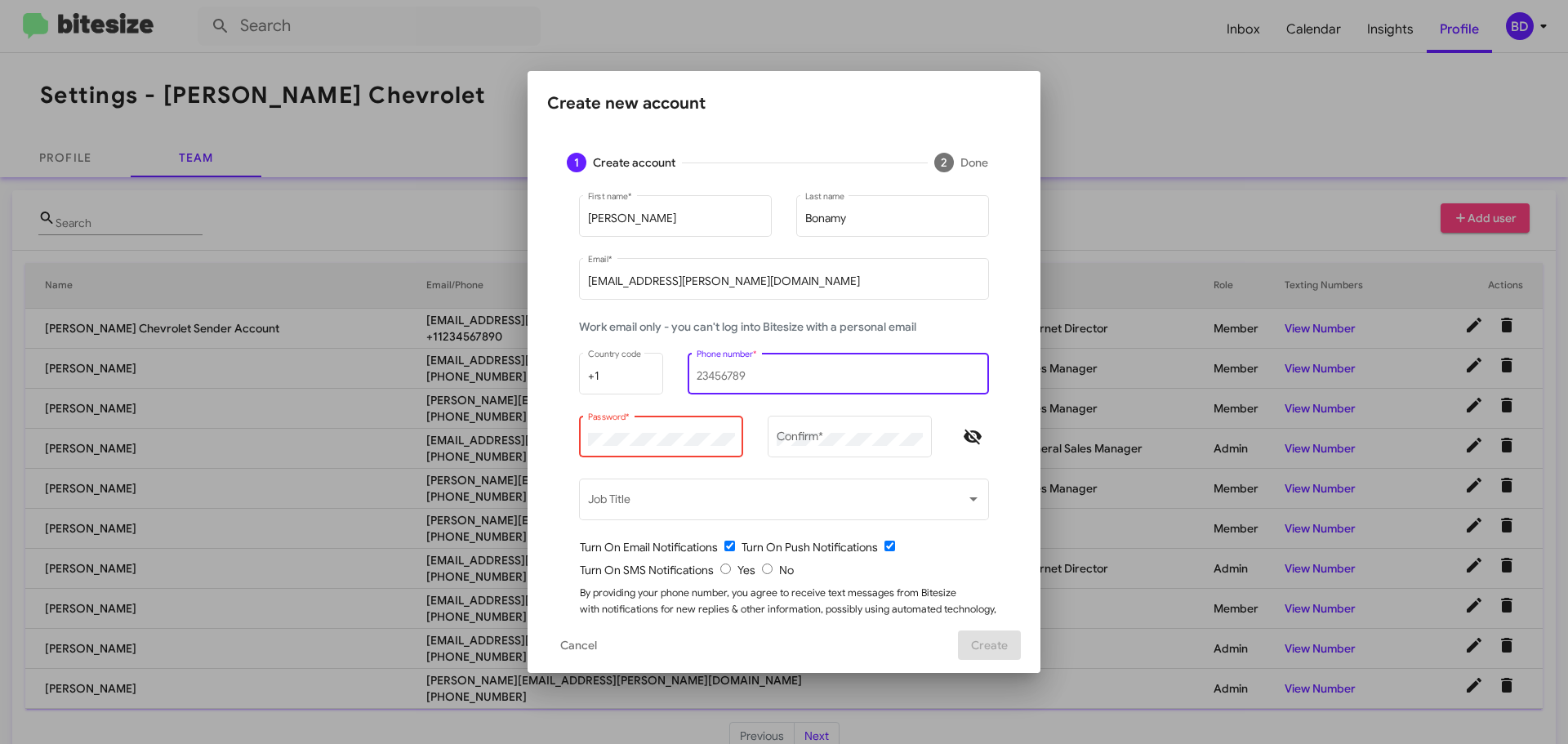
click at [716, 379] on input "Phone number *" at bounding box center [839, 376] width 284 height 13
click at [755, 375] on input "Phone number *" at bounding box center [839, 376] width 284 height 13
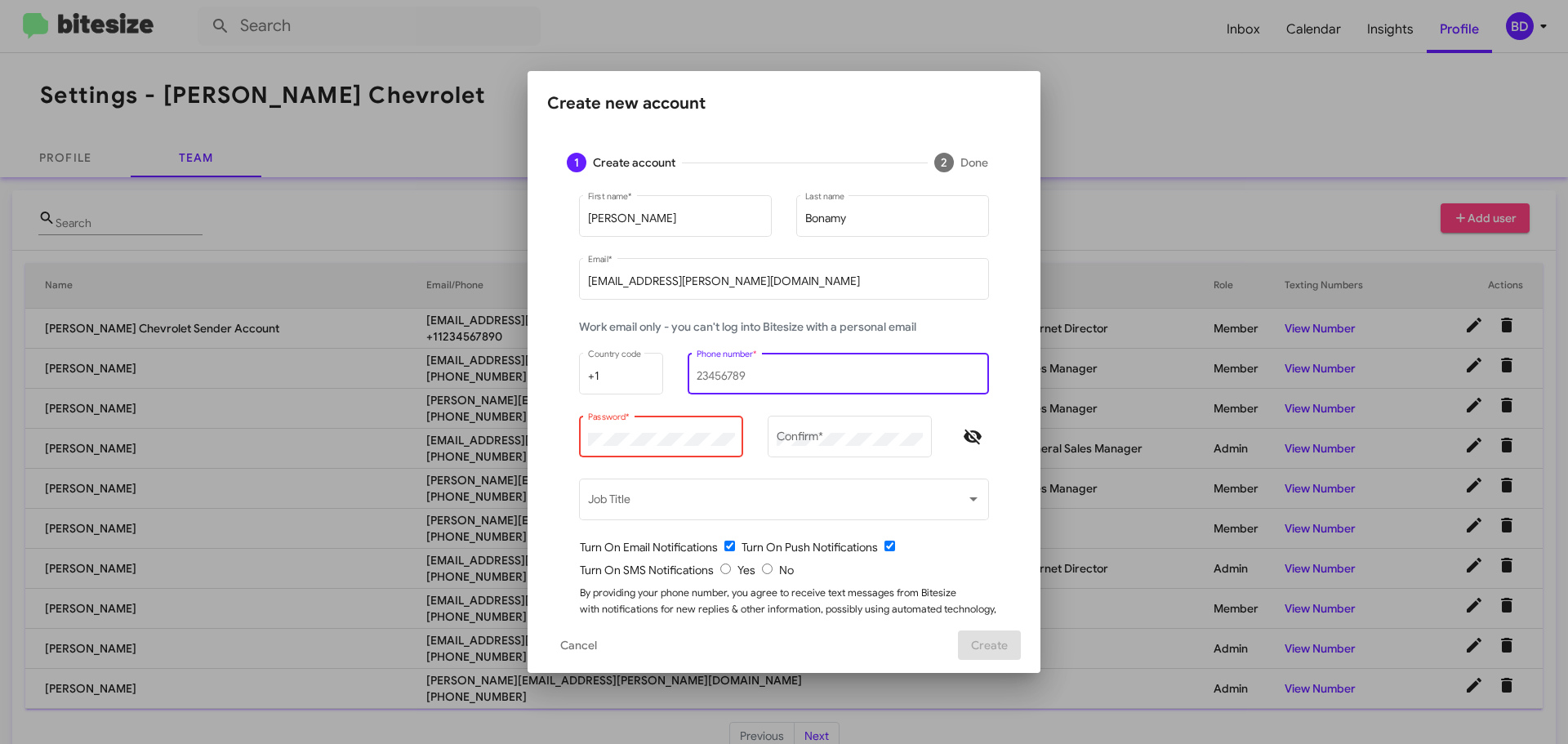
click at [755, 375] on input "Phone number *" at bounding box center [839, 376] width 284 height 13
type input "9496868905"
click at [964, 431] on icon "Hide password" at bounding box center [972, 436] width 20 height 20
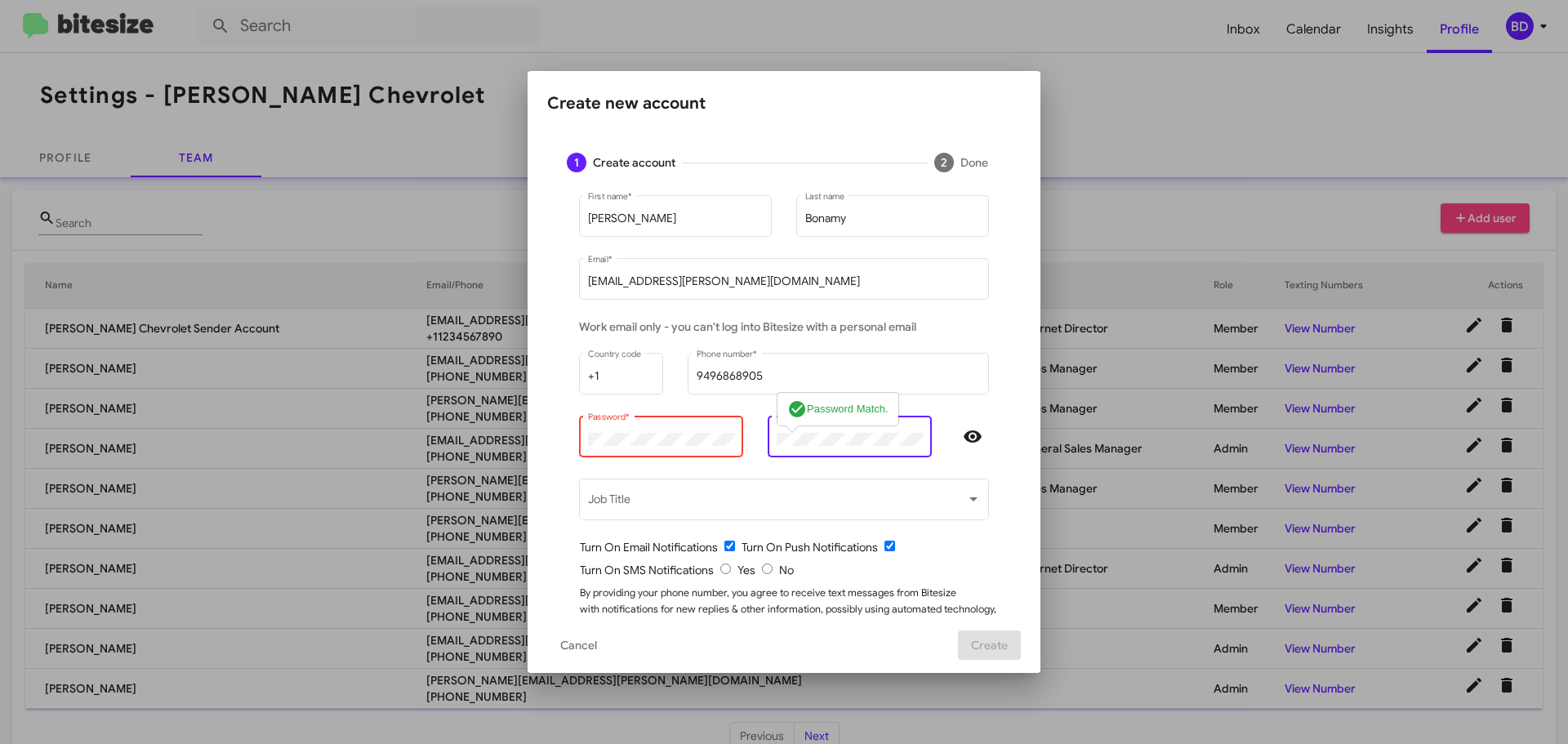
click at [993, 324] on div "Work email only - you can't log into Bitesize with a personal email" at bounding box center [784, 334] width 434 height 31
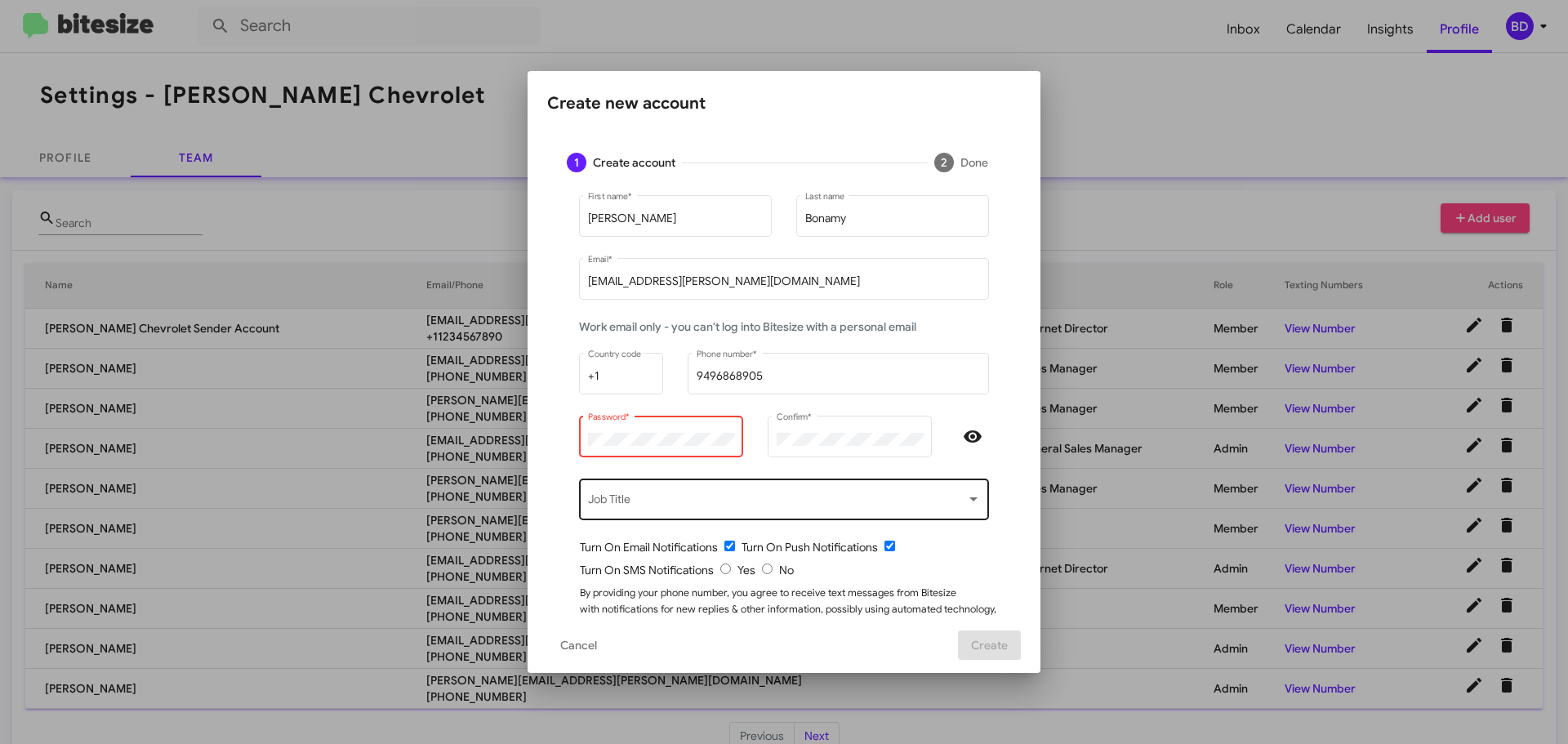
click at [637, 492] on div "Job Title" at bounding box center [784, 497] width 393 height 45
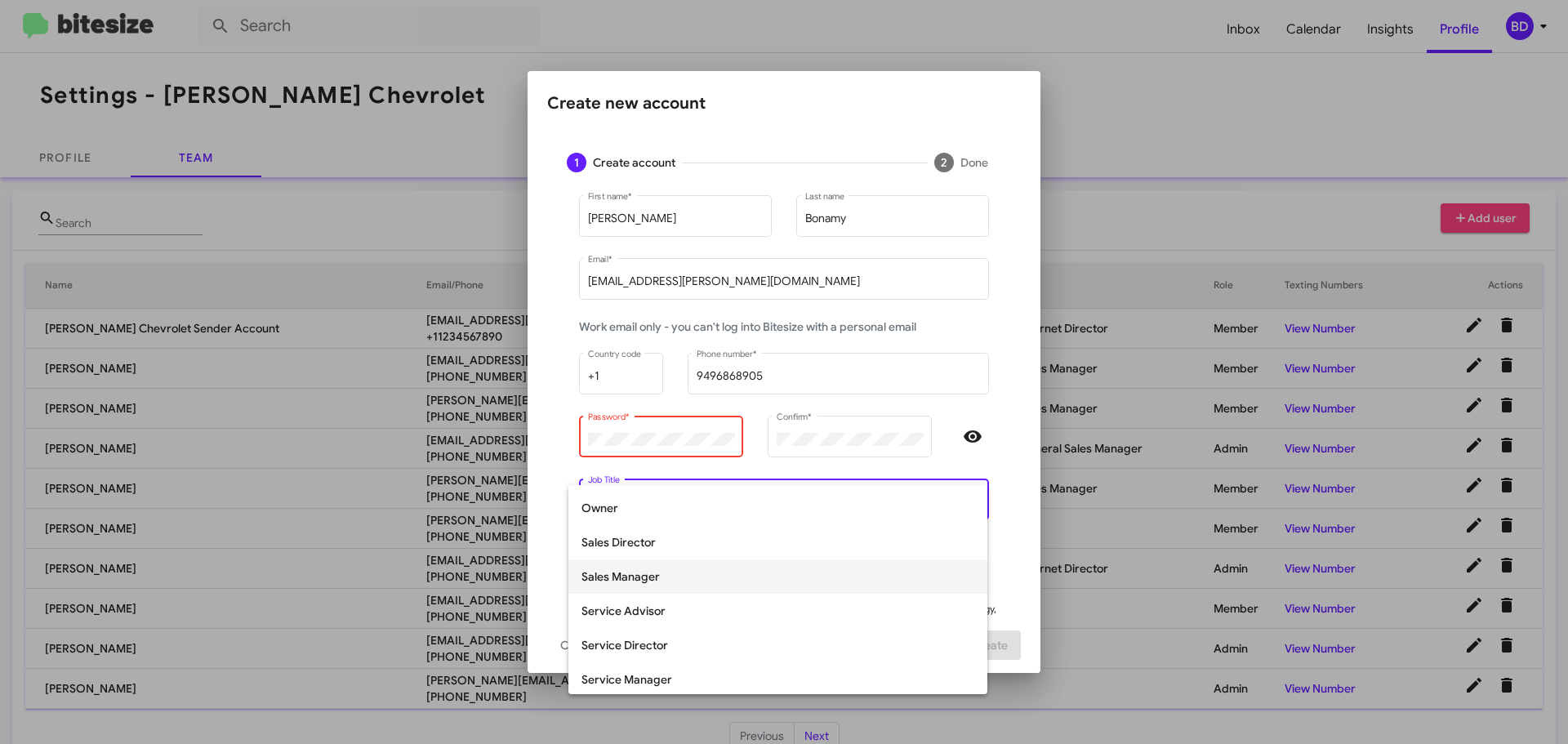
scroll to position [340, 0]
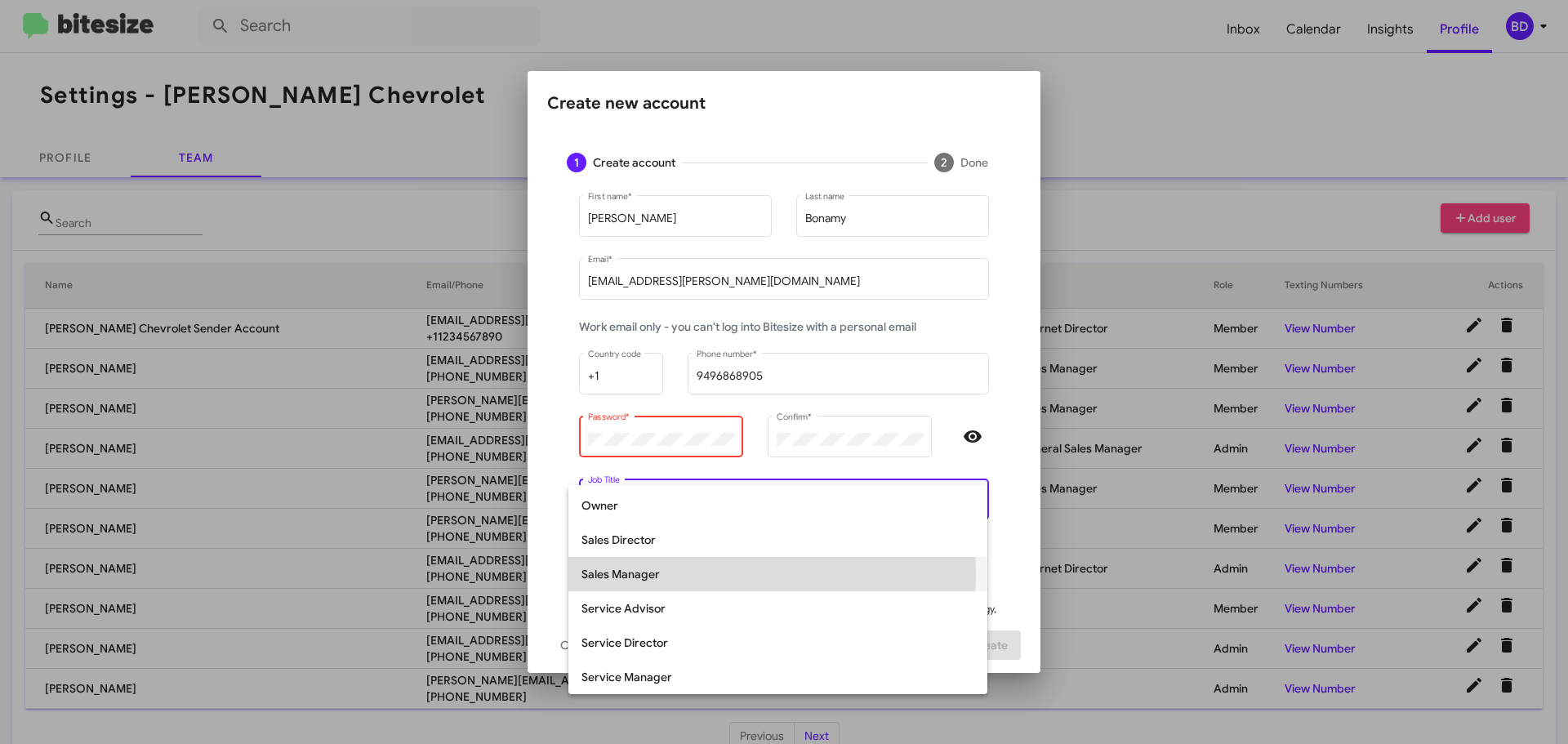
click at [616, 575] on span "Sales Manager" at bounding box center [778, 574] width 393 height 34
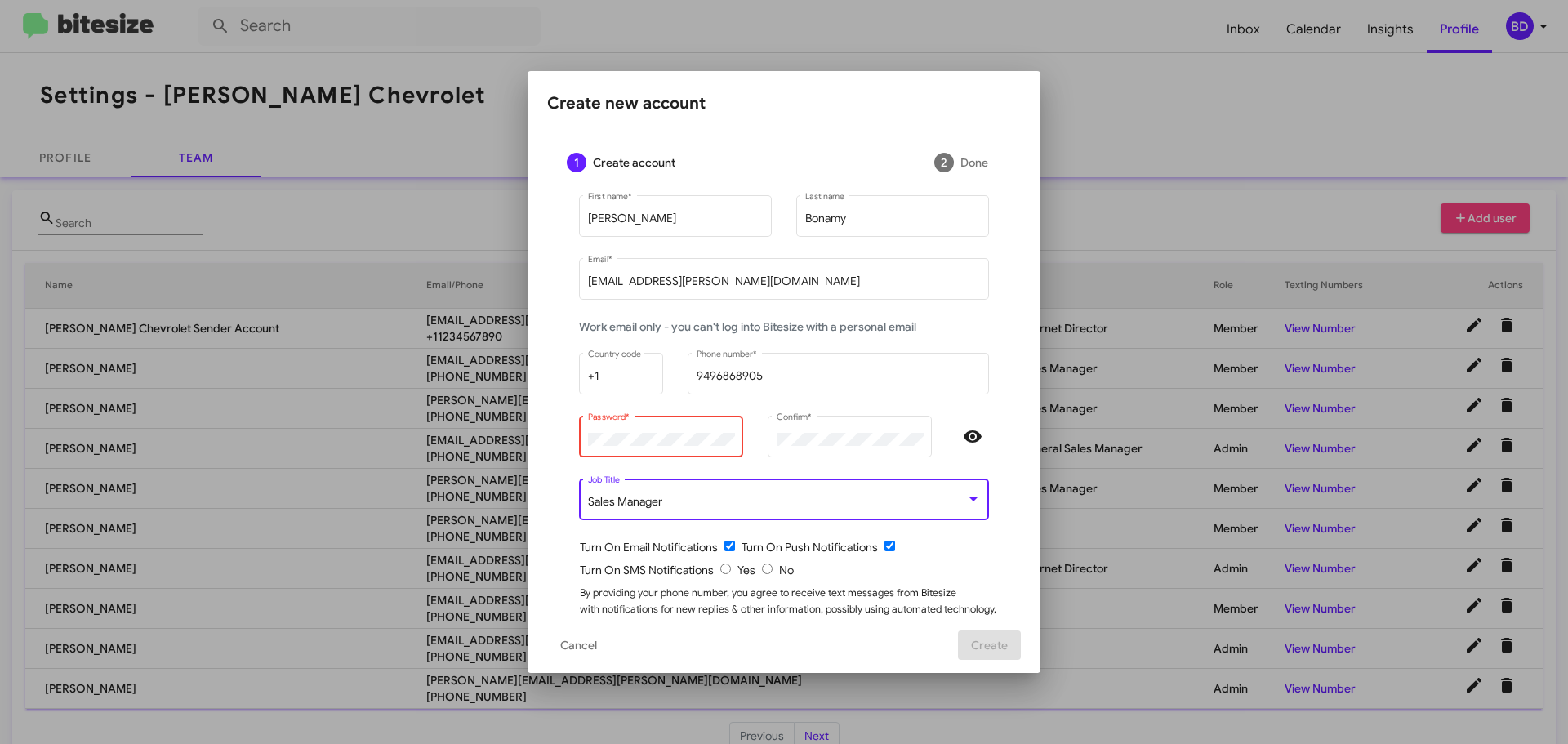
scroll to position [52, 0]
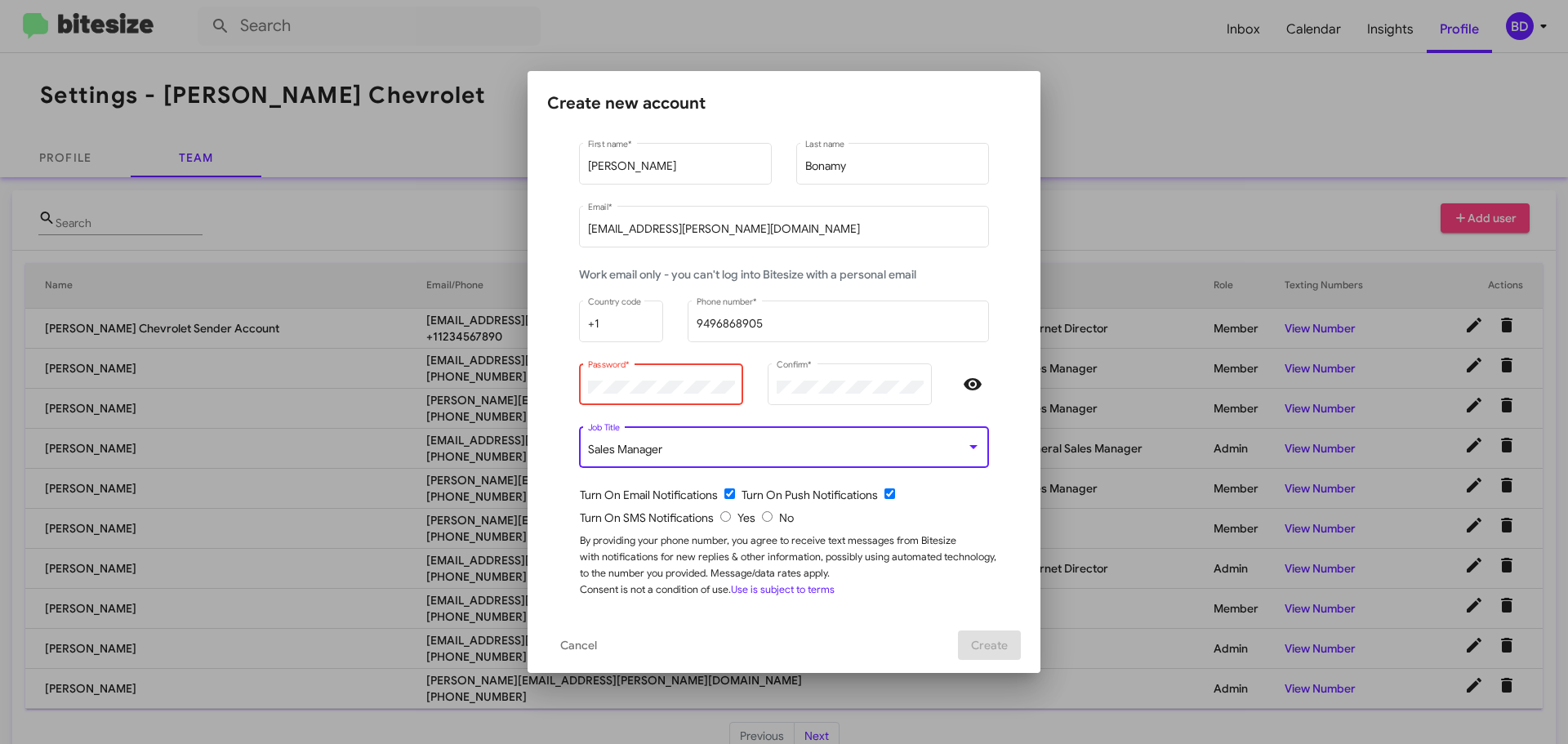
click at [720, 513] on input "radio" at bounding box center [725, 516] width 10 height 10
radio input "true"
click at [1023, 485] on mat-dialog-content "1 Create account 2 Done [PERSON_NAME] First name * [PERSON_NAME] Last name [EMA…" at bounding box center [784, 375] width 512 height 484
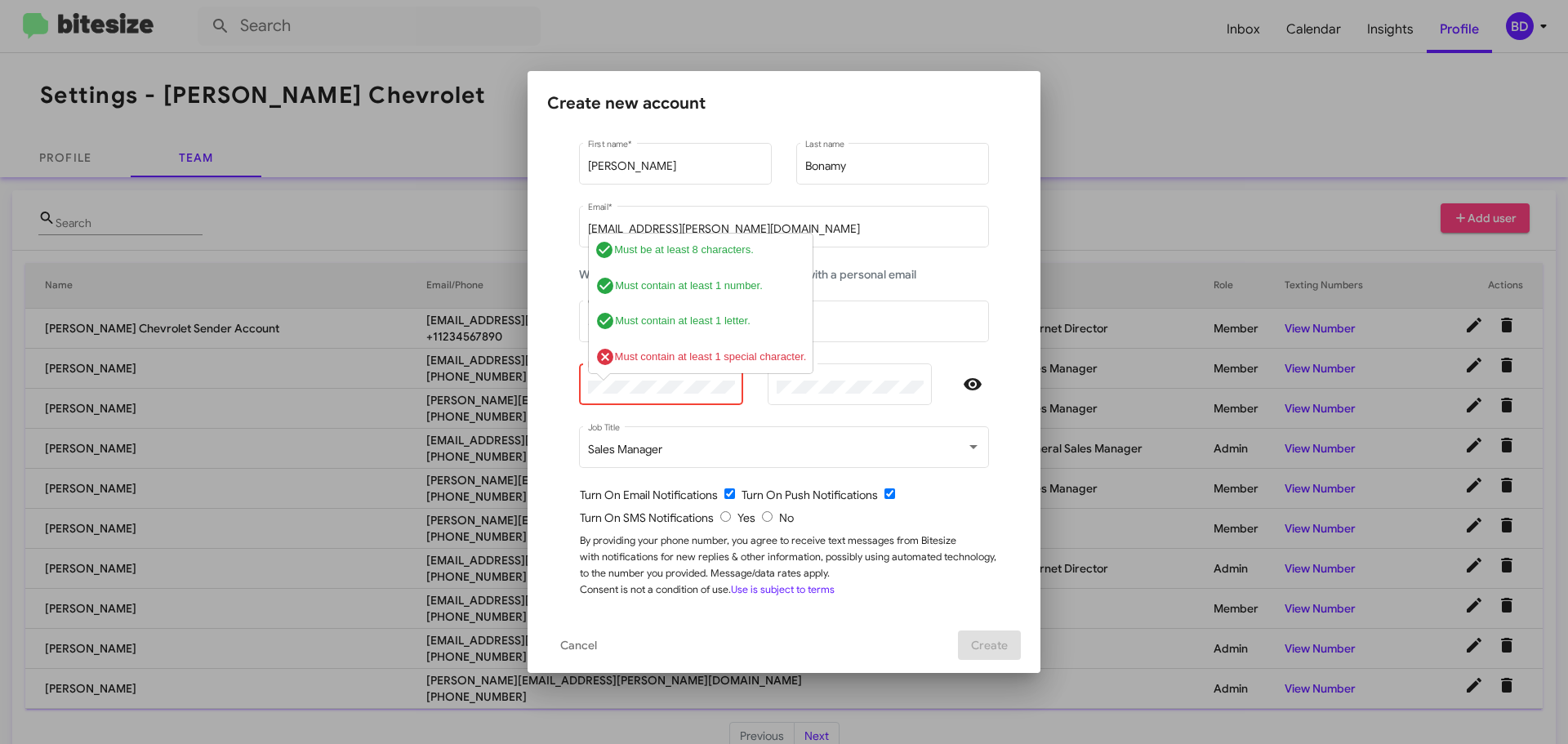
click at [1004, 327] on div "[PERSON_NAME] First name * [PERSON_NAME] Last name [EMAIL_ADDRESS][PERSON_NAME]…" at bounding box center [784, 378] width 473 height 477
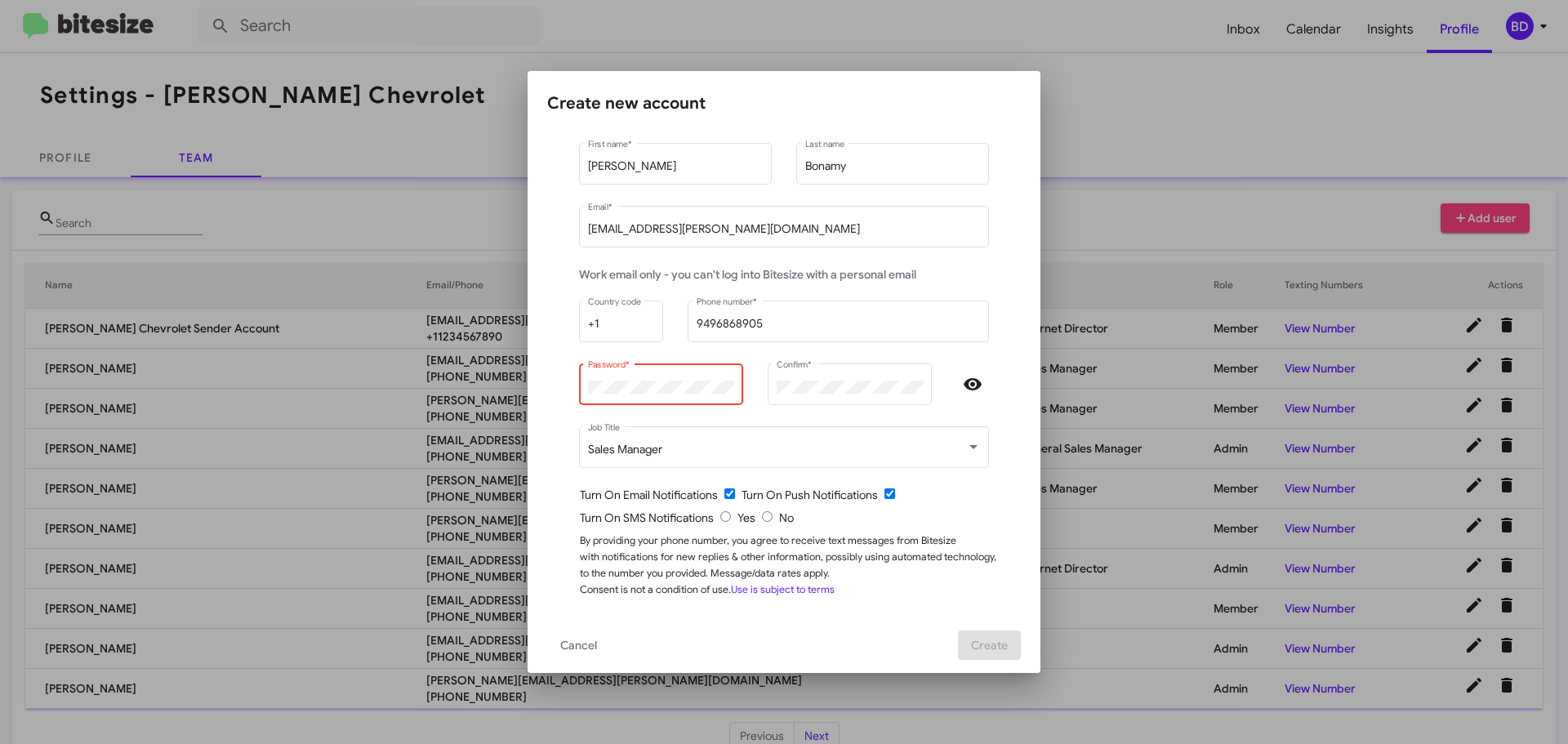
click at [1004, 327] on div "[PERSON_NAME] First name * [PERSON_NAME] Last name [EMAIL_ADDRESS][PERSON_NAME]…" at bounding box center [784, 378] width 473 height 477
click at [1019, 464] on mat-dialog-content "1 Create account 2 Done [PERSON_NAME] First name * [PERSON_NAME] Last name [EMA…" at bounding box center [784, 375] width 512 height 484
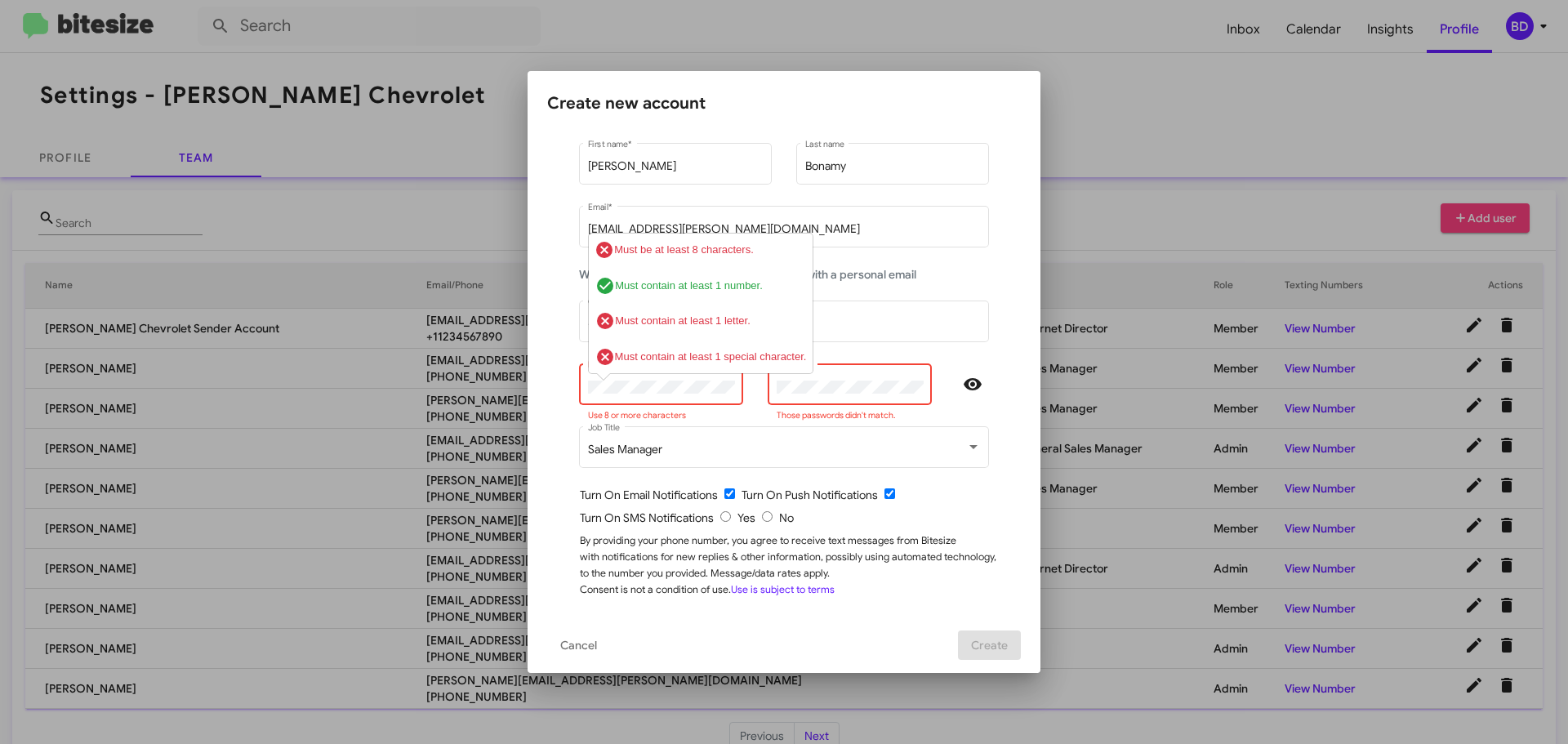
click at [997, 487] on div "[PERSON_NAME] First name * [PERSON_NAME] Last name [EMAIL_ADDRESS][PERSON_NAME]…" at bounding box center [784, 378] width 473 height 477
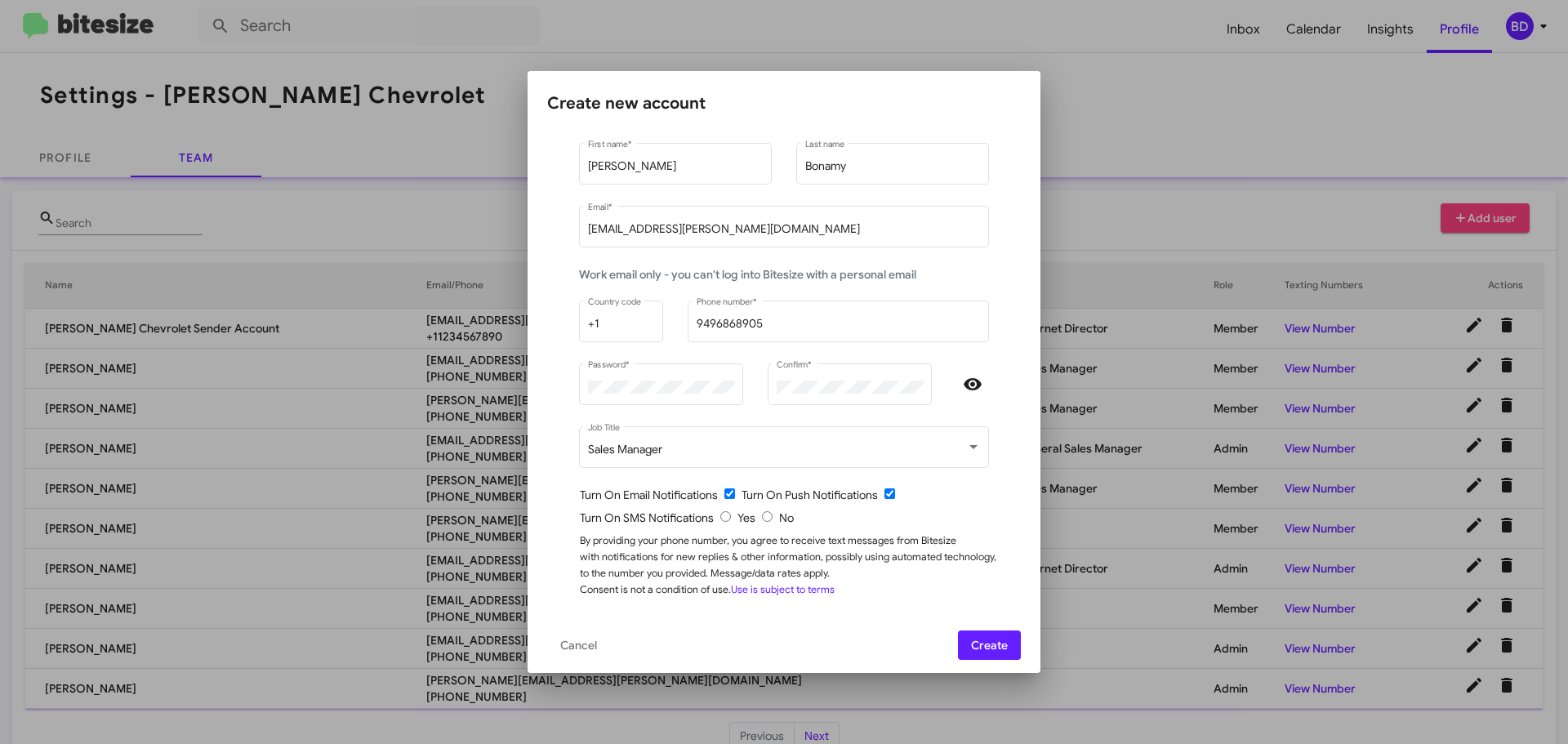
click at [1010, 579] on div "[PERSON_NAME] First name * [PERSON_NAME] Last name [EMAIL_ADDRESS][PERSON_NAME]…" at bounding box center [784, 378] width 473 height 477
click at [989, 652] on span "Create" at bounding box center [988, 645] width 37 height 30
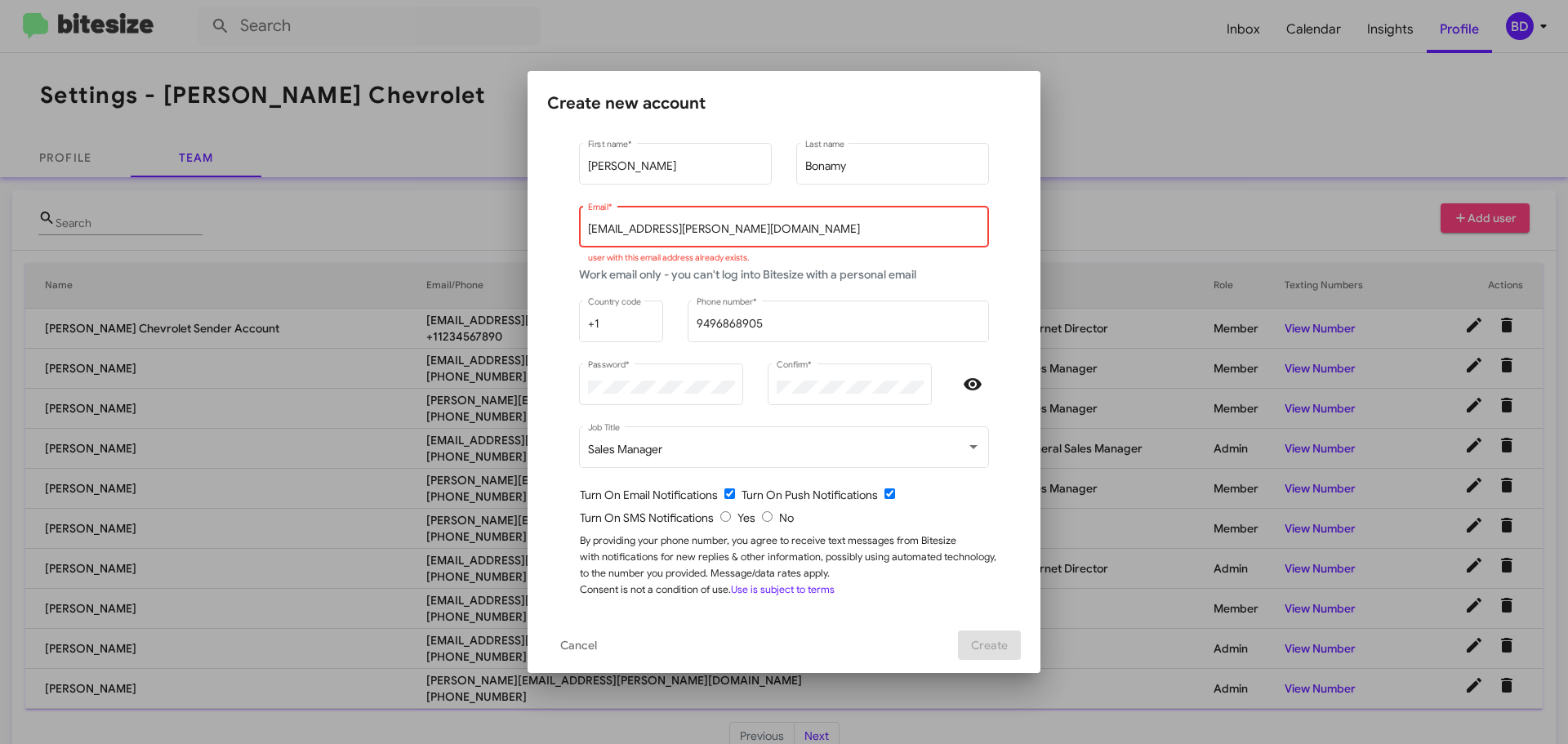
scroll to position [0, 0]
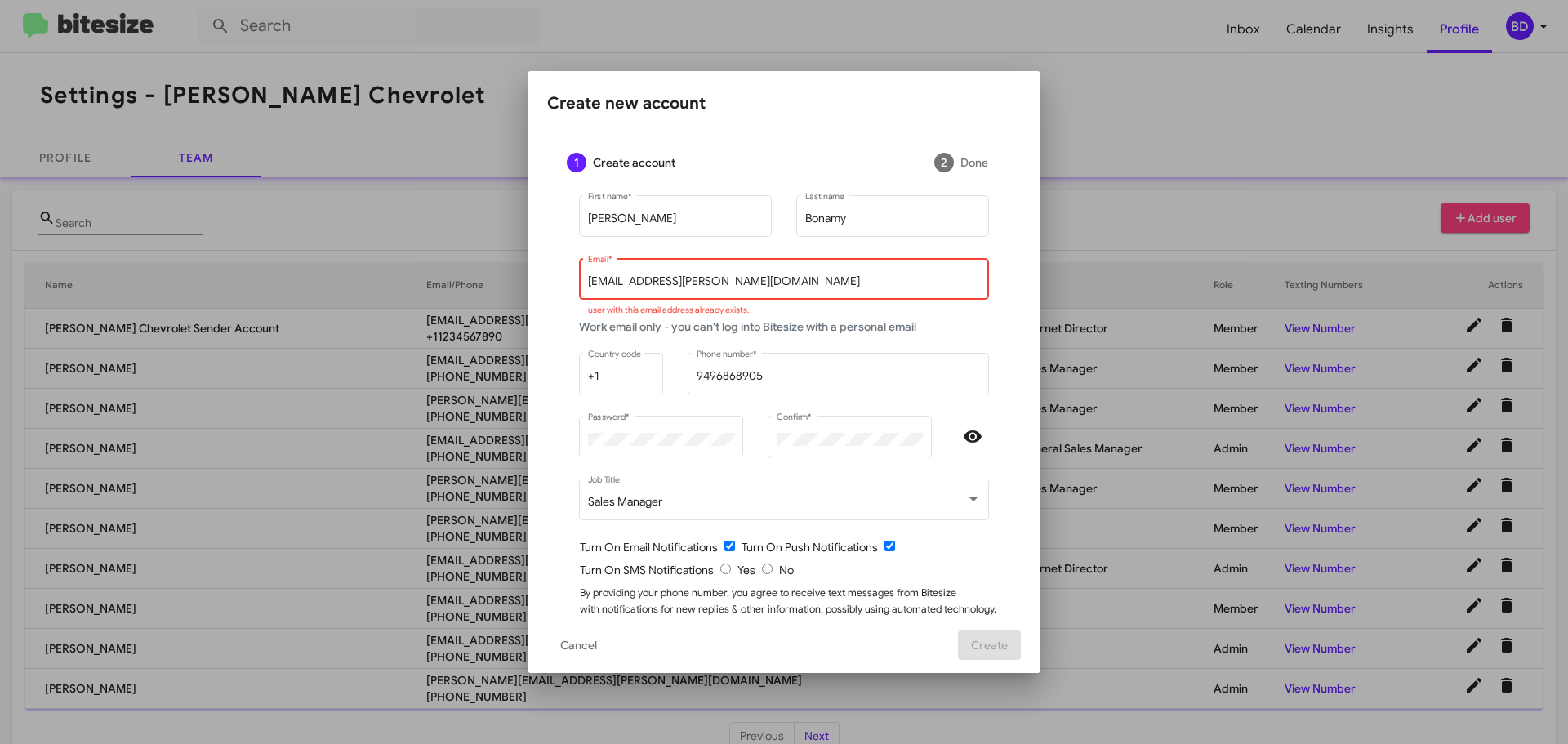
click at [1213, 94] on div at bounding box center [784, 372] width 1568 height 744
click at [570, 645] on span "Cancel" at bounding box center [578, 645] width 37 height 30
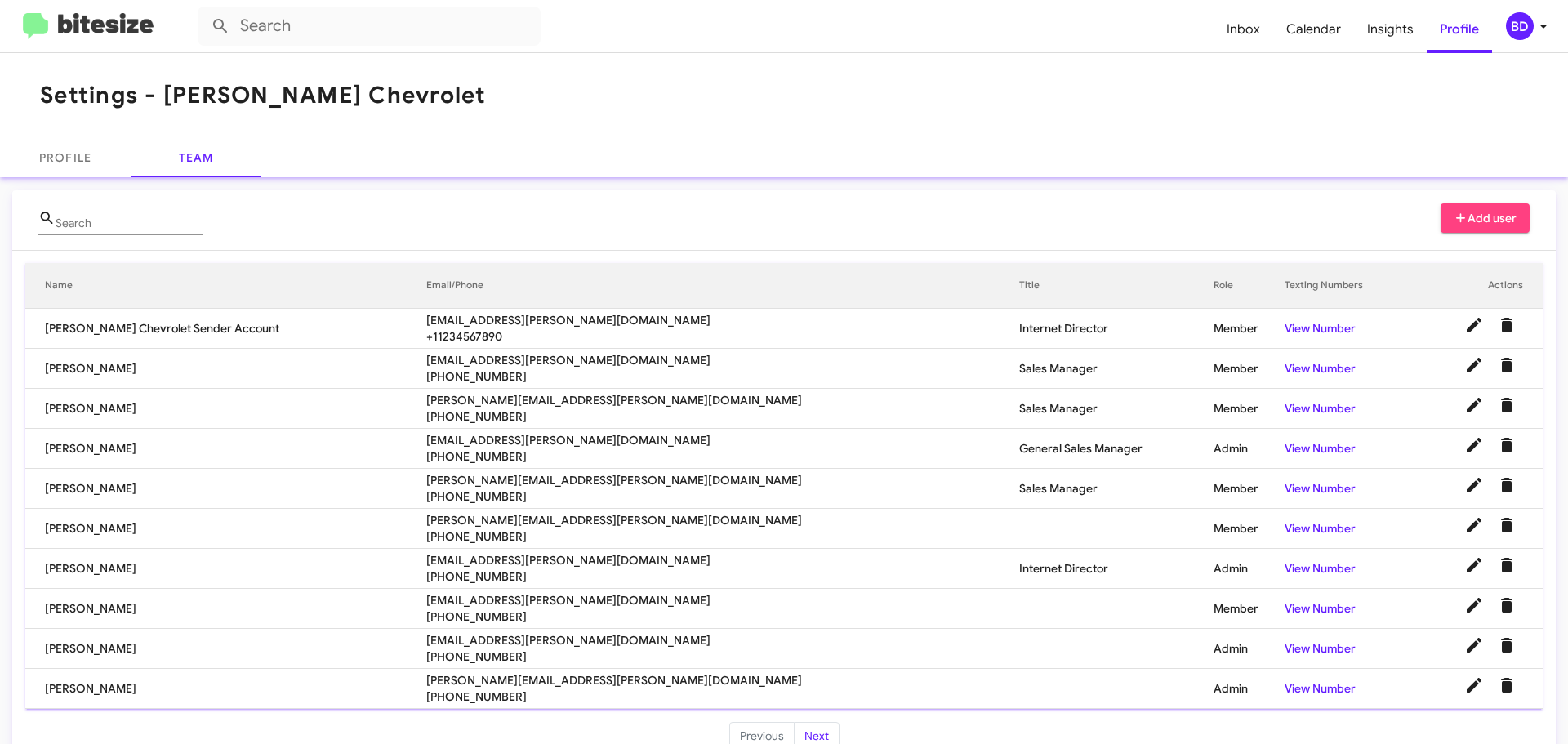
scroll to position [33, 0]
